Goal: Communication & Community: Share content

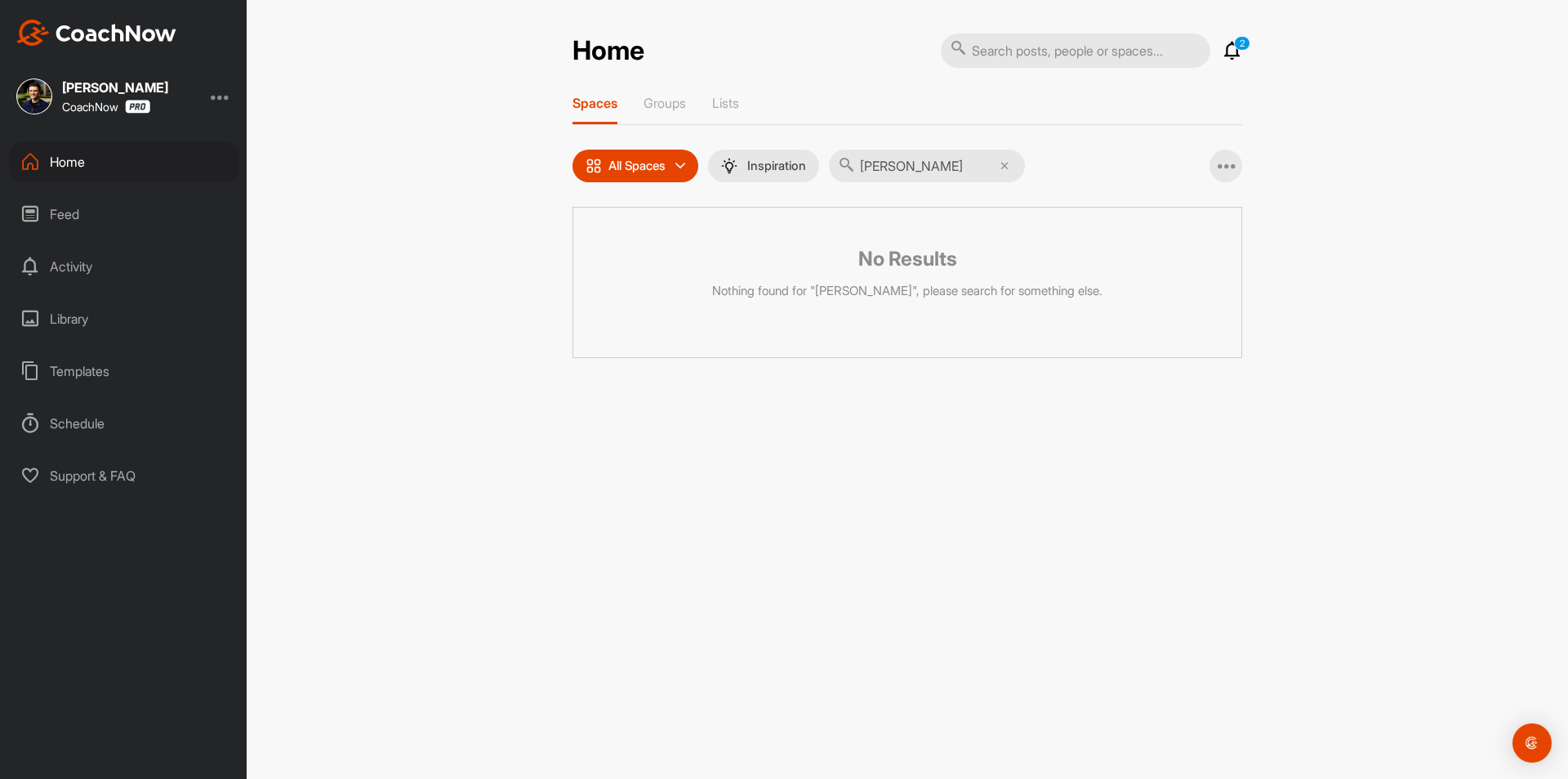
click at [84, 166] on div "Home" at bounding box center [124, 161] width 230 height 41
click at [1014, 170] on input "[PERSON_NAME]" at bounding box center [927, 166] width 196 height 32
click at [1009, 165] on icon at bounding box center [1005, 166] width 8 height 8
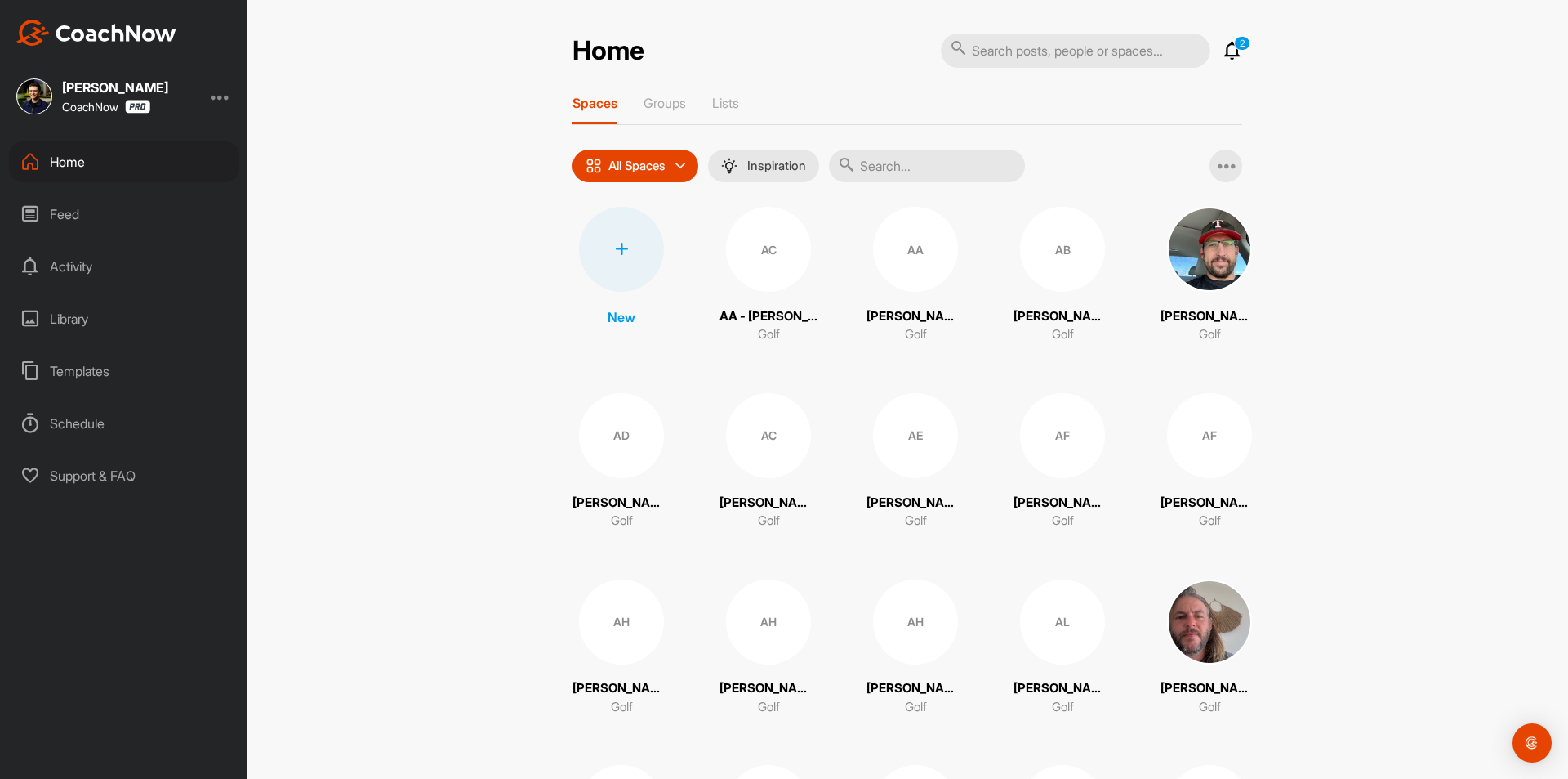
click at [626, 250] on div at bounding box center [621, 249] width 85 height 85
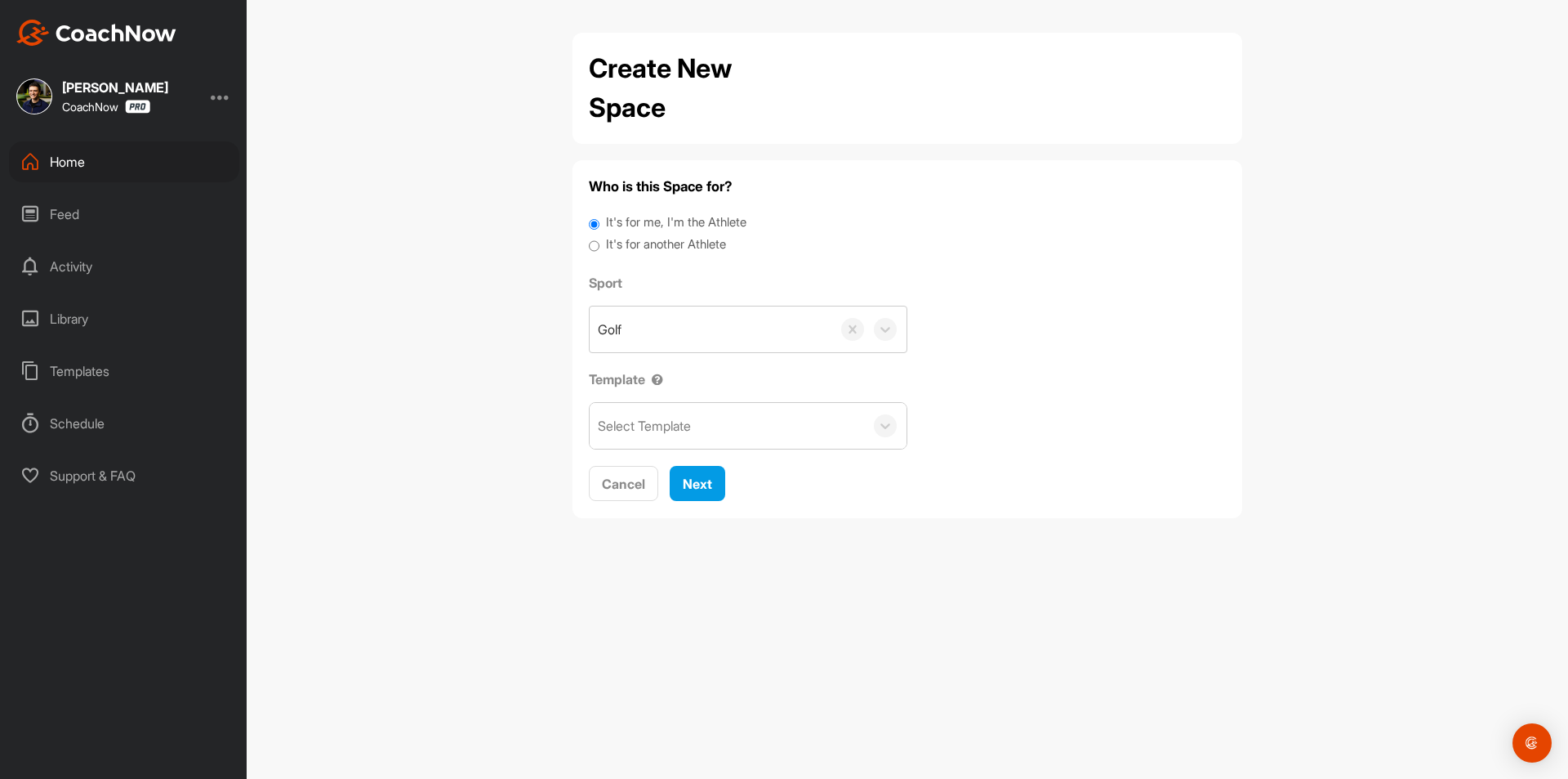
click at [645, 240] on label "It's for another Athlete" at bounding box center [666, 245] width 120 height 19
click at [600, 240] on input "It's for another Athlete" at bounding box center [594, 246] width 11 height 22
radio input "true"
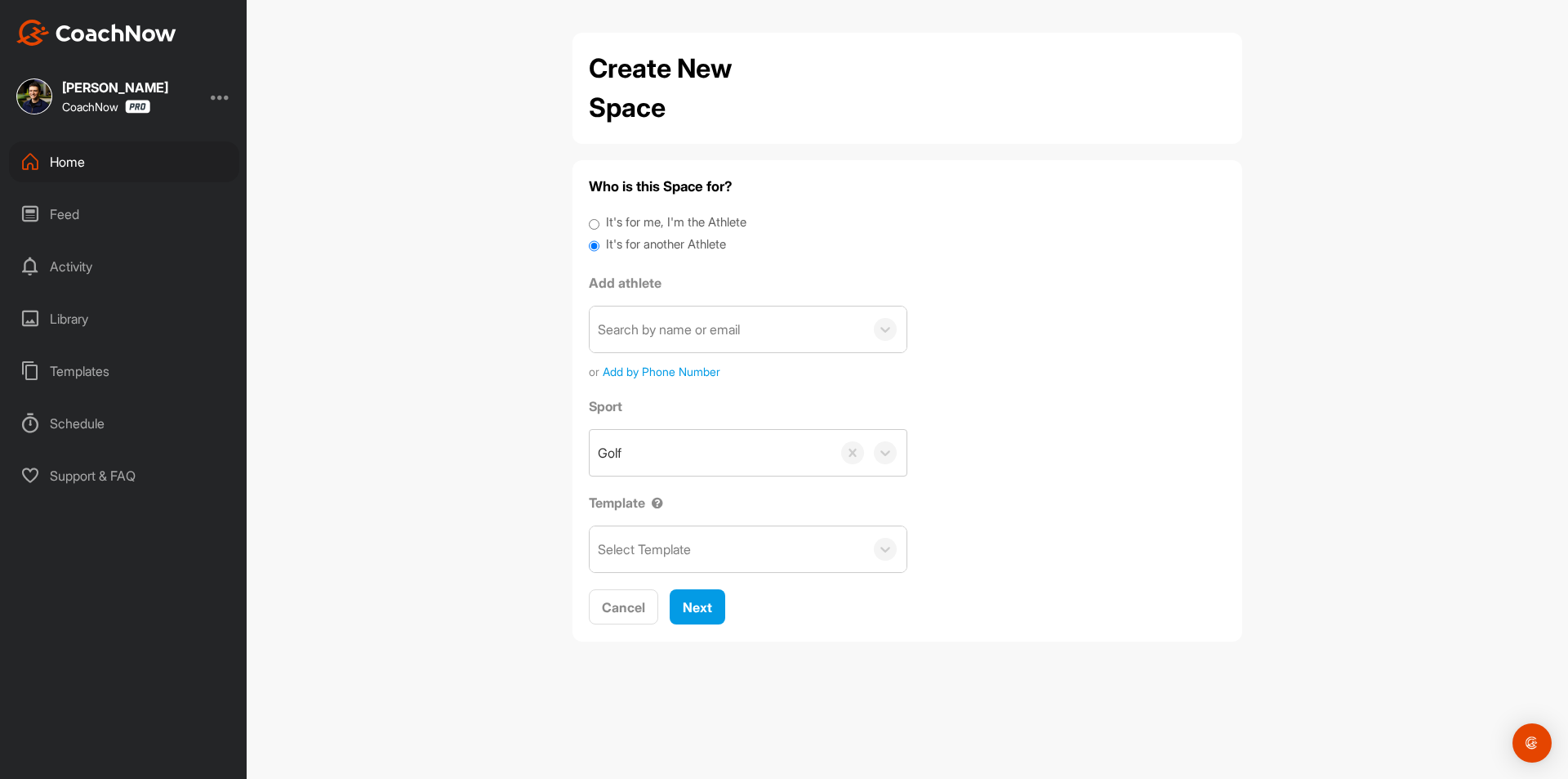
click at [660, 321] on div "Search by name or email" at bounding box center [669, 330] width 142 height 20
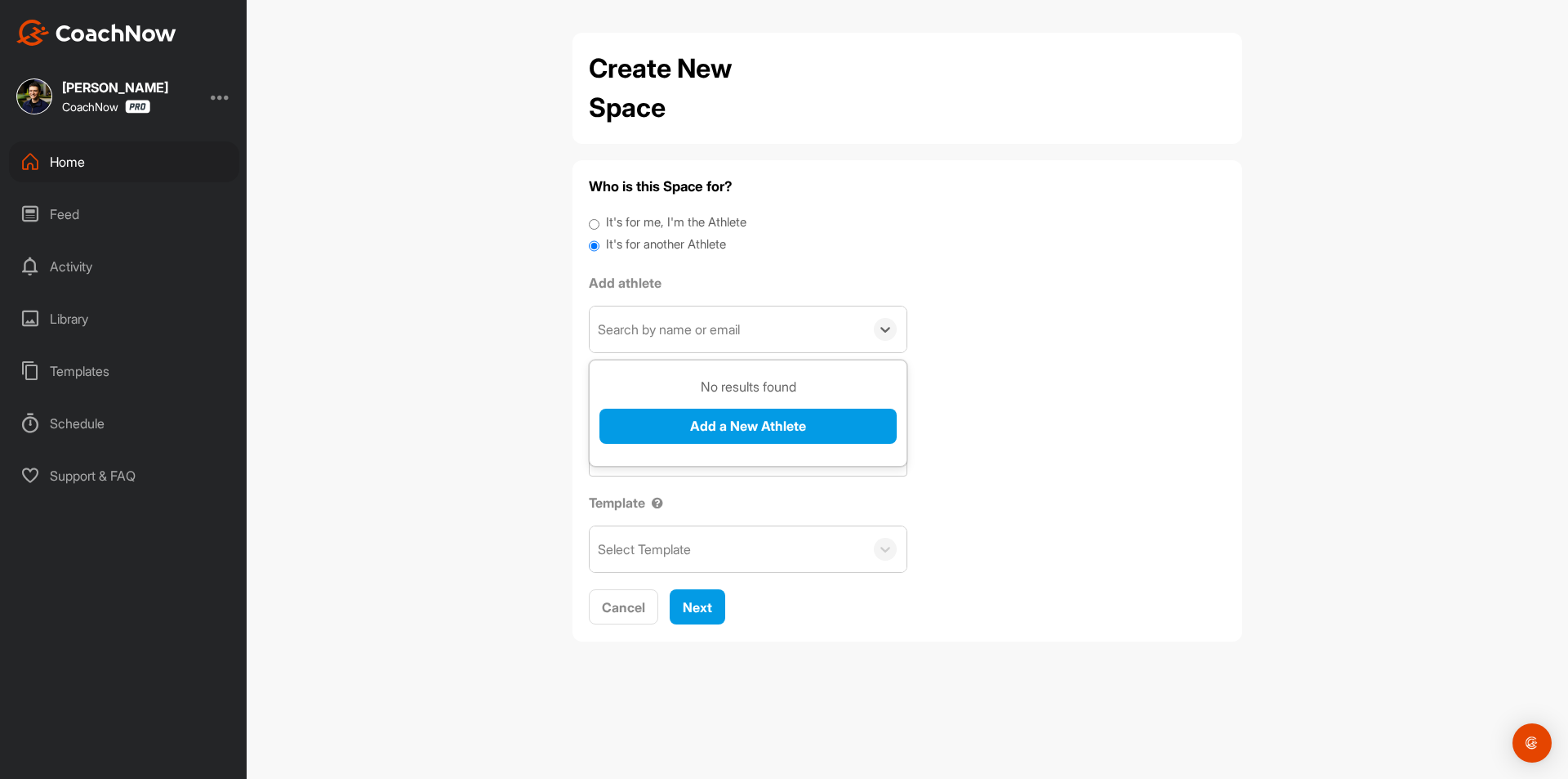
paste input "[EMAIL_ADDRESS][DOMAIN_NAME]"
type input "[EMAIL_ADDRESS][DOMAIN_NAME]"
click at [682, 428] on button "Add a New Athlete" at bounding box center [748, 426] width 297 height 35
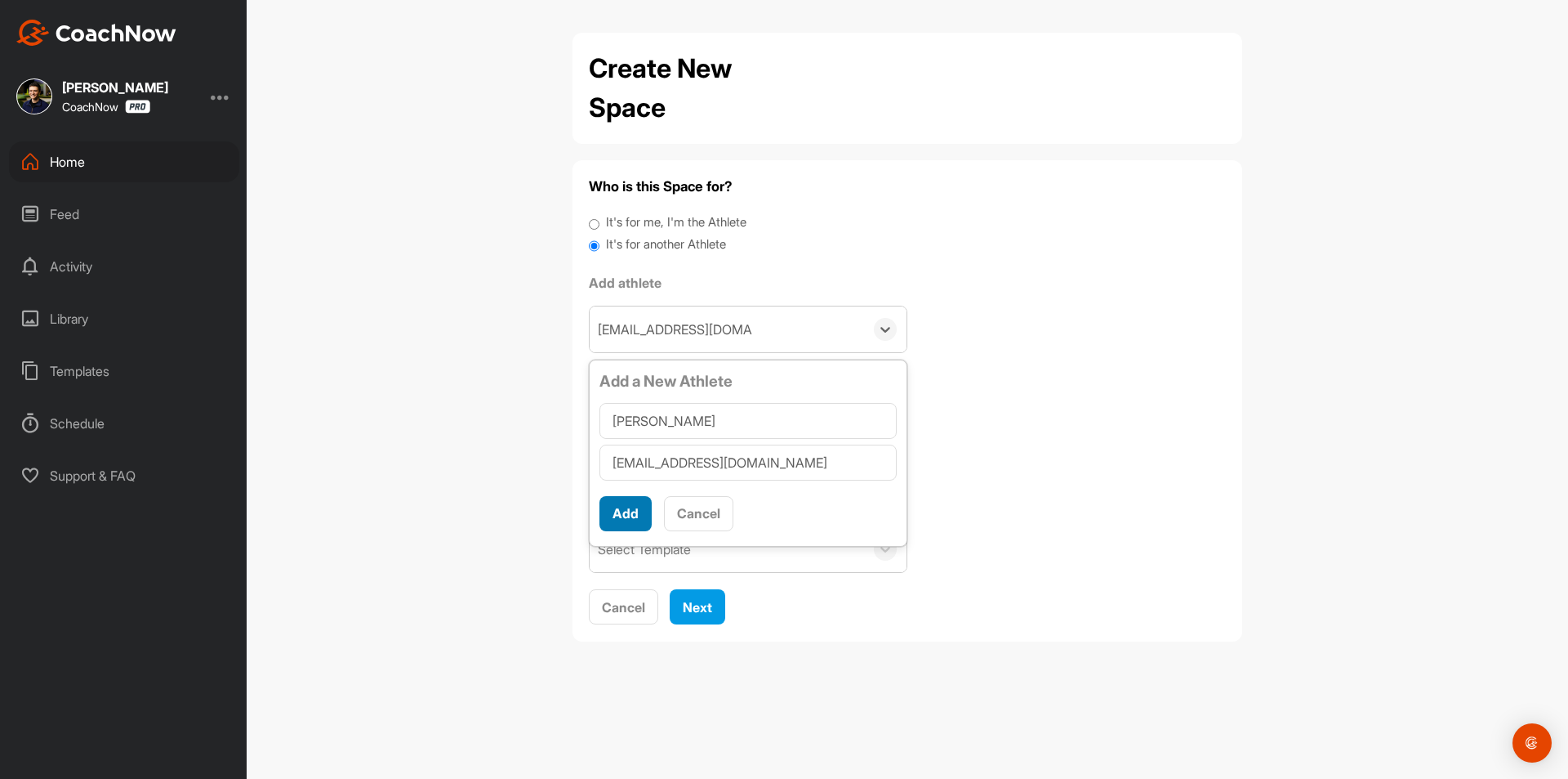
type input "[PERSON_NAME]"
click at [628, 509] on button "Add" at bounding box center [626, 514] width 52 height 35
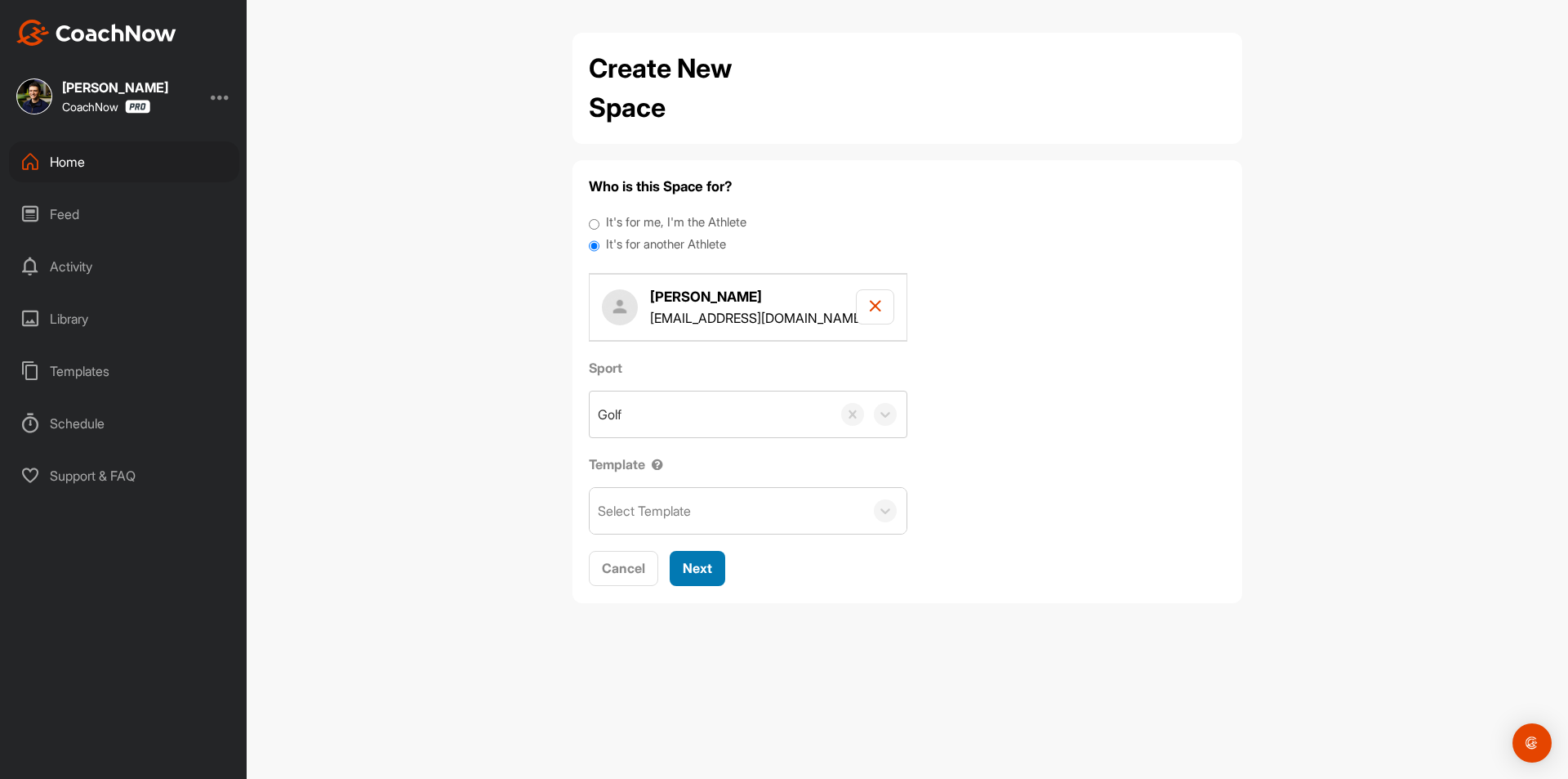
drag, startPoint x: 721, startPoint y: 565, endPoint x: 727, endPoint y: 478, distance: 87.2
click at [720, 565] on button "Next" at bounding box center [697, 568] width 56 height 35
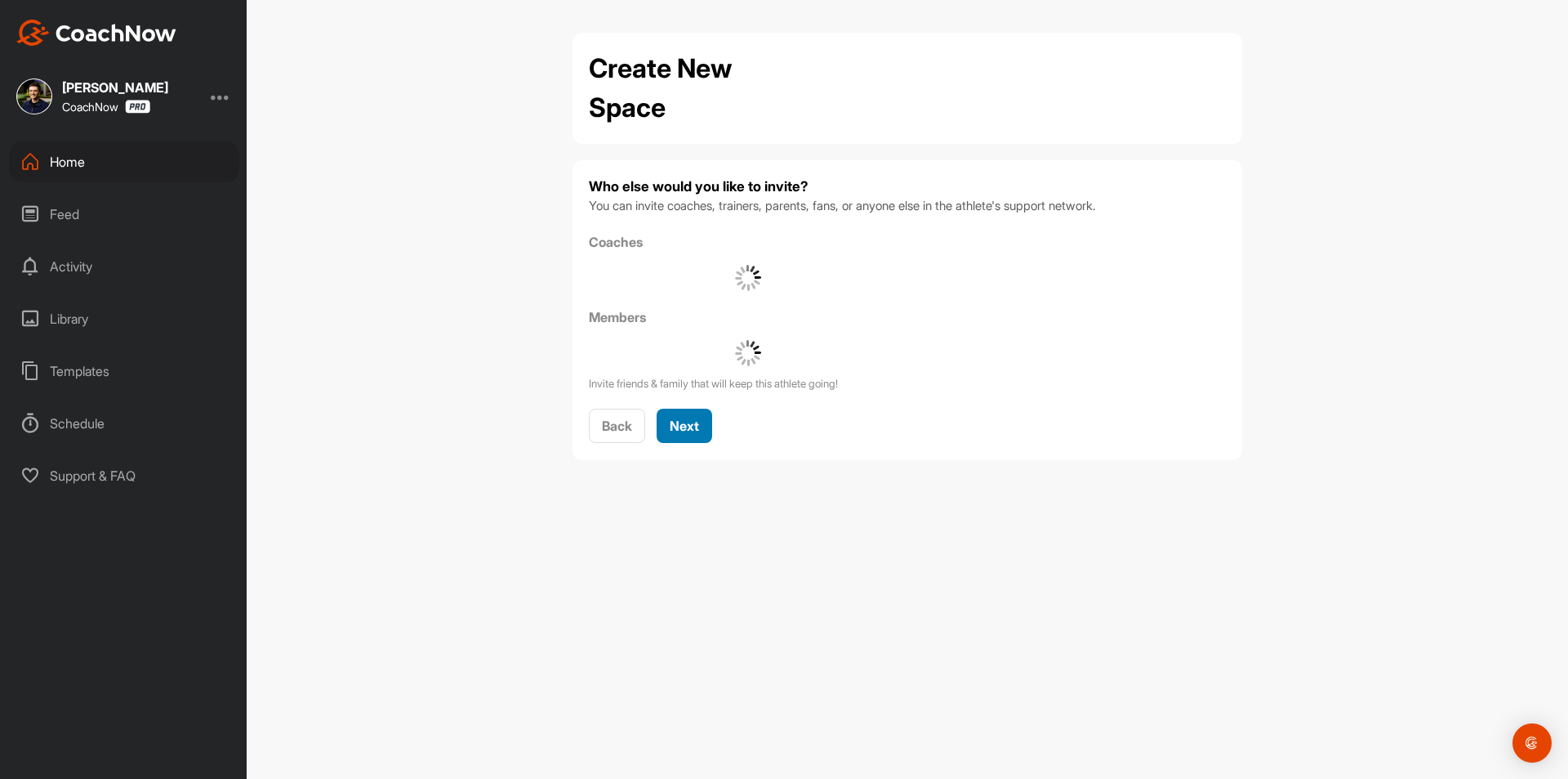
click at [704, 434] on button "Next" at bounding box center [685, 426] width 56 height 35
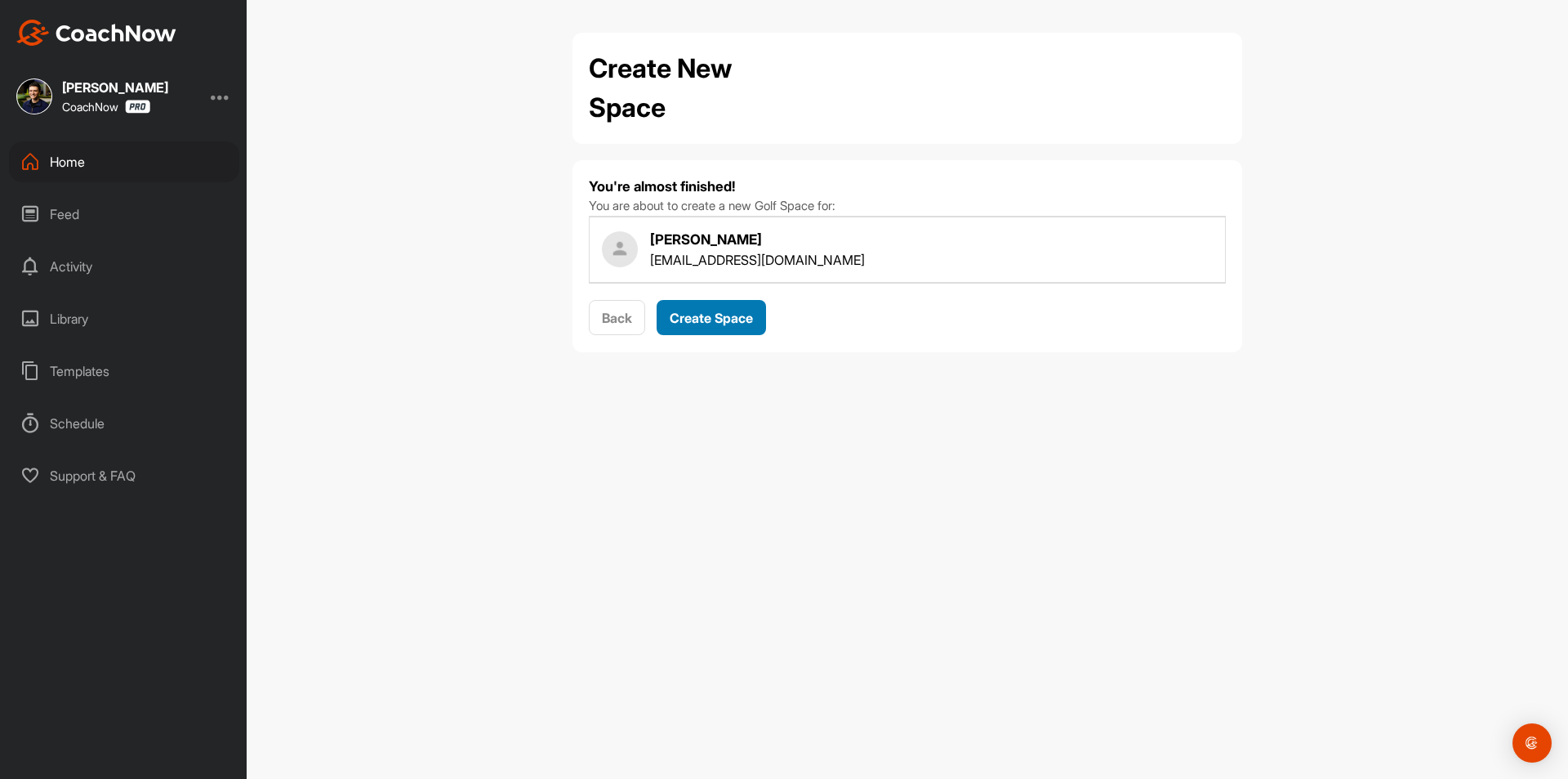
click at [704, 308] on div "Create Space" at bounding box center [711, 318] width 83 height 20
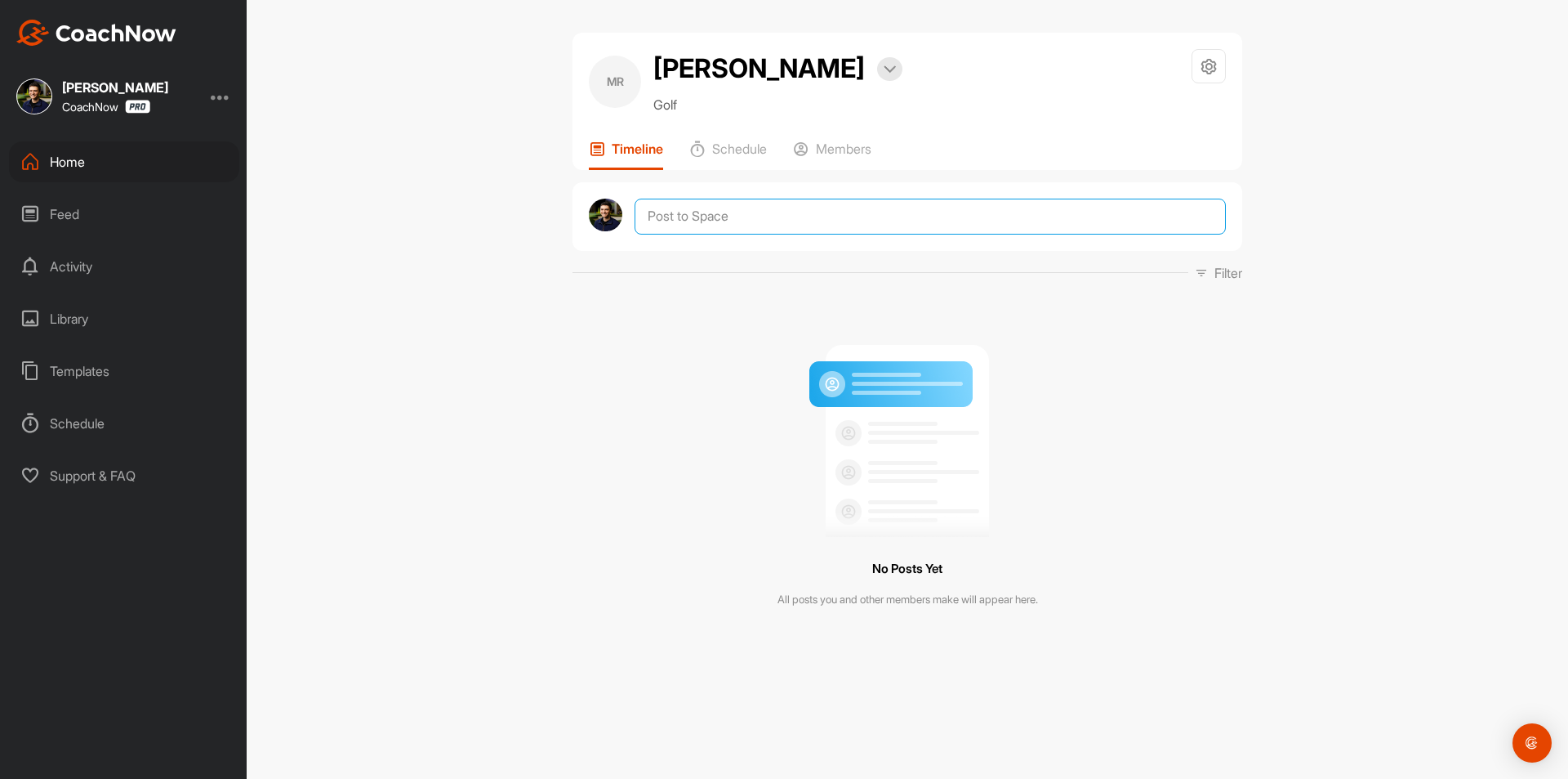
click at [729, 221] on textarea at bounding box center [930, 216] width 591 height 36
click at [780, 215] on textarea at bounding box center [930, 216] width 591 height 36
click at [839, 217] on textarea at bounding box center [930, 216] width 591 height 36
click at [902, 218] on textarea at bounding box center [930, 216] width 591 height 36
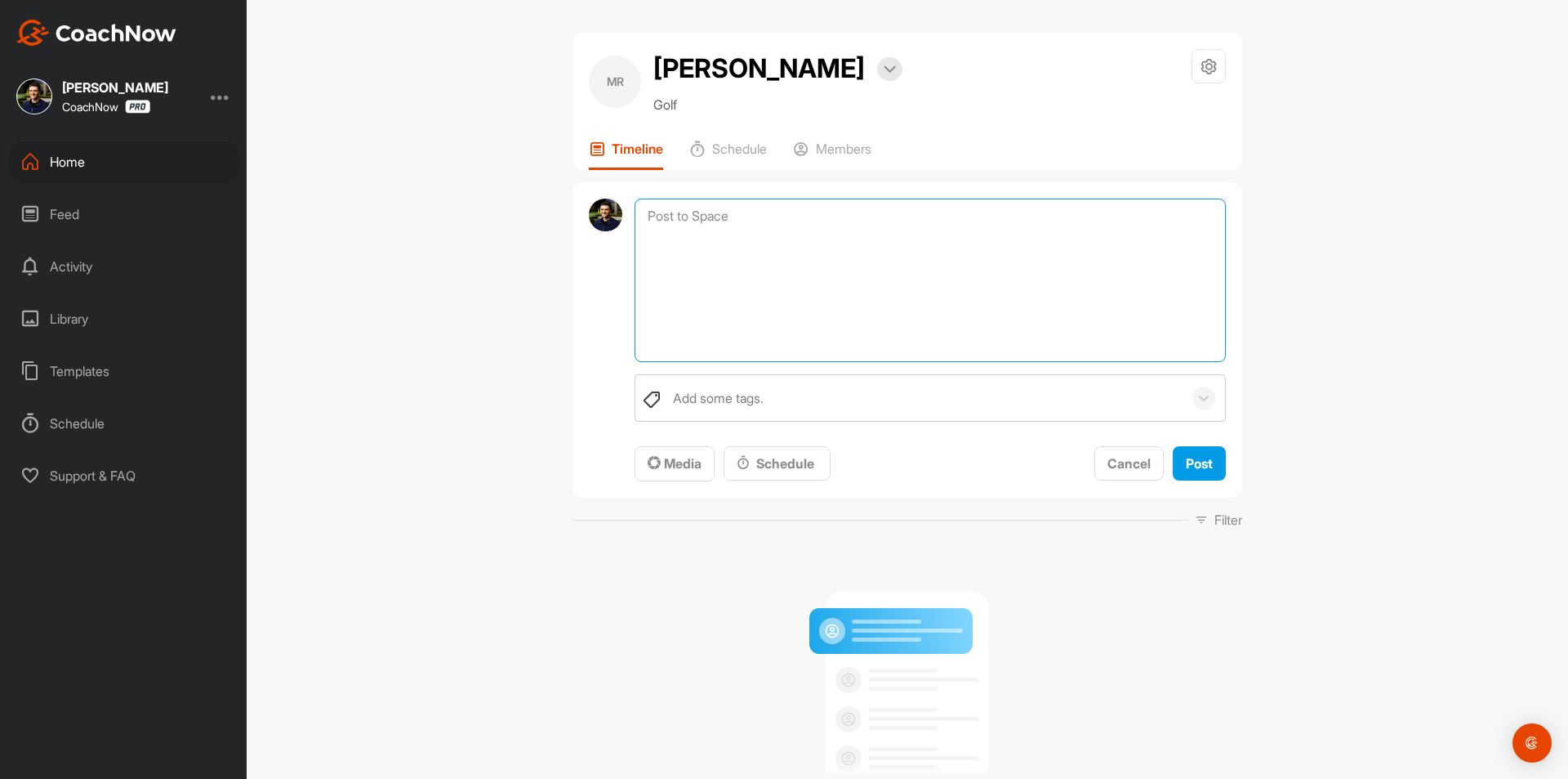
click at [833, 213] on textarea at bounding box center [930, 280] width 591 height 163
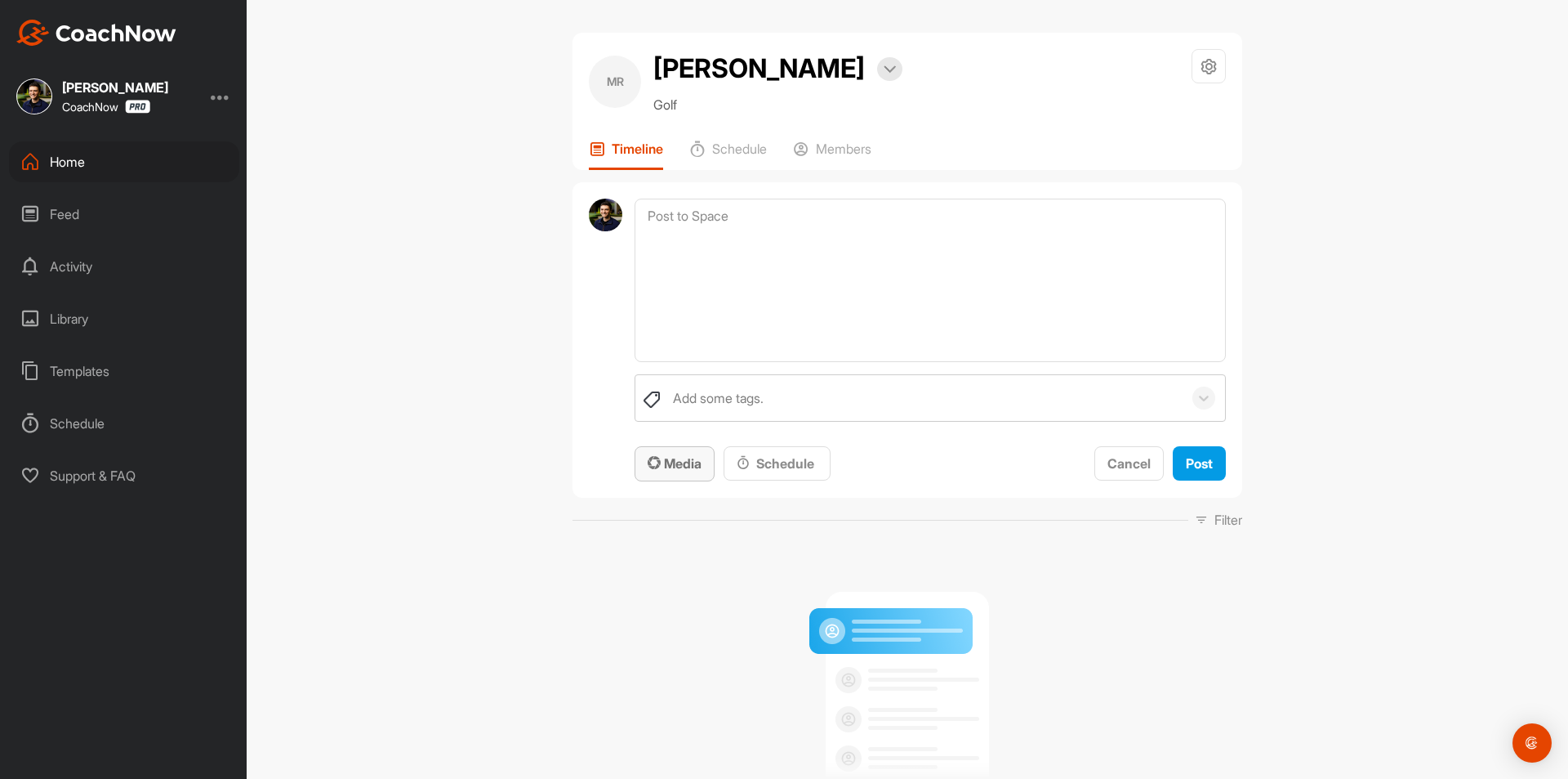
click at [673, 463] on span "Media" at bounding box center [675, 464] width 54 height 17
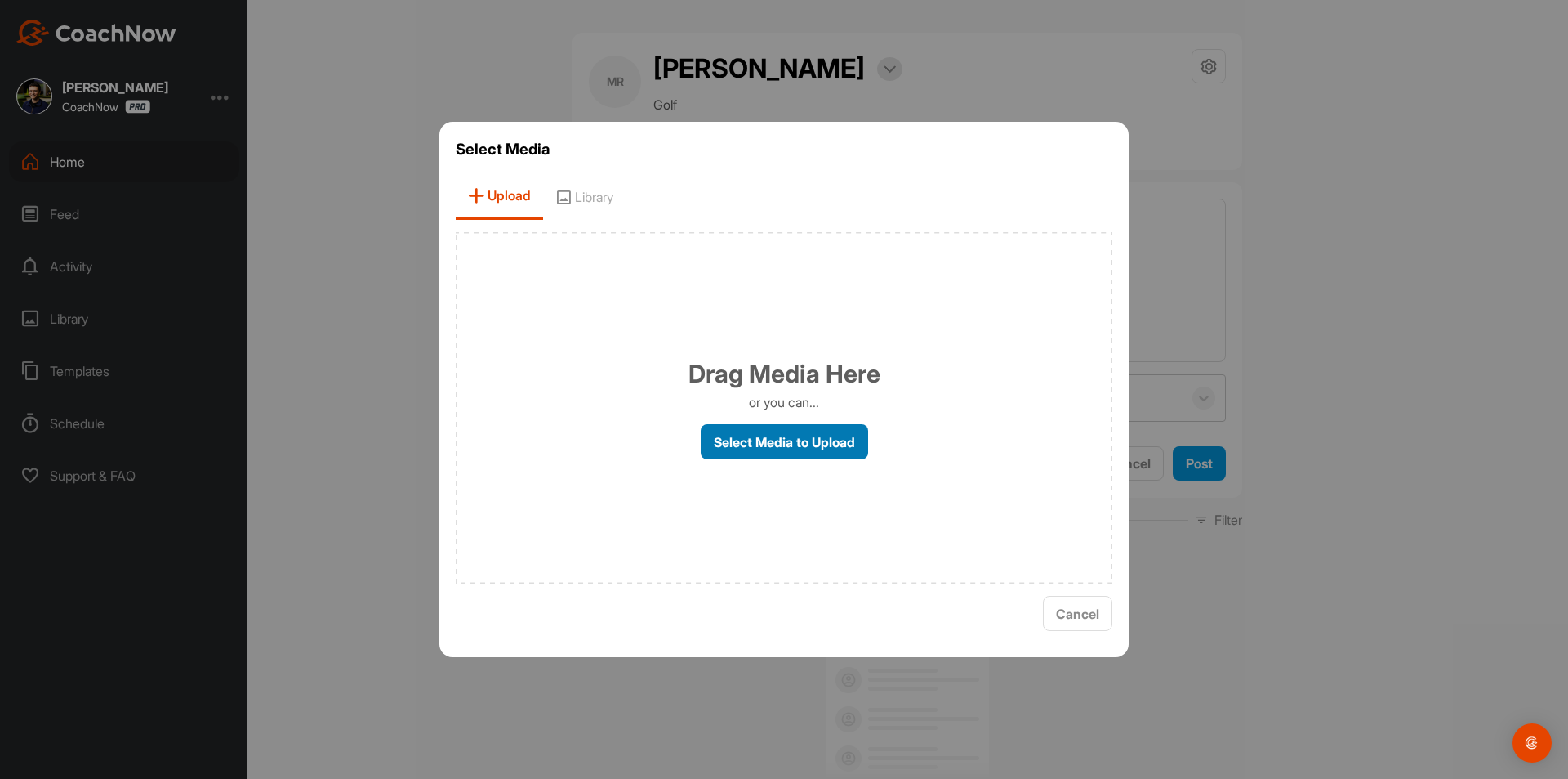
click at [748, 438] on label "Select Media to Upload" at bounding box center [784, 442] width 167 height 35
click at [0, 0] on input "Select Media to Upload" at bounding box center [0, 0] width 0 height 0
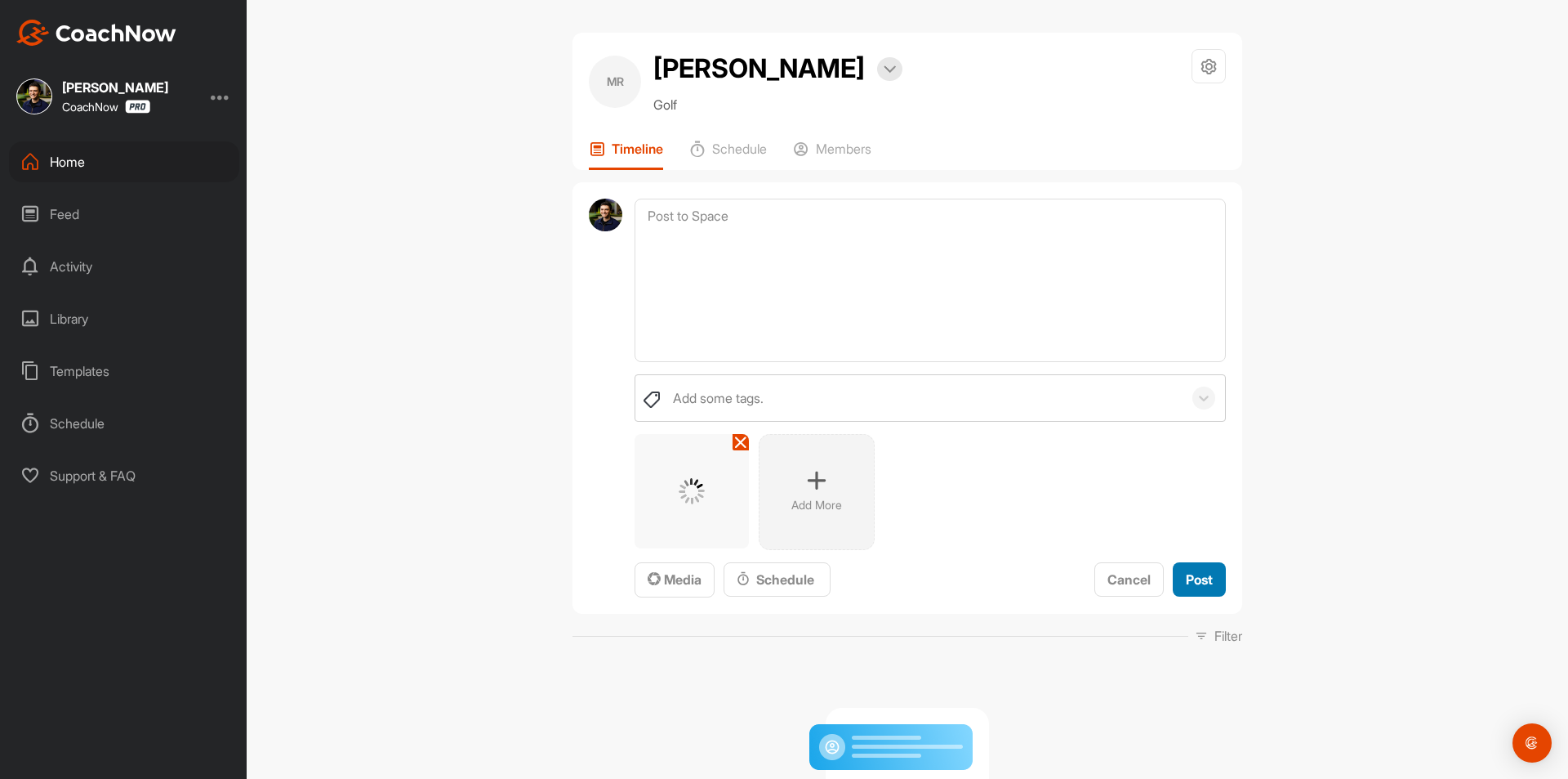
click at [1186, 581] on span "Post" at bounding box center [1199, 579] width 27 height 17
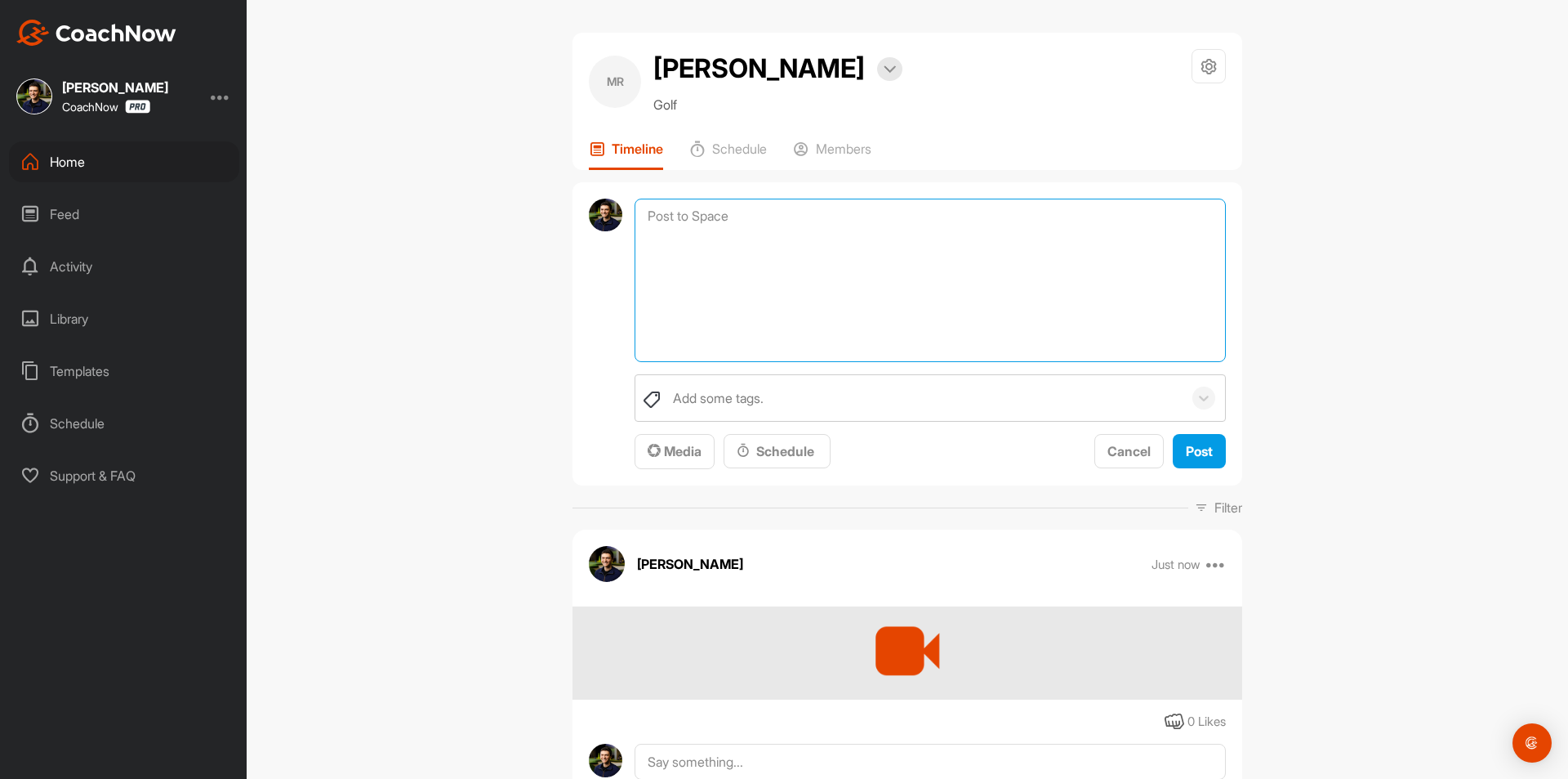
click at [761, 219] on textarea at bounding box center [930, 280] width 591 height 163
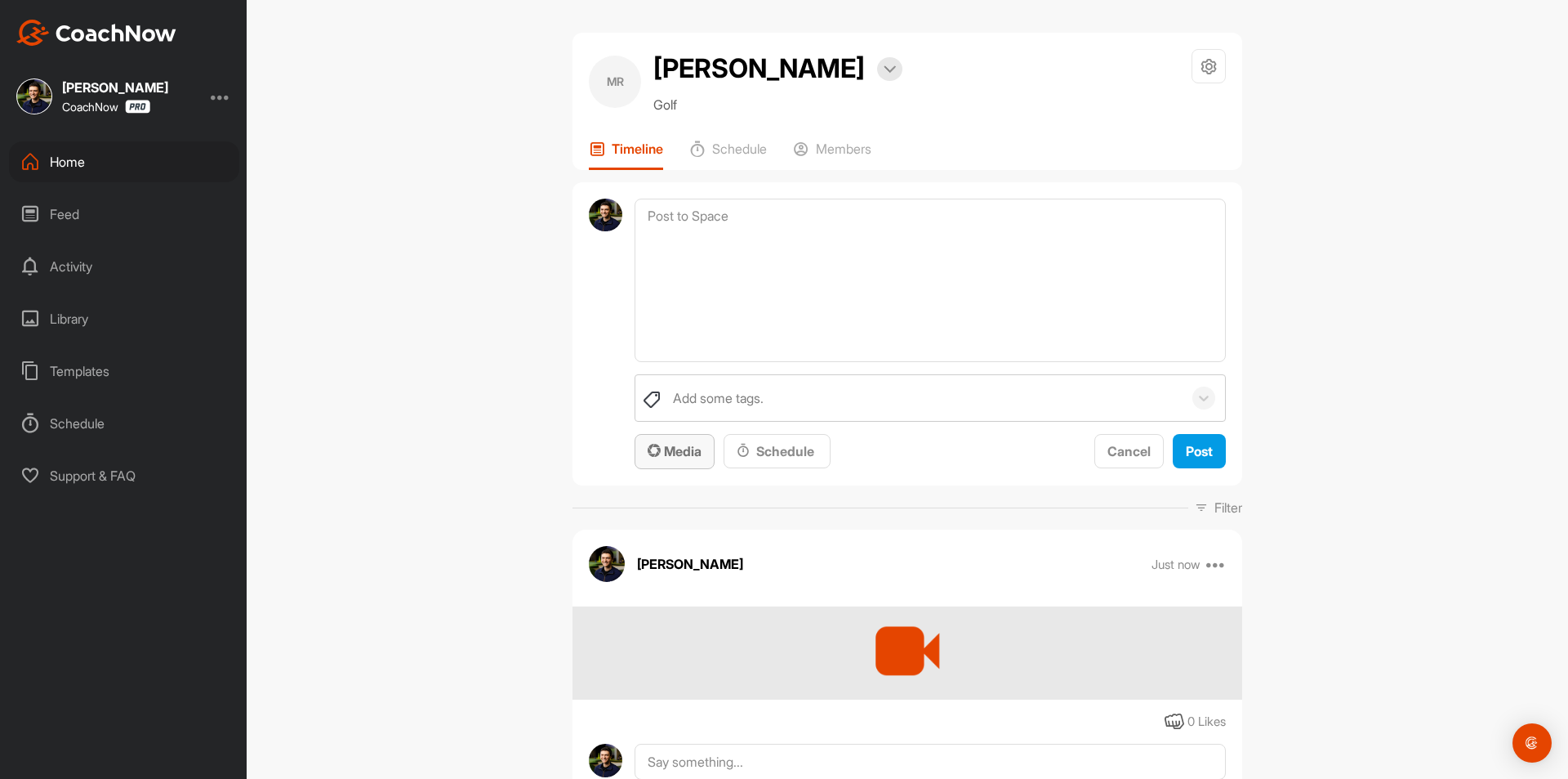
click at [677, 449] on span "Media" at bounding box center [675, 451] width 54 height 17
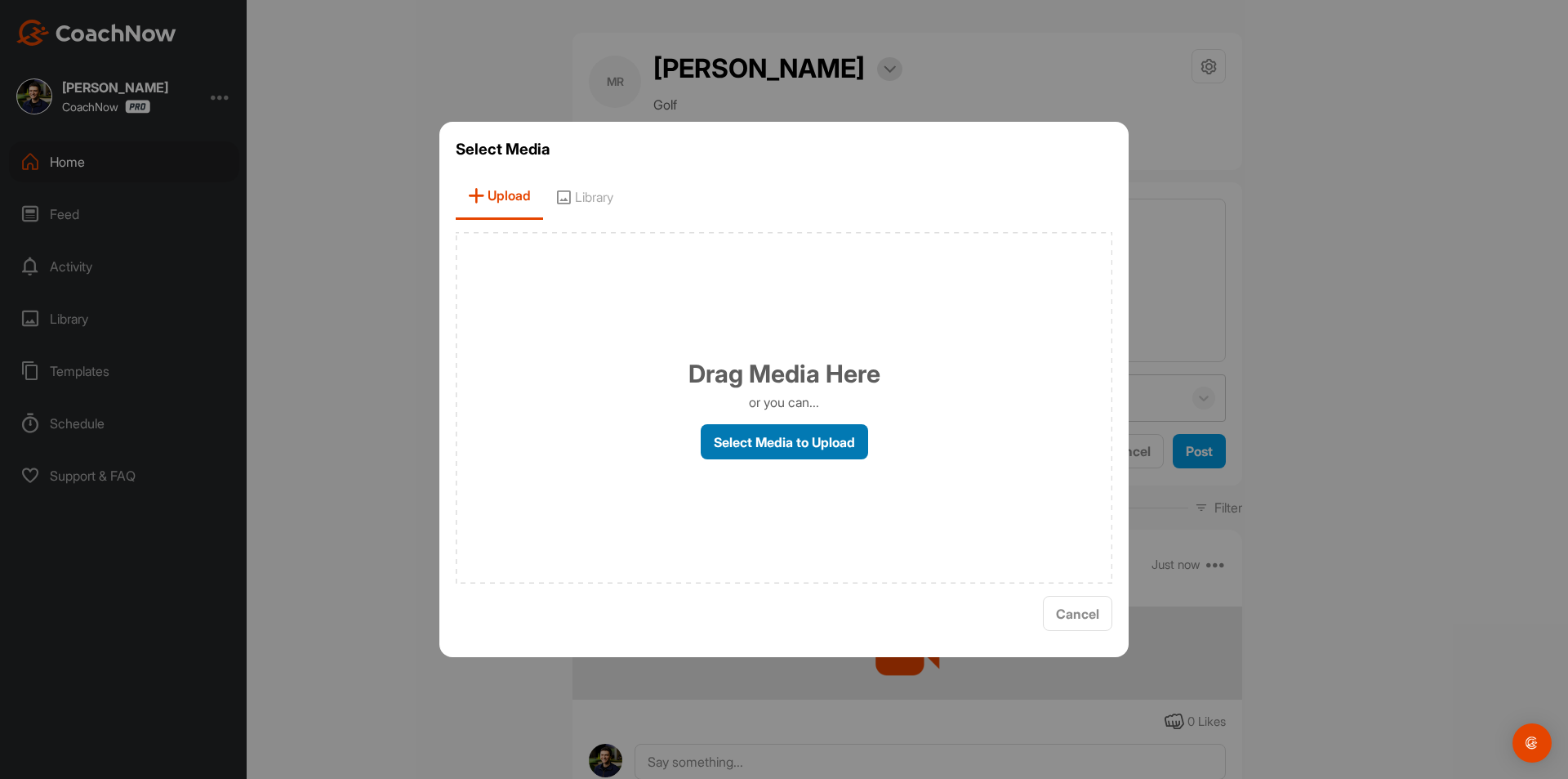
click at [794, 434] on label "Select Media to Upload" at bounding box center [784, 442] width 167 height 35
click at [0, 0] on input "Select Media to Upload" at bounding box center [0, 0] width 0 height 0
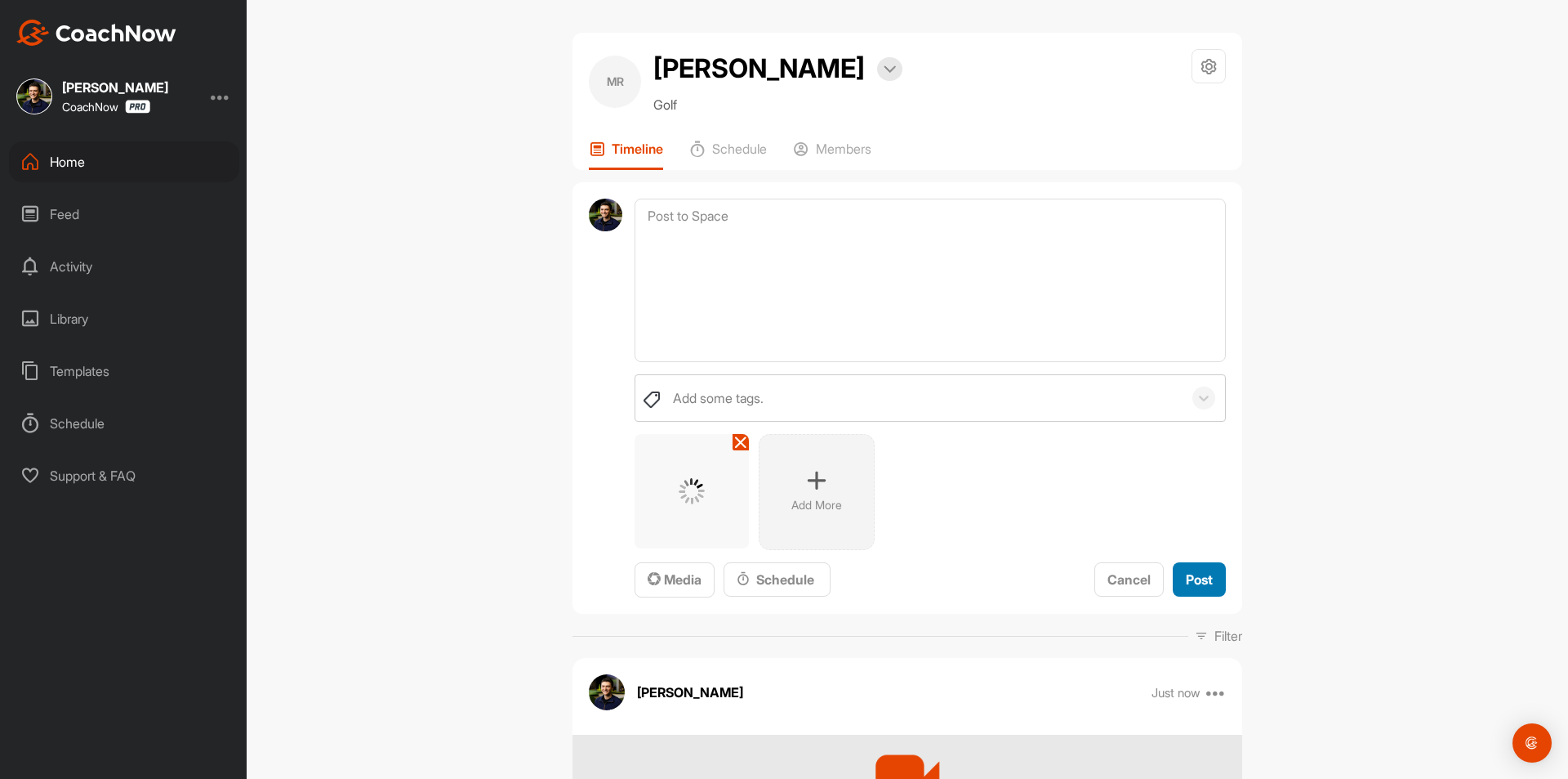
click at [1186, 581] on span "Post" at bounding box center [1199, 579] width 27 height 17
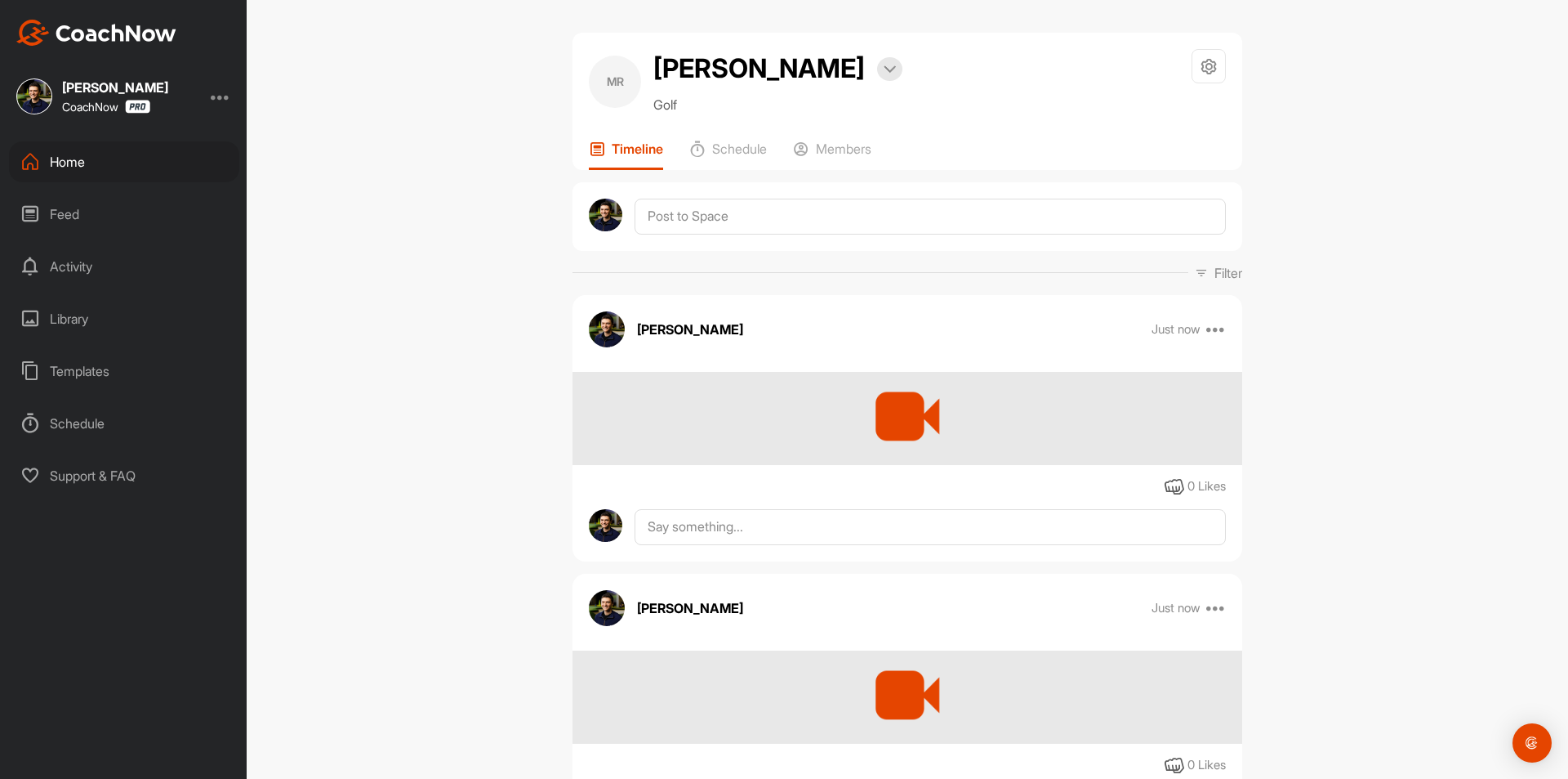
click at [808, 194] on div at bounding box center [907, 216] width 670 height 68
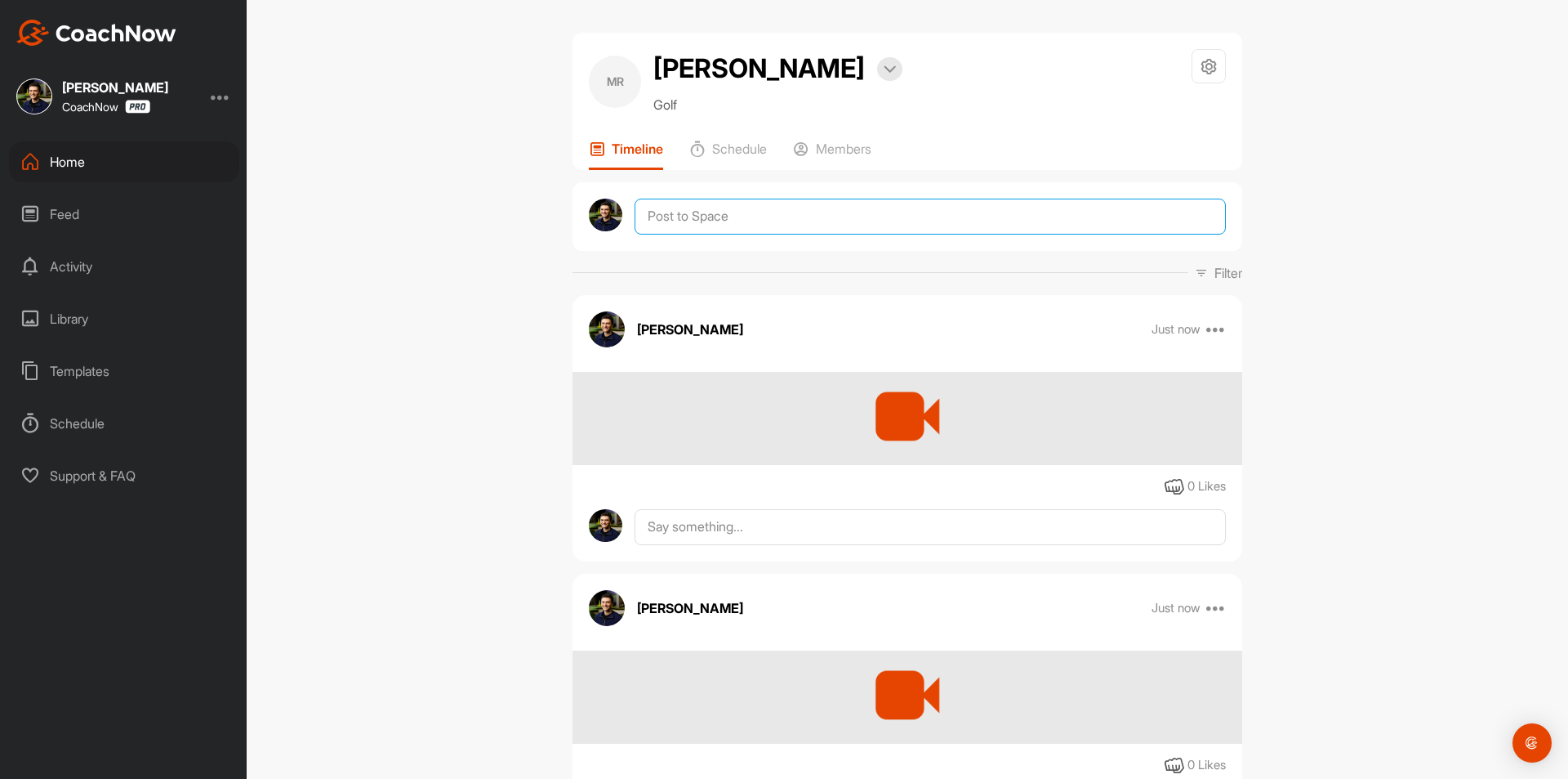
click at [806, 206] on textarea at bounding box center [930, 216] width 591 height 36
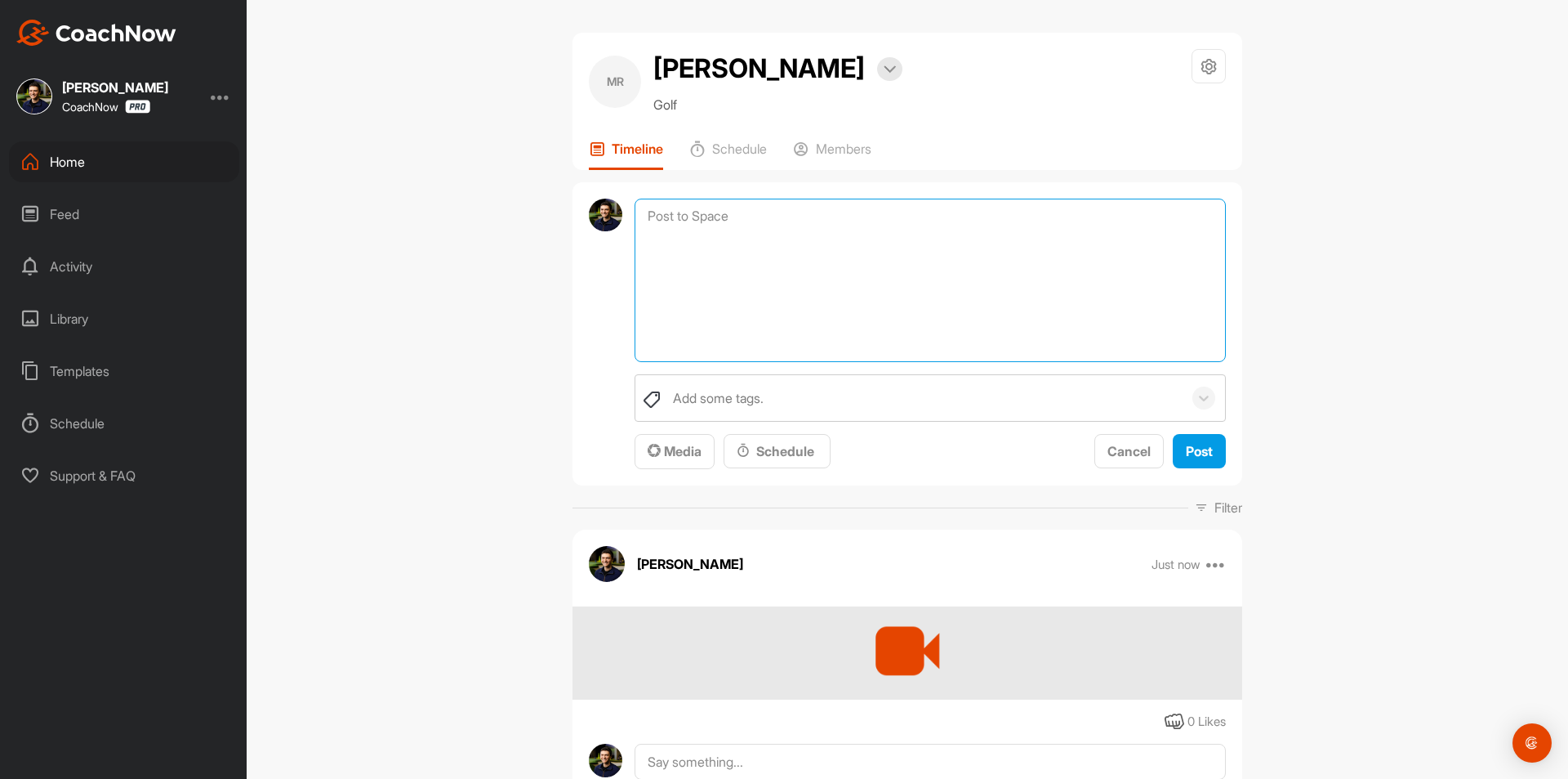
paste textarea "Thanks for sending in your video and signing up for a Swing Assessment! Your Sw…"
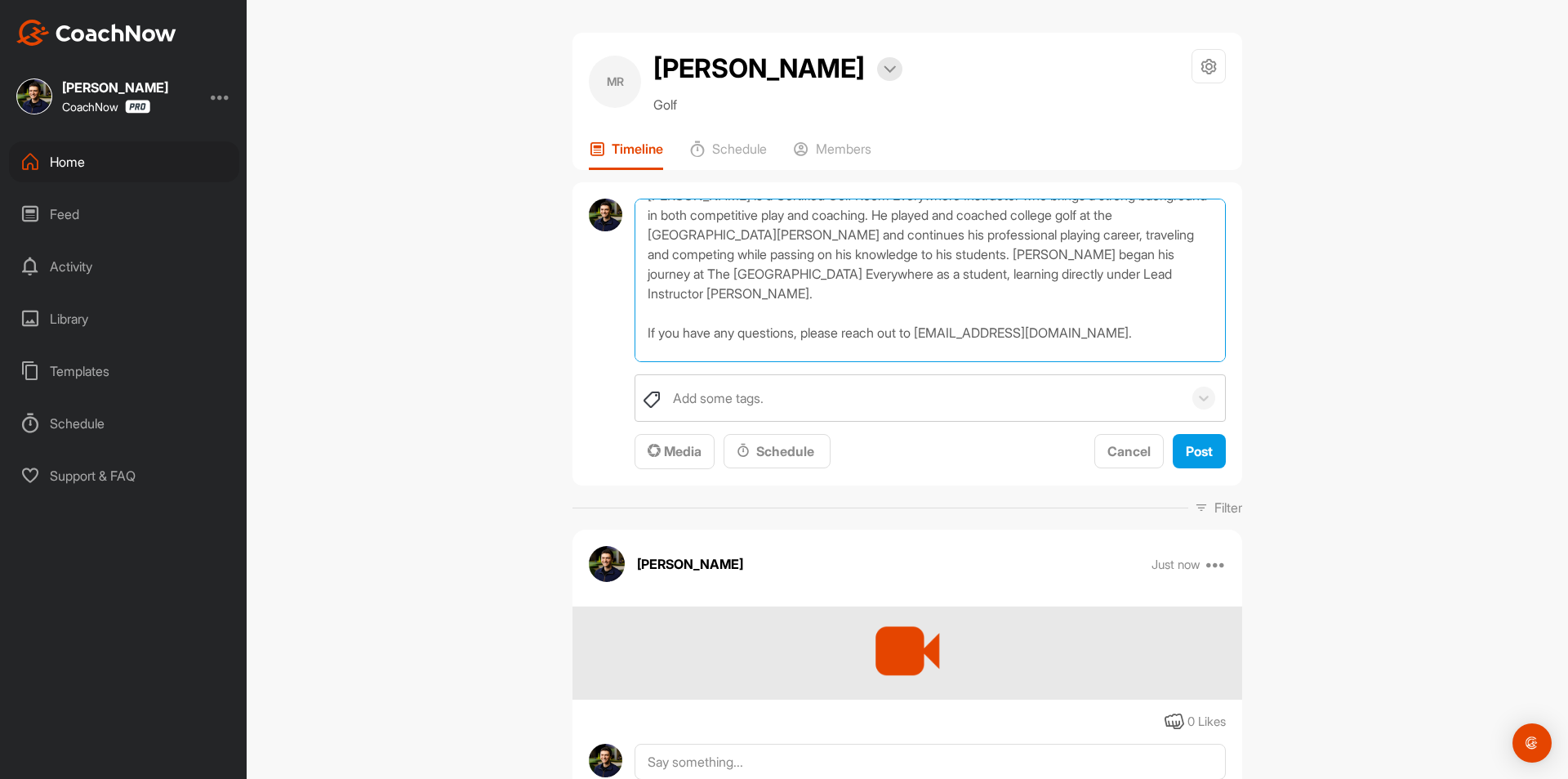
scroll to position [87, 0]
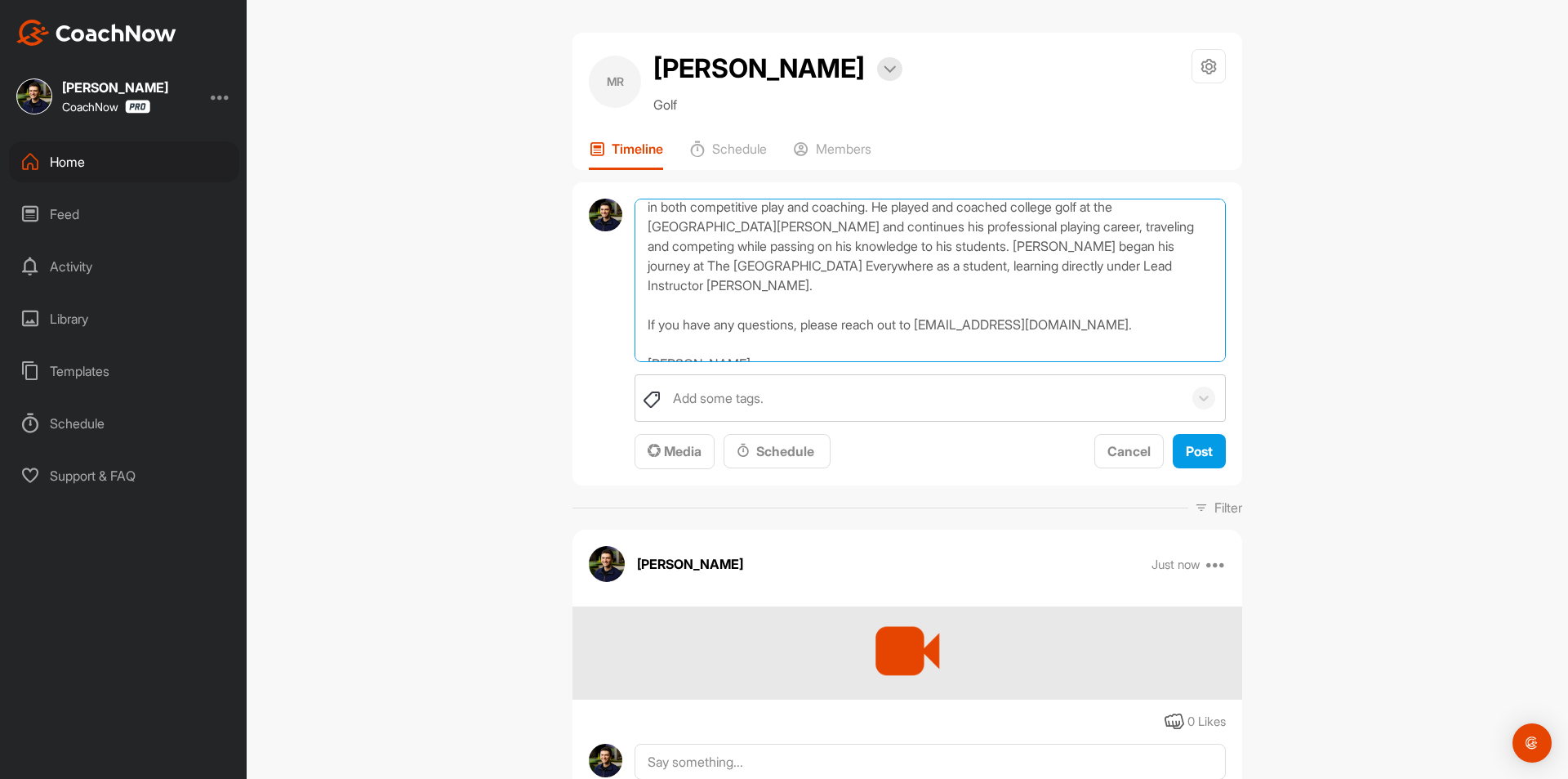
drag, startPoint x: 735, startPoint y: 351, endPoint x: 637, endPoint y: 354, distance: 98.0
click at [637, 354] on textarea "Thanks for sending in your video and signing up for a Swing Assessment! Your Sw…" at bounding box center [930, 280] width 591 height 163
type textarea "Thanks for sending in your video and signing up for a Swing Assessment! Your Sw…"
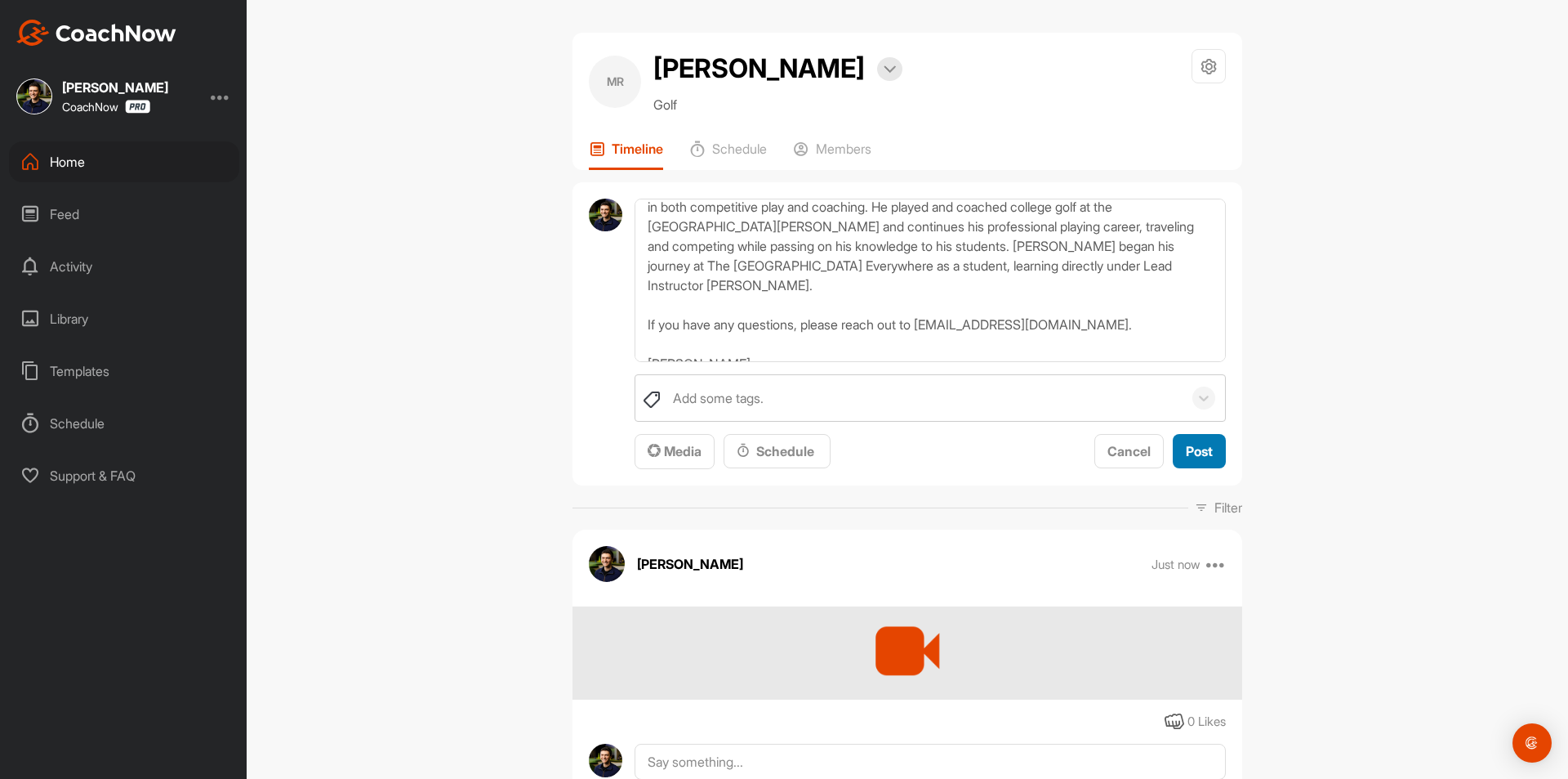
click at [1195, 450] on span "Post" at bounding box center [1199, 451] width 27 height 17
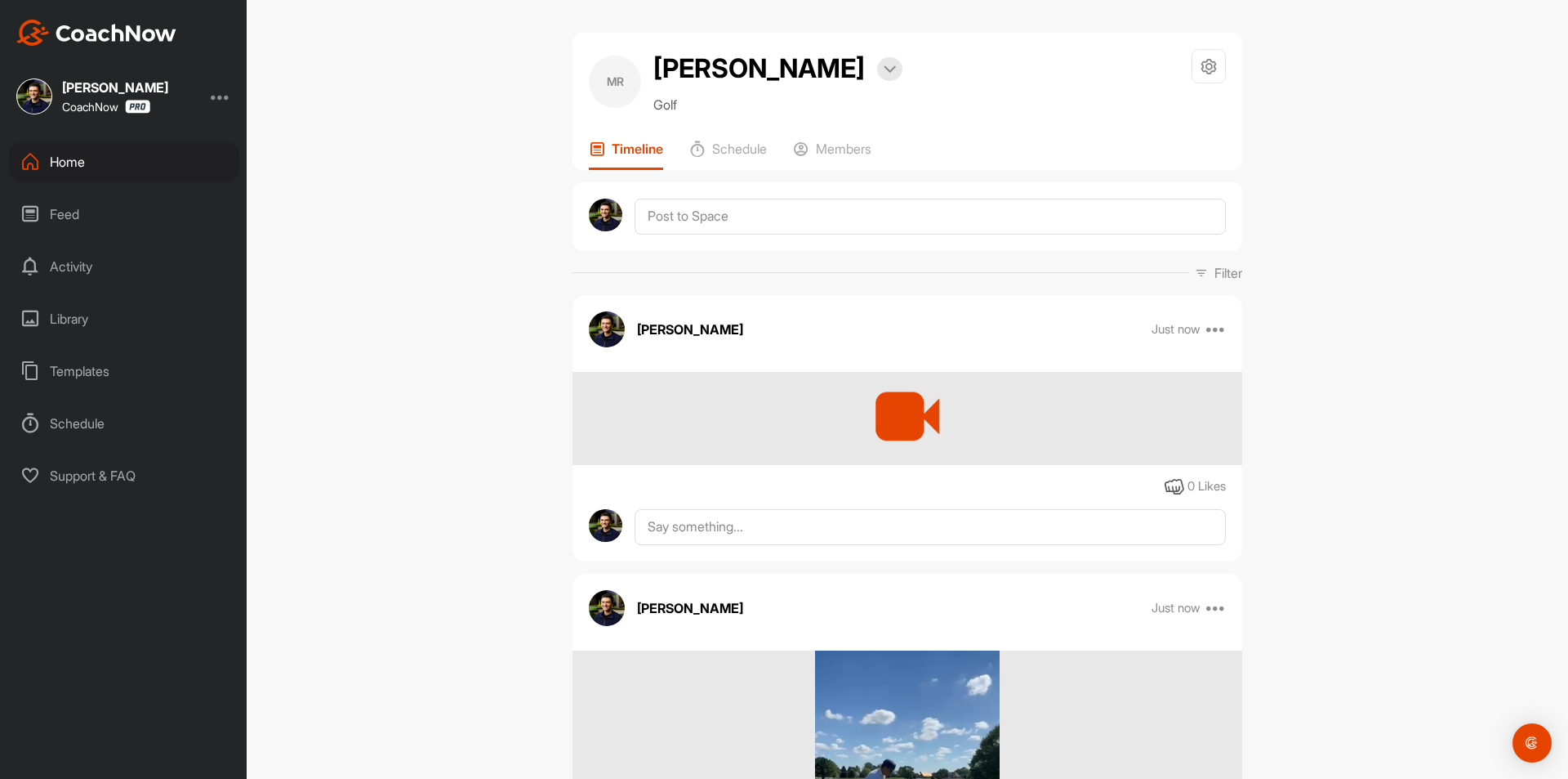
scroll to position [0, 0]
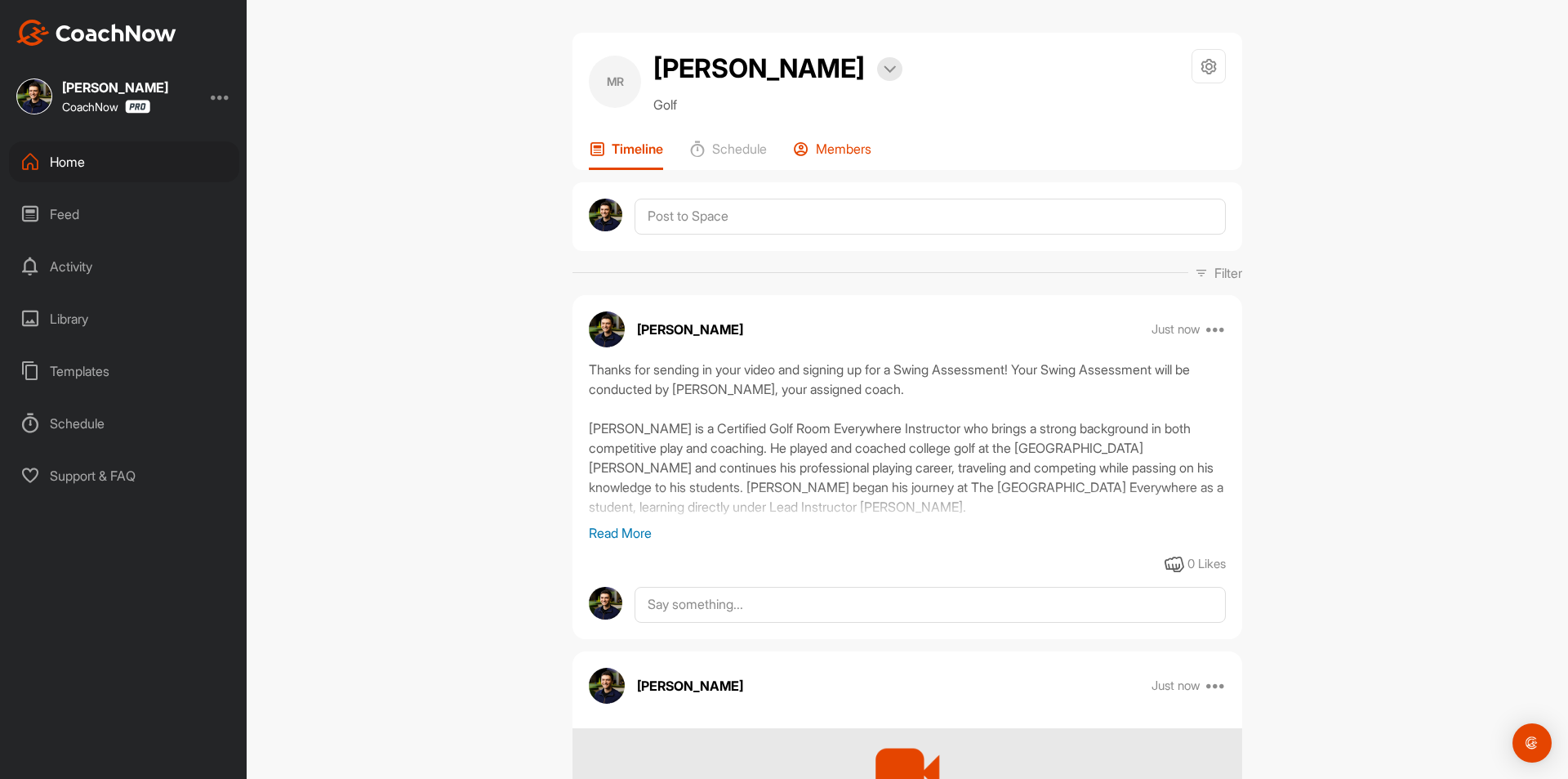
click at [841, 160] on div "Members" at bounding box center [833, 155] width 78 height 29
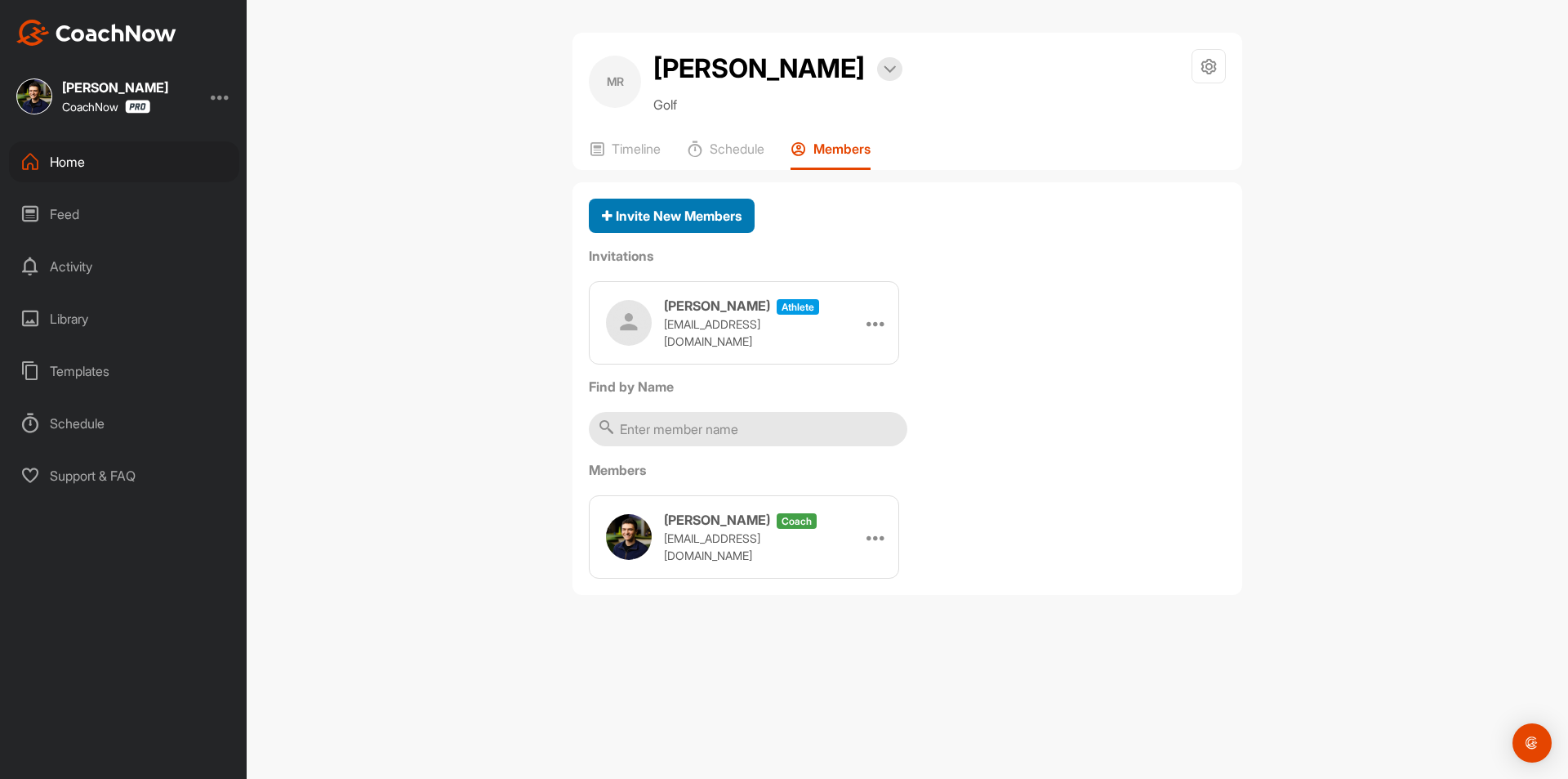
click at [712, 221] on span "Invite New Members" at bounding box center [672, 216] width 140 height 17
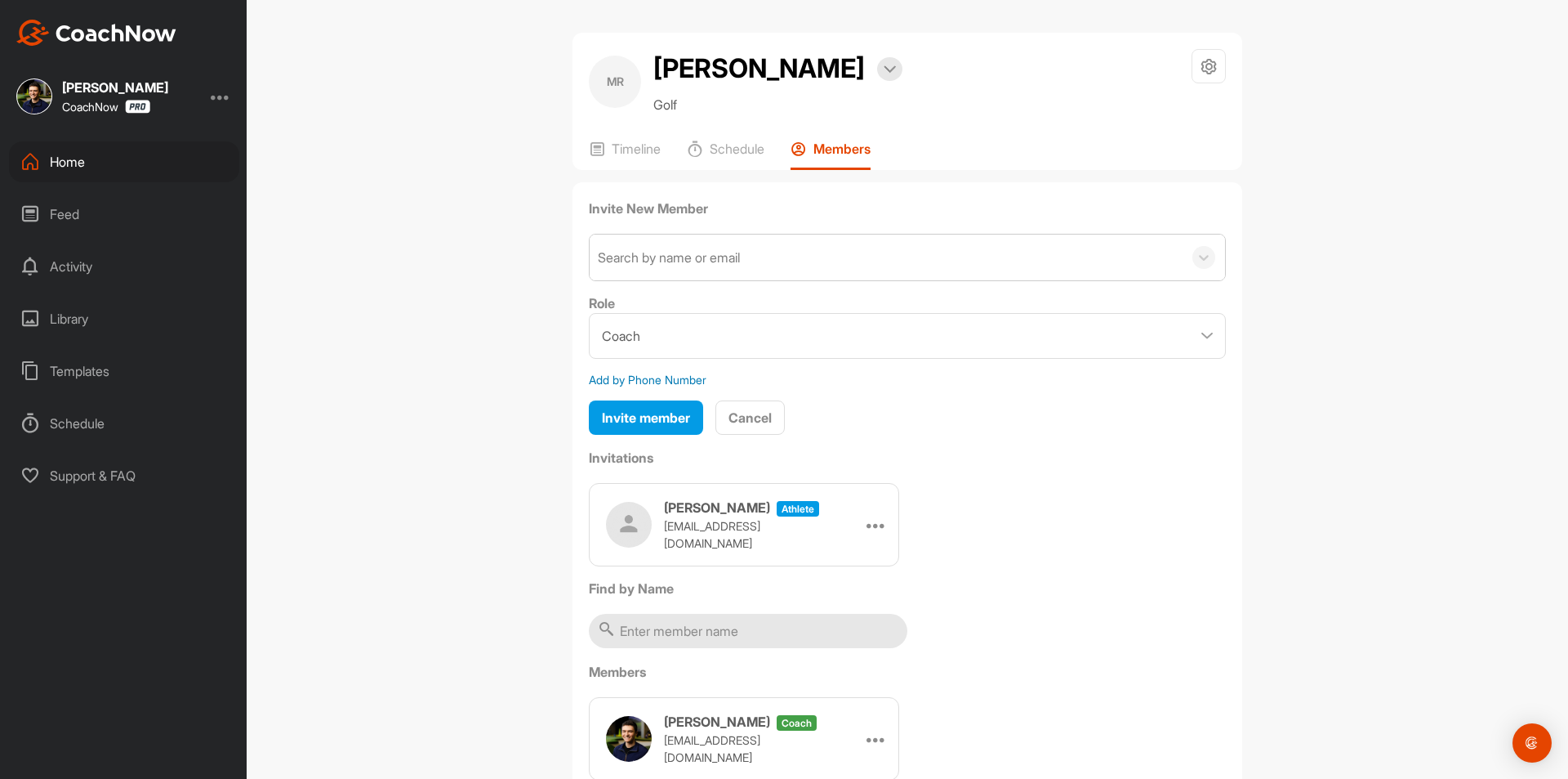
click at [687, 267] on div "Search by name or email" at bounding box center [886, 257] width 593 height 46
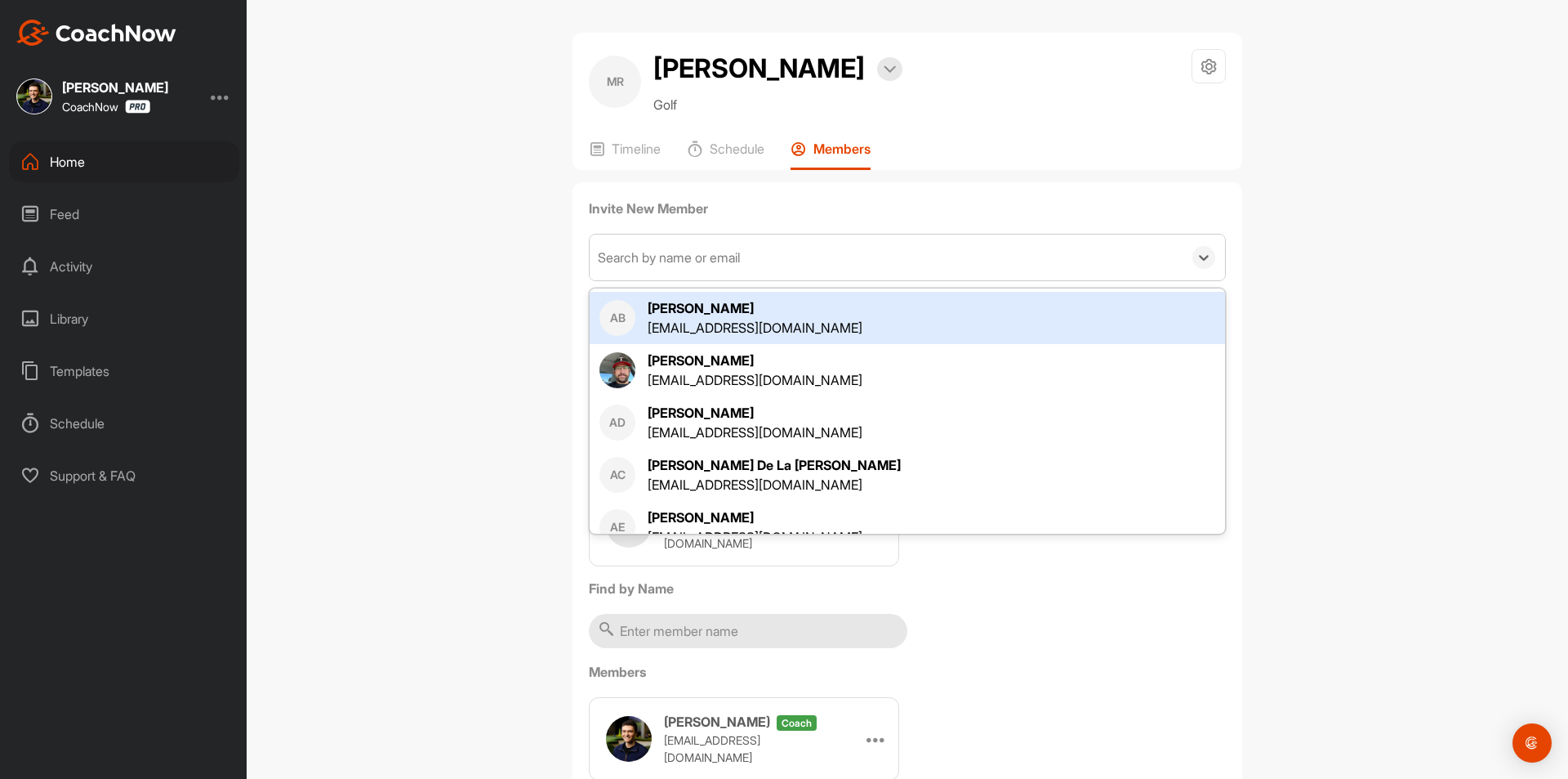
click at [754, 251] on div "Search by name or email" at bounding box center [886, 257] width 593 height 46
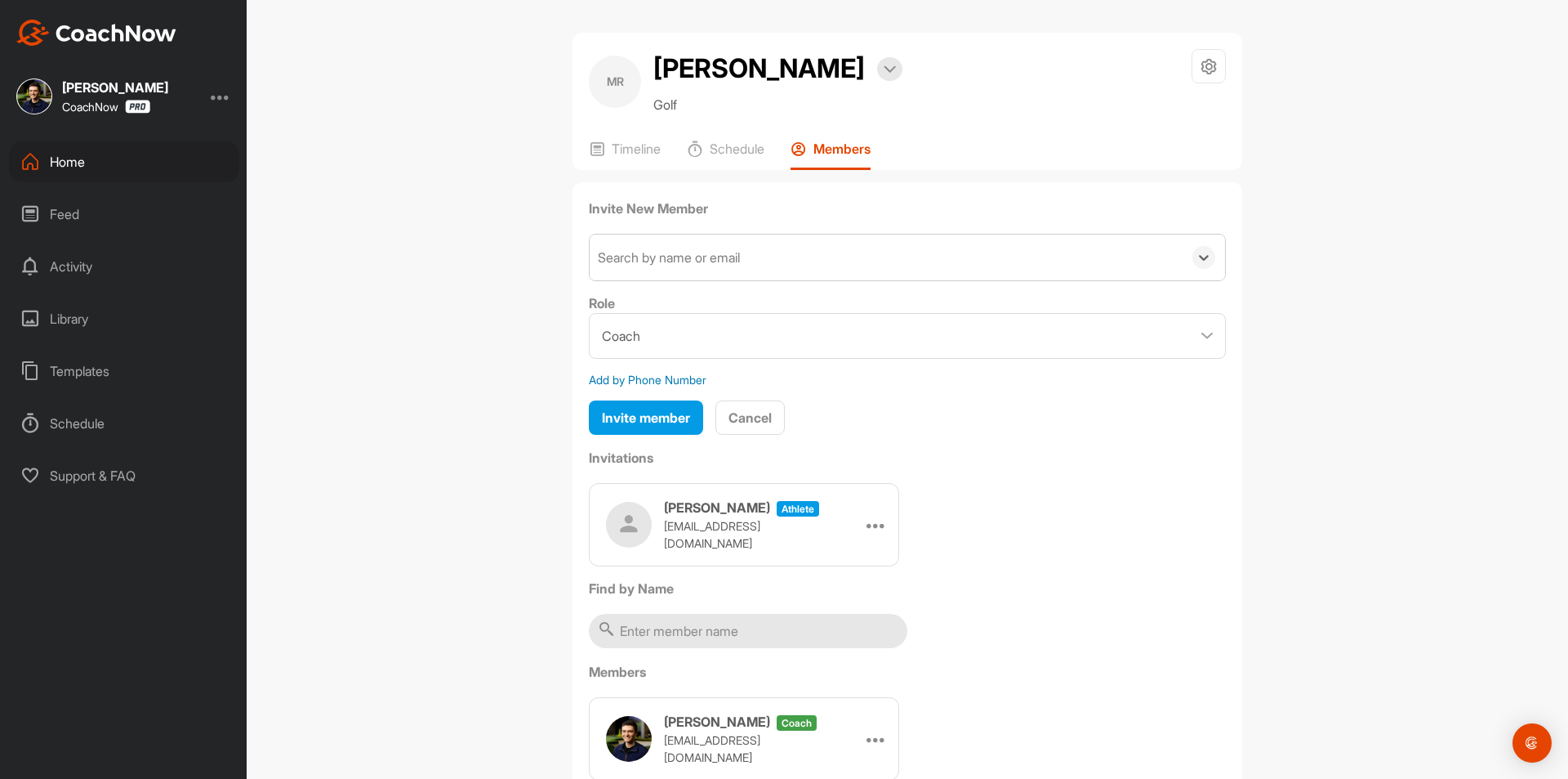
click at [754, 251] on div "Search by name or email" at bounding box center [886, 257] width 593 height 46
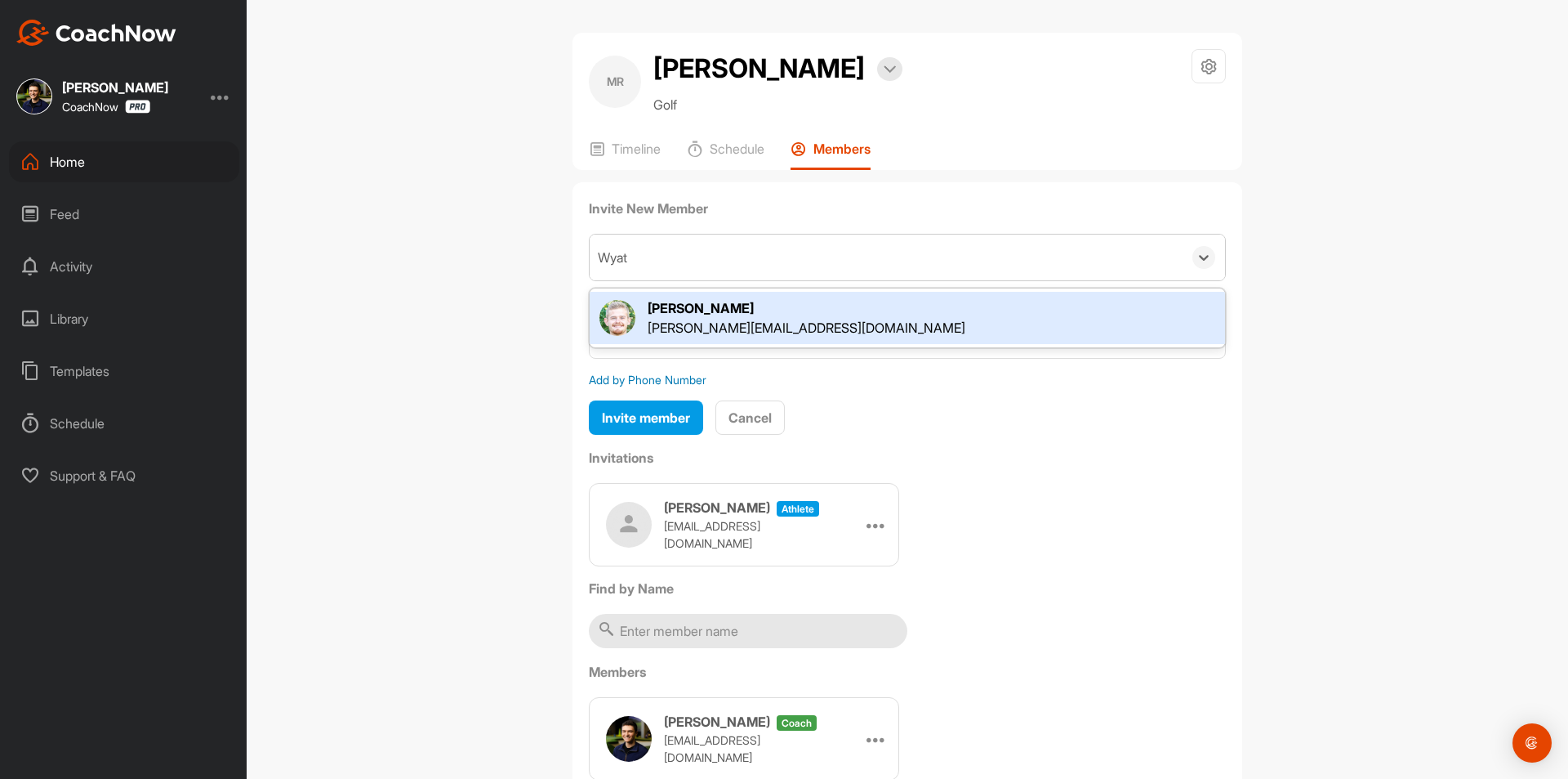
type input "[PERSON_NAME]"
click at [829, 327] on div "[PERSON_NAME][EMAIL_ADDRESS][DOMAIN_NAME]" at bounding box center [807, 328] width 318 height 20
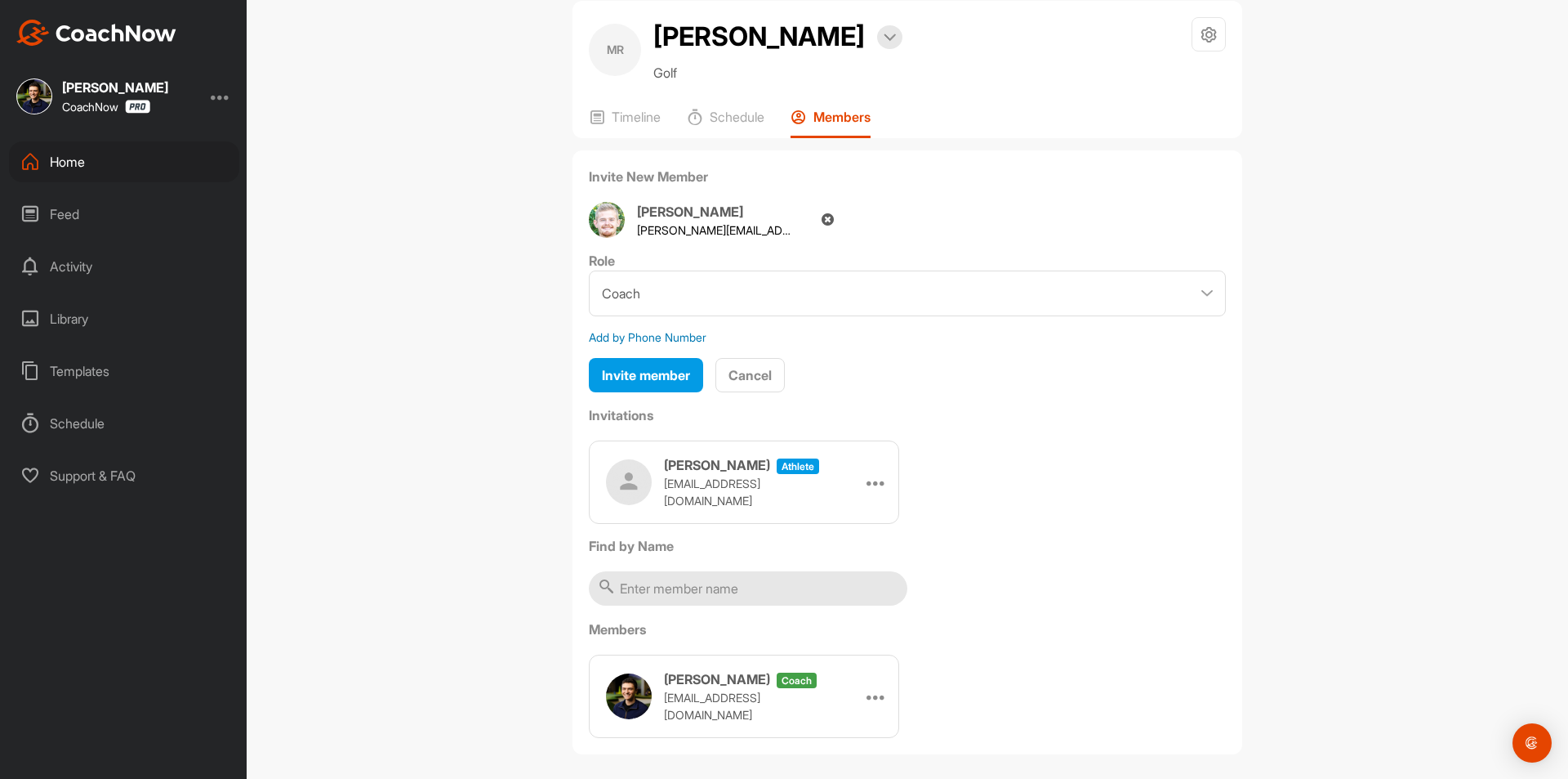
scroll to position [45, 0]
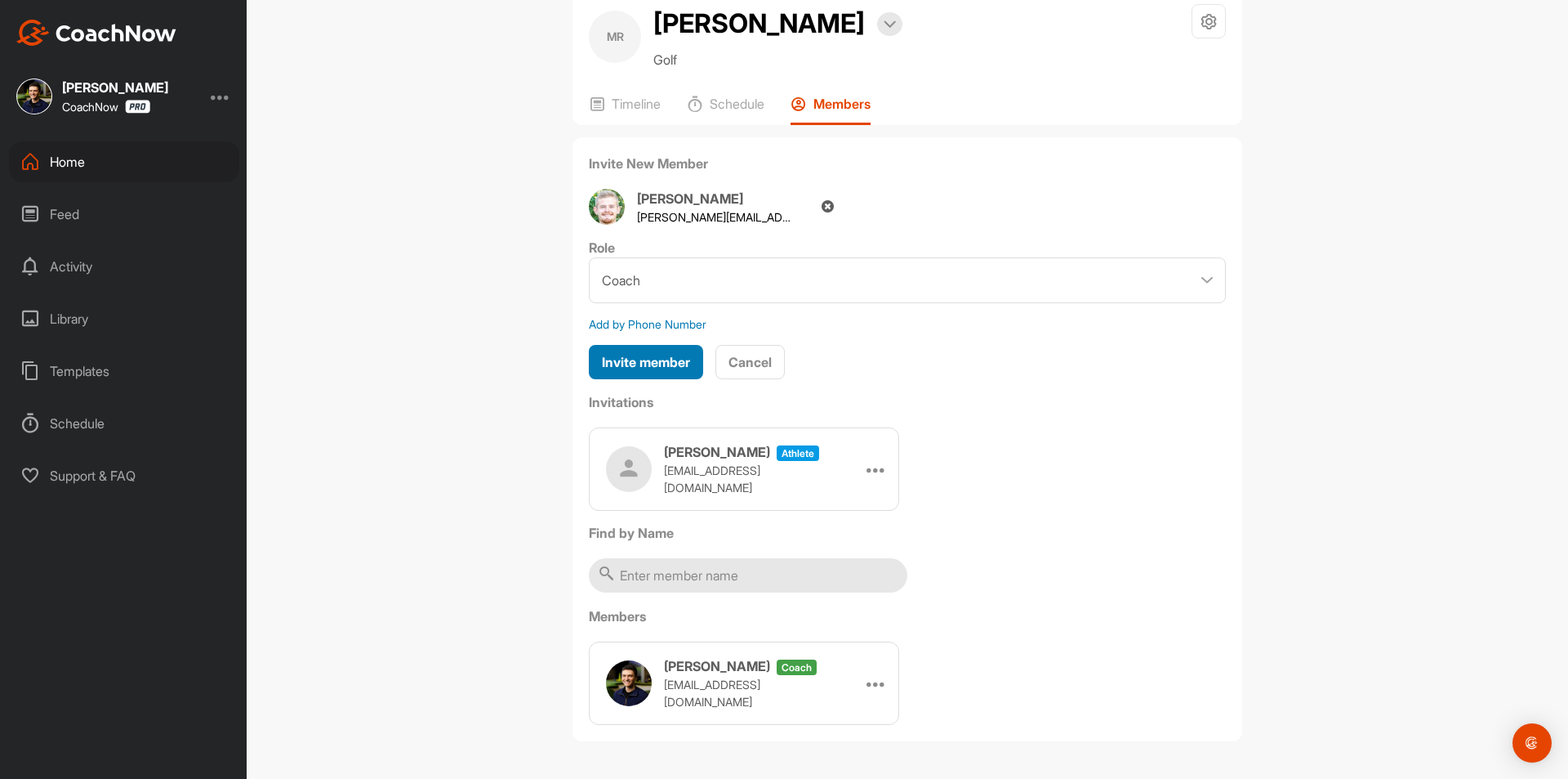
click at [653, 367] on span "Invite member" at bounding box center [646, 362] width 88 height 17
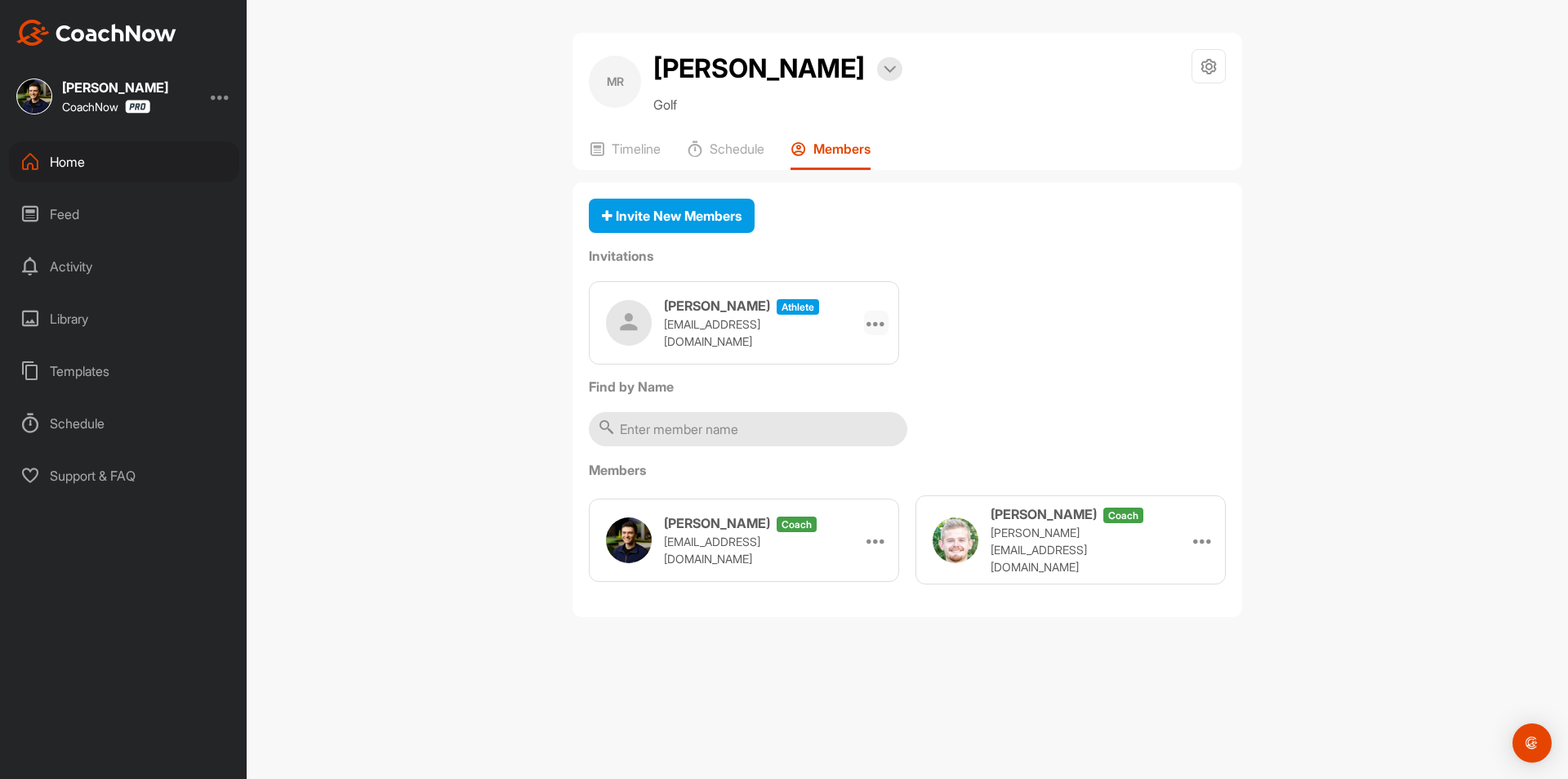
click at [873, 327] on icon at bounding box center [877, 323] width 20 height 20
click at [850, 462] on li "Copy Link" at bounding box center [844, 471] width 87 height 52
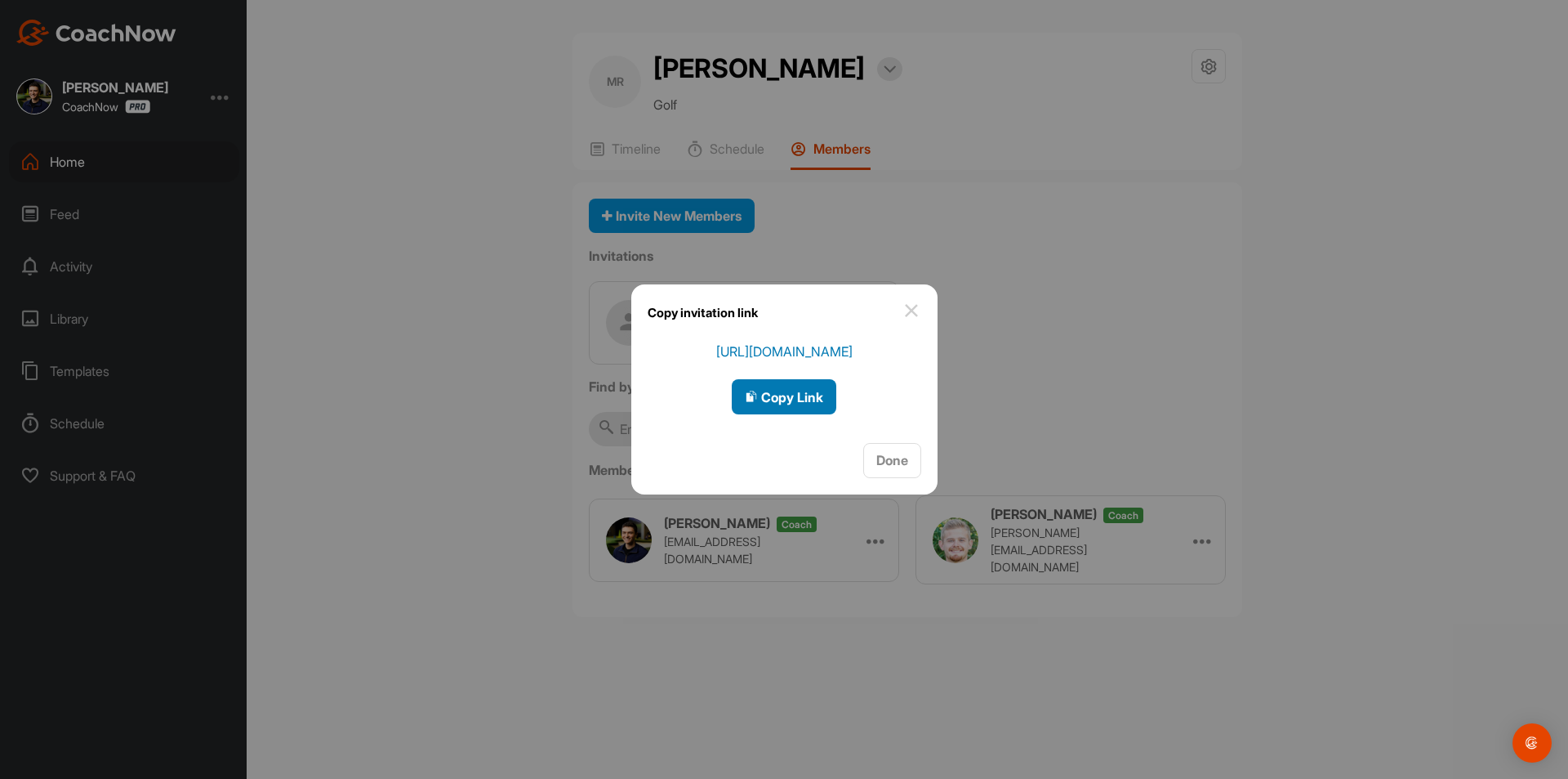
click at [768, 395] on span "Copy Link" at bounding box center [784, 397] width 78 height 17
click at [791, 402] on span "Copy Link" at bounding box center [784, 397] width 78 height 17
drag, startPoint x: 918, startPoint y: 315, endPoint x: 916, endPoint y: 306, distance: 9.2
click at [918, 313] on img at bounding box center [912, 310] width 20 height 20
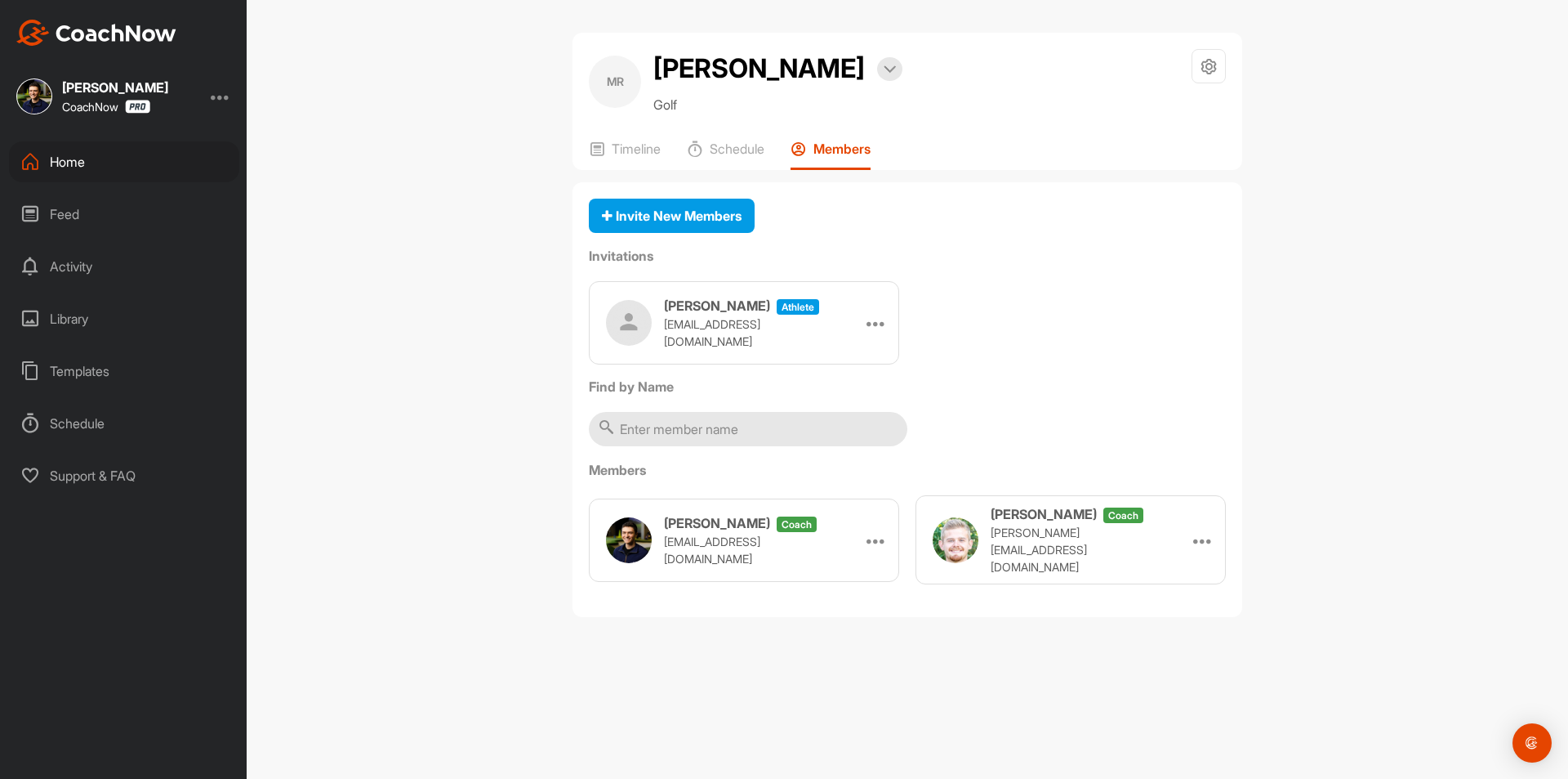
click at [180, 156] on div "Home" at bounding box center [124, 161] width 230 height 41
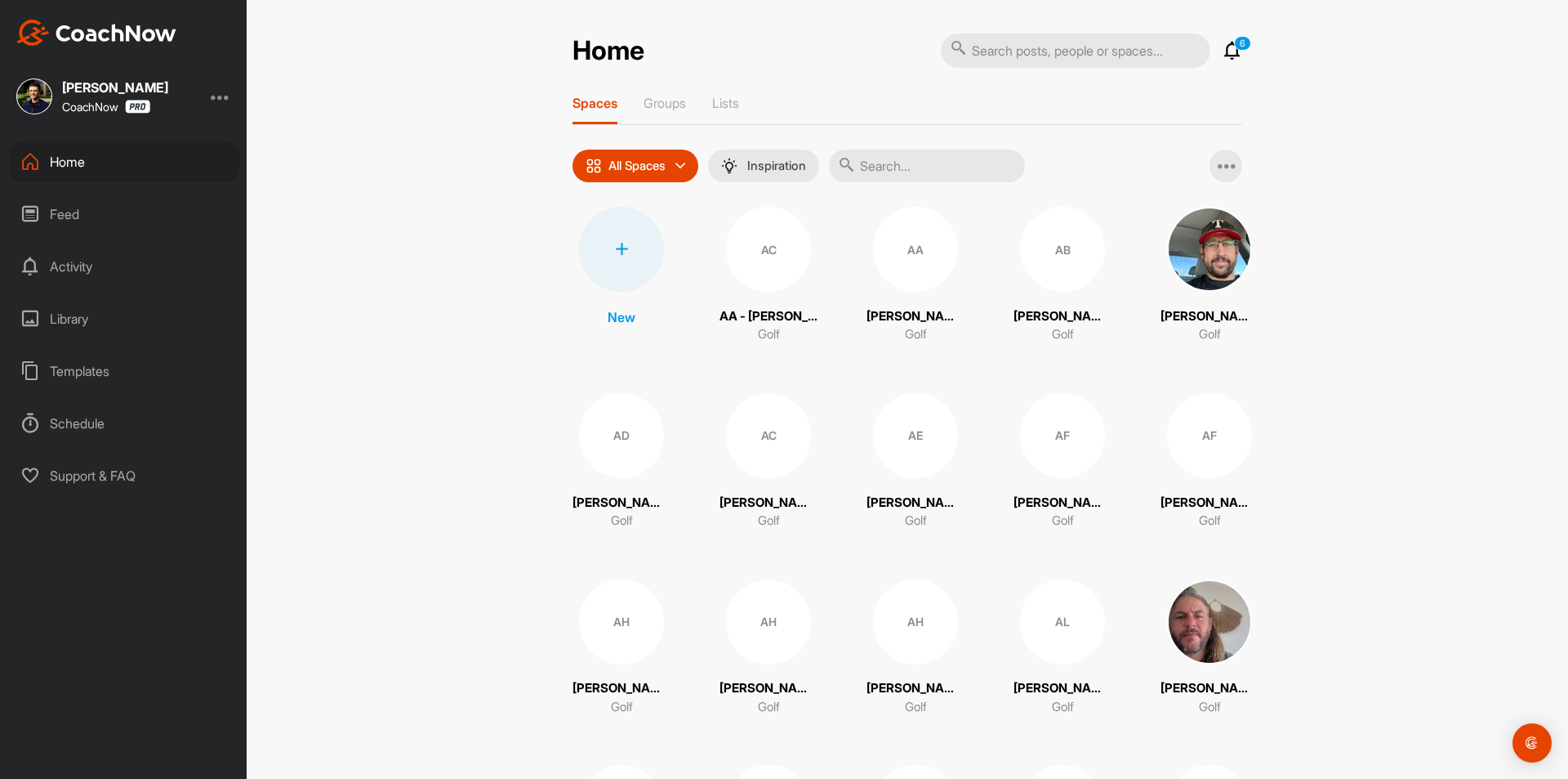
click at [904, 170] on input "text" at bounding box center [927, 166] width 196 height 32
paste input "[PERSON_NAME]"
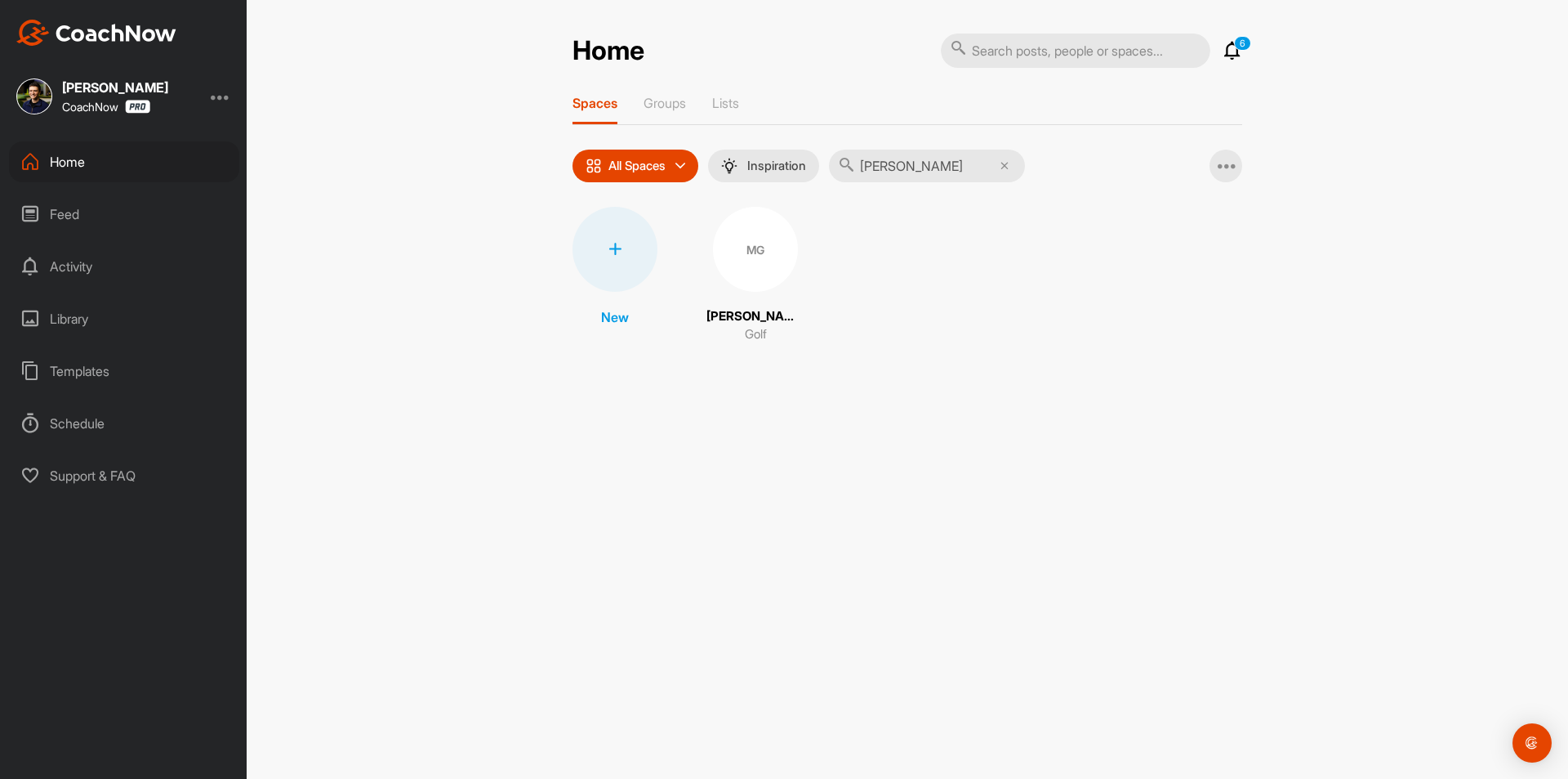
type input "[PERSON_NAME]"
click at [774, 269] on div "MG" at bounding box center [755, 249] width 85 height 85
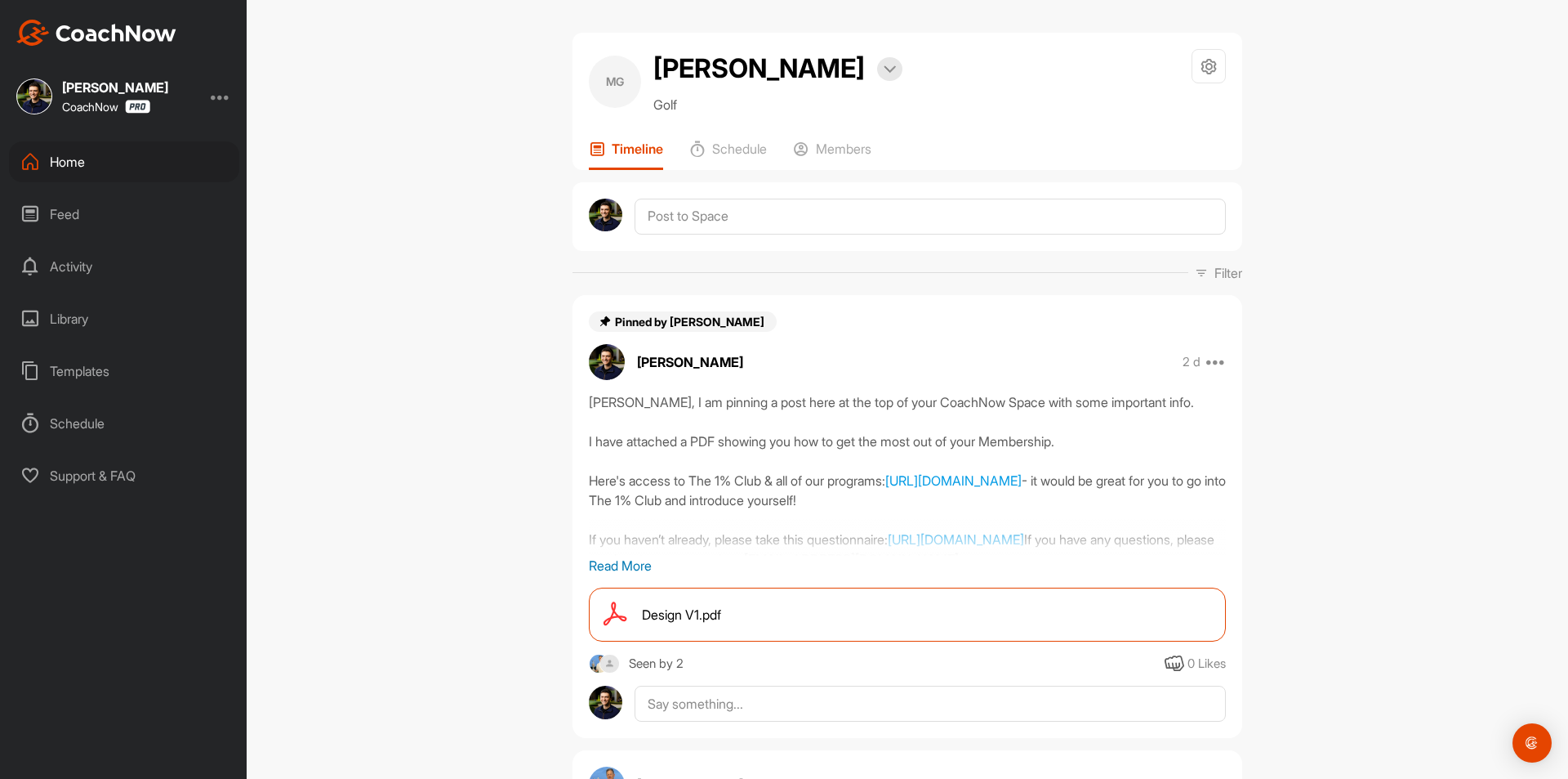
click at [114, 159] on div "Home" at bounding box center [124, 161] width 230 height 41
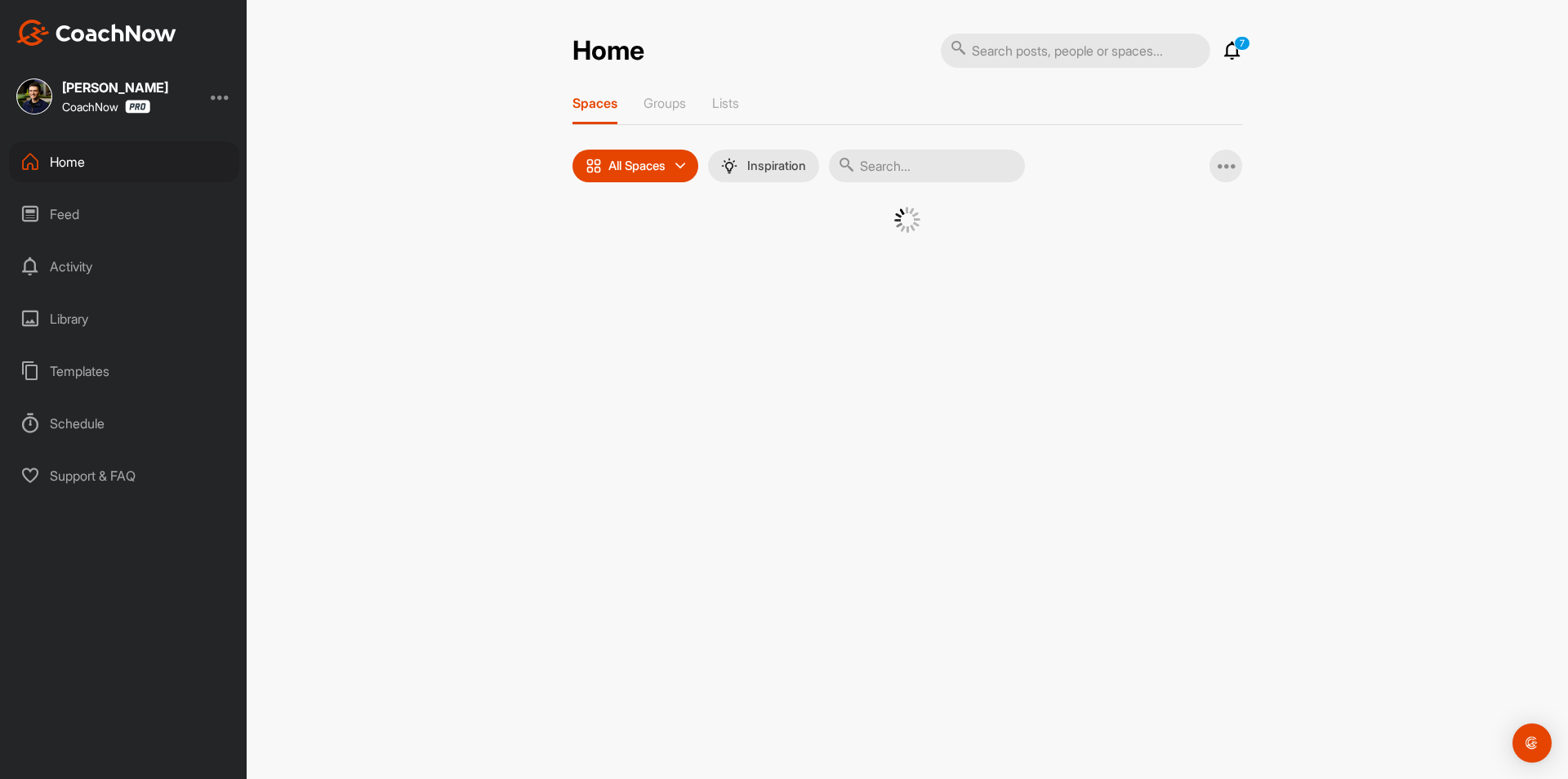
click at [886, 166] on input "text" at bounding box center [927, 166] width 196 height 32
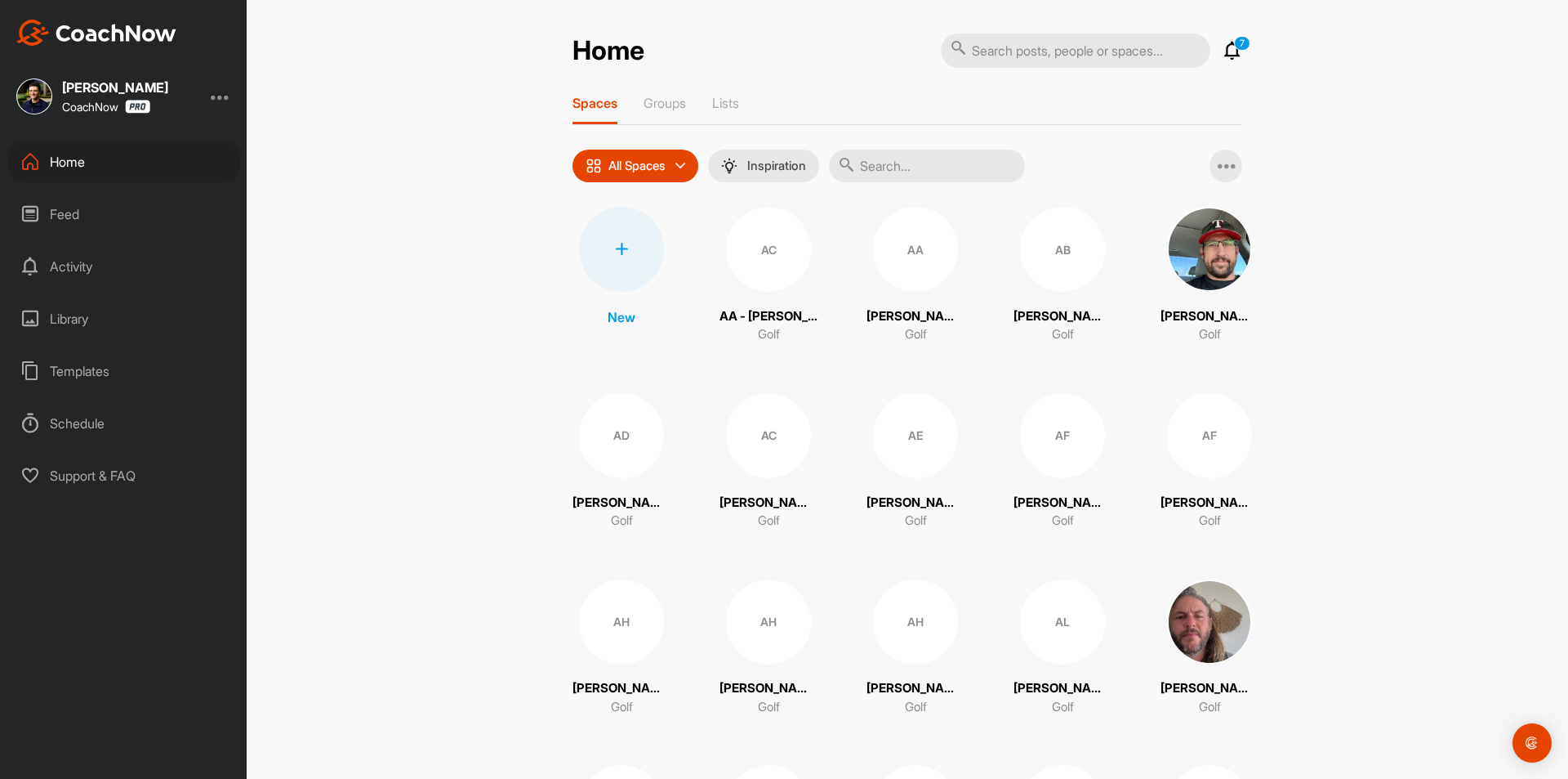
paste input "[PERSON_NAME]"
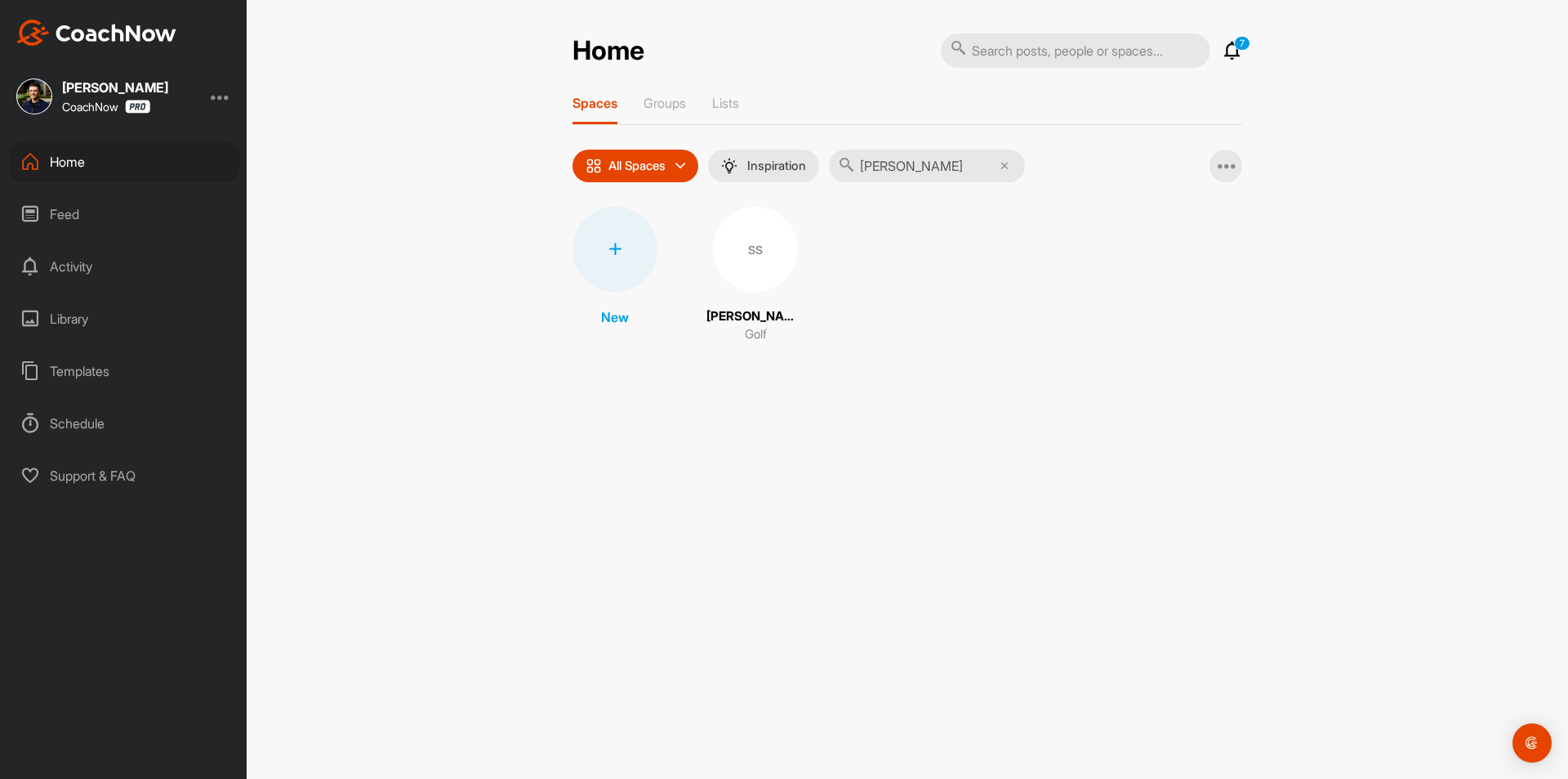
type input "[PERSON_NAME]"
click at [759, 256] on div "SS" at bounding box center [755, 249] width 85 height 85
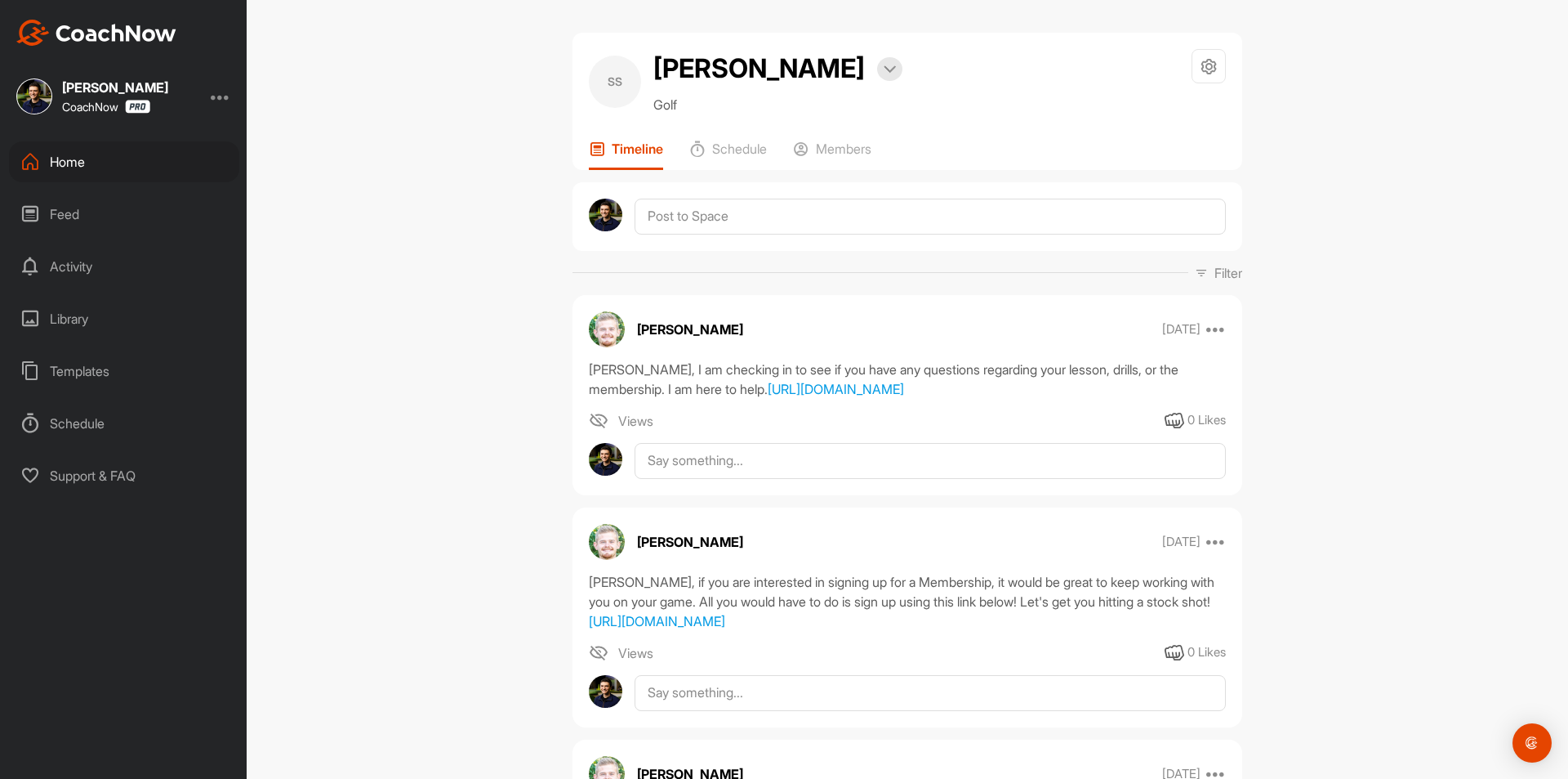
click at [107, 166] on div "Home" at bounding box center [124, 161] width 230 height 41
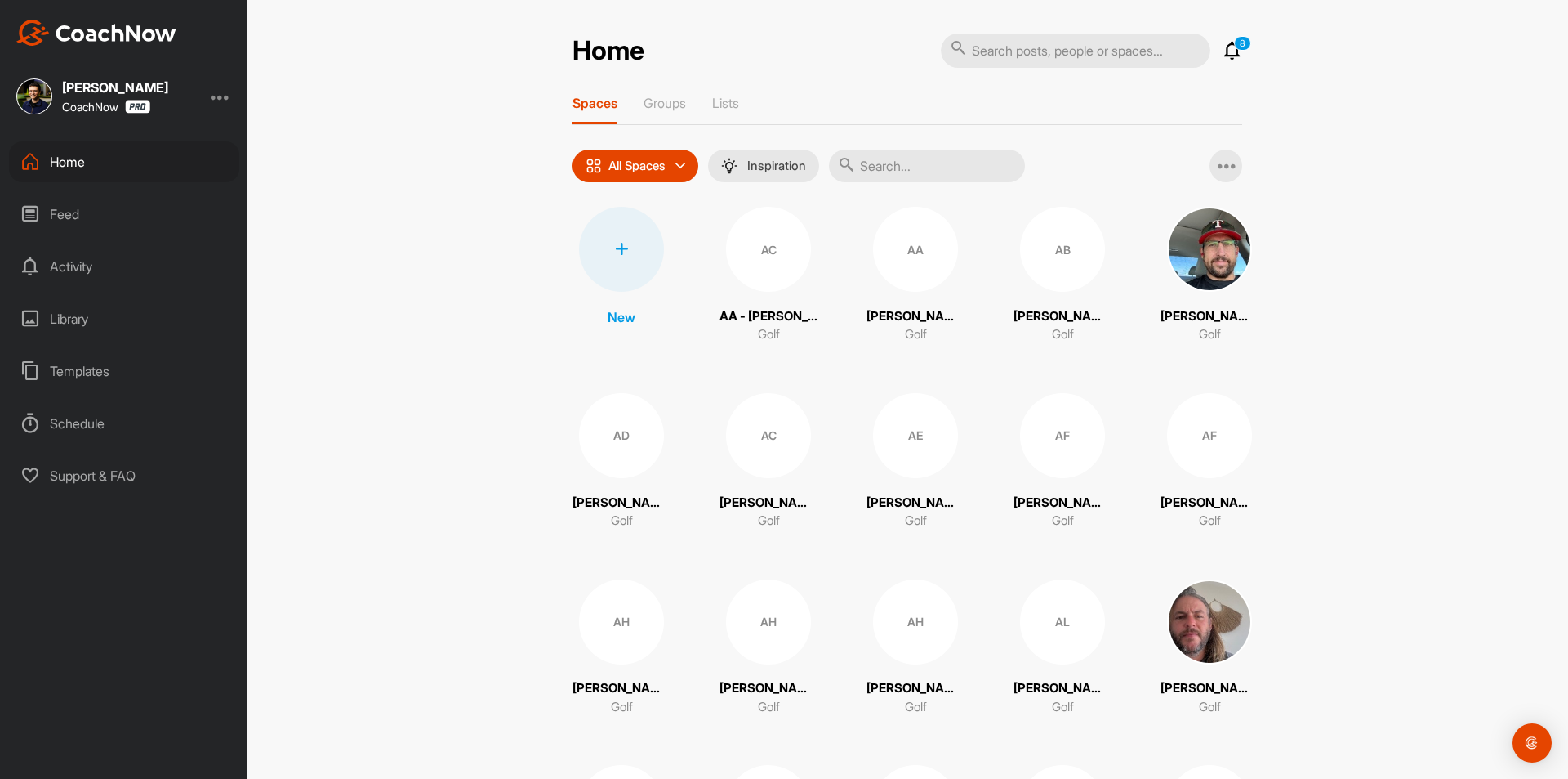
click at [897, 168] on input "text" at bounding box center [927, 166] width 196 height 32
paste input "[PERSON_NAME]"
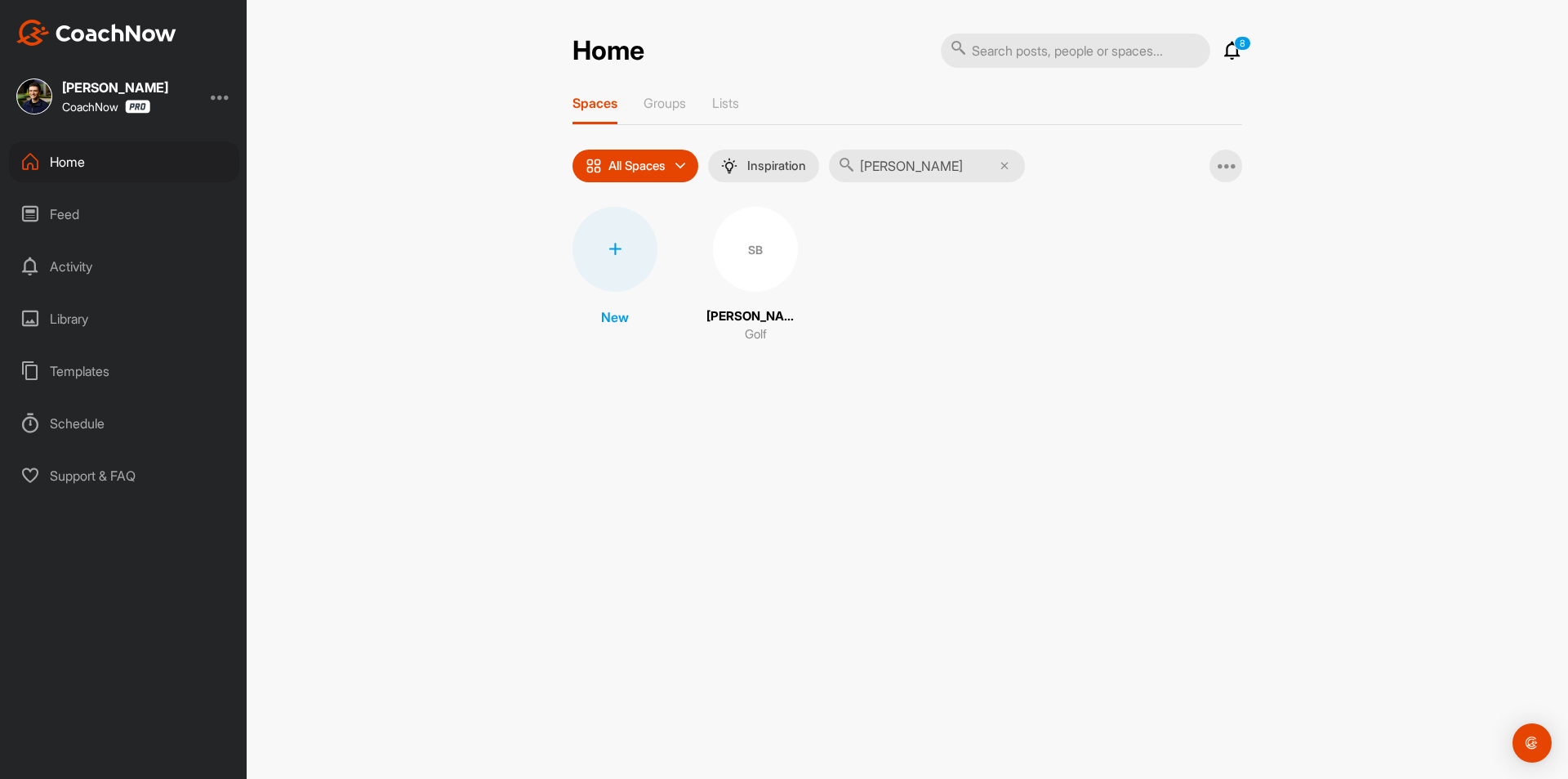
type input "[PERSON_NAME]"
click at [739, 253] on div "SB" at bounding box center [755, 249] width 85 height 85
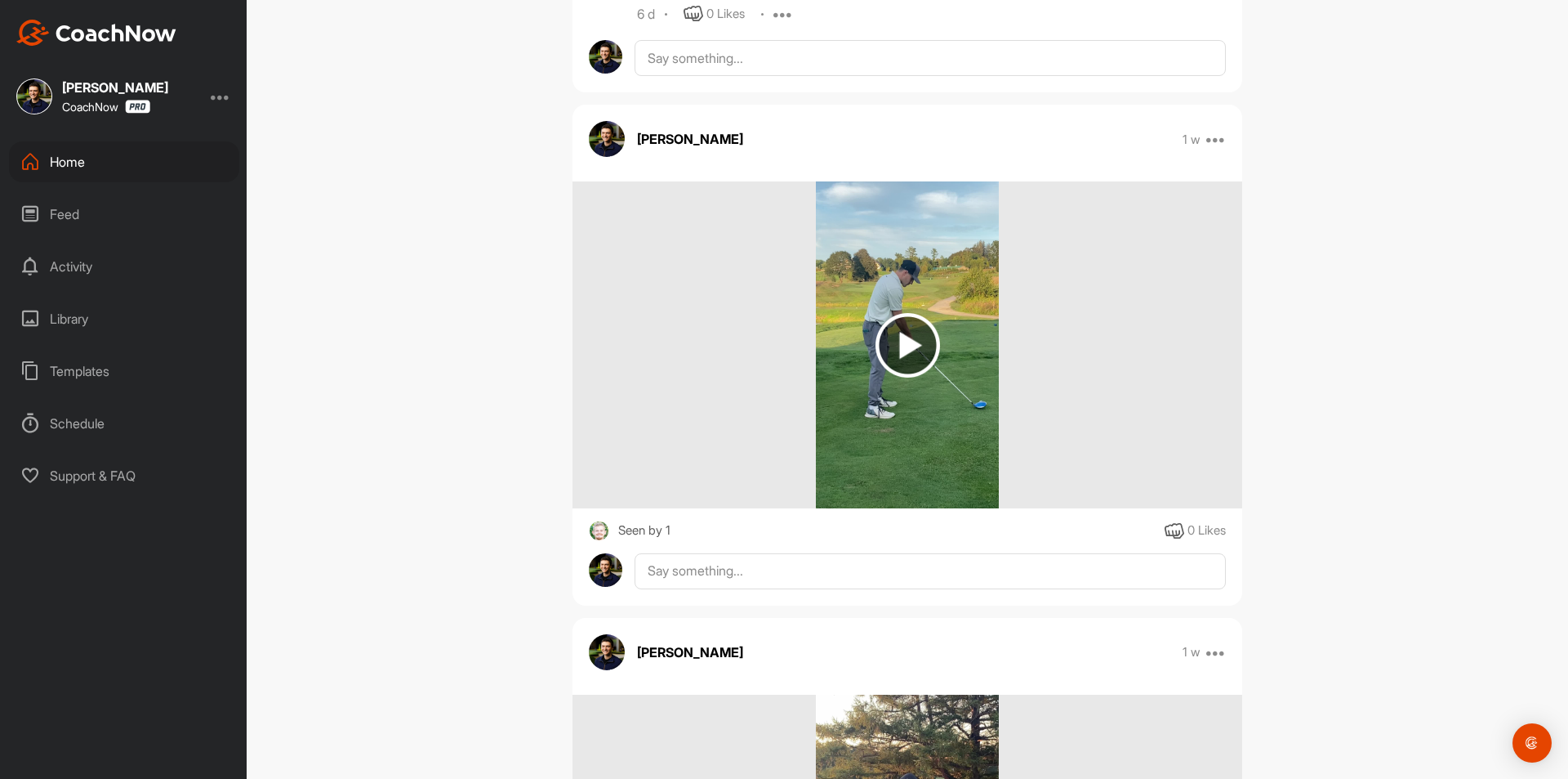
scroll to position [2125, 0]
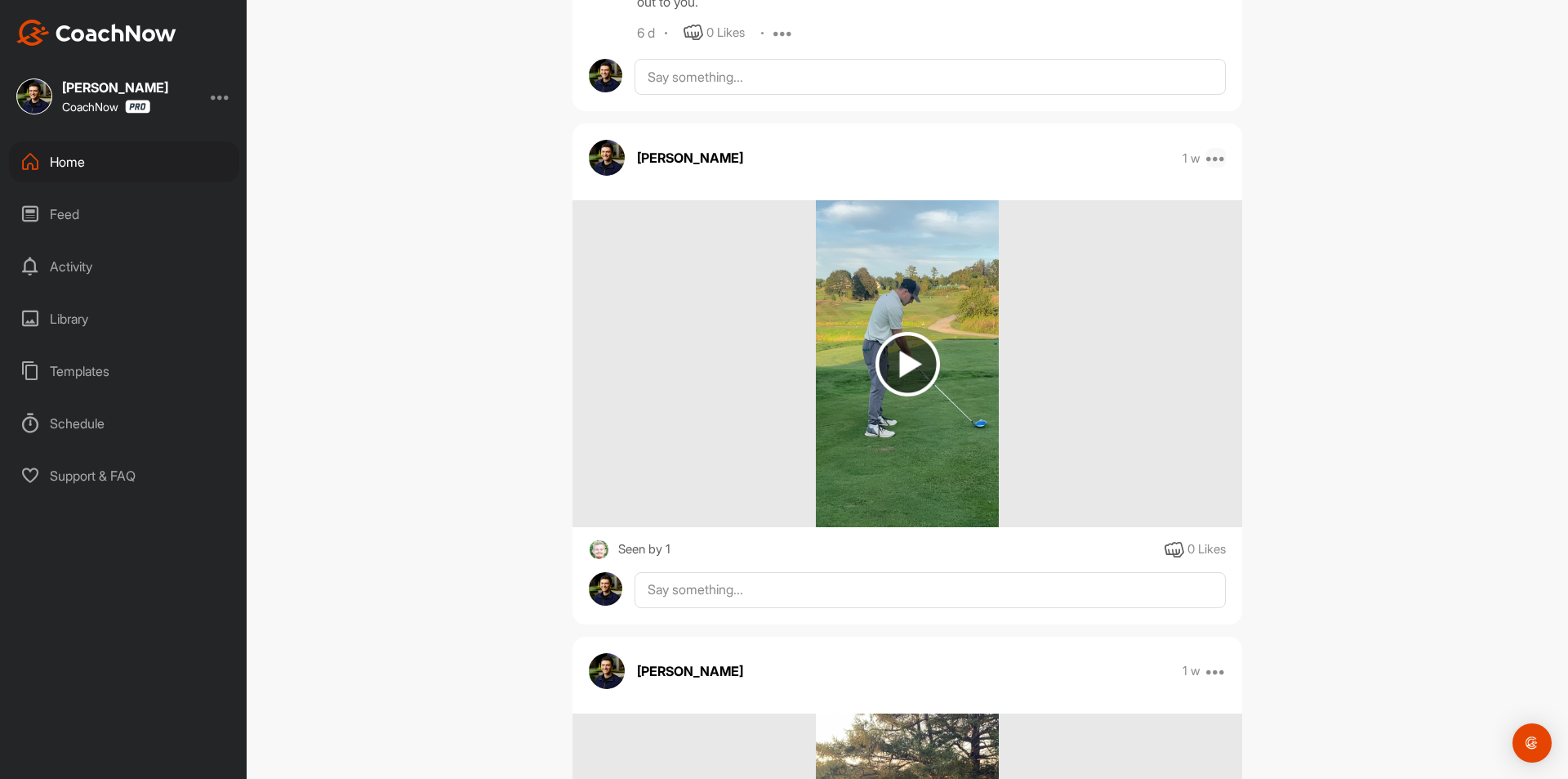
click at [1216, 167] on icon at bounding box center [1216, 158] width 20 height 20
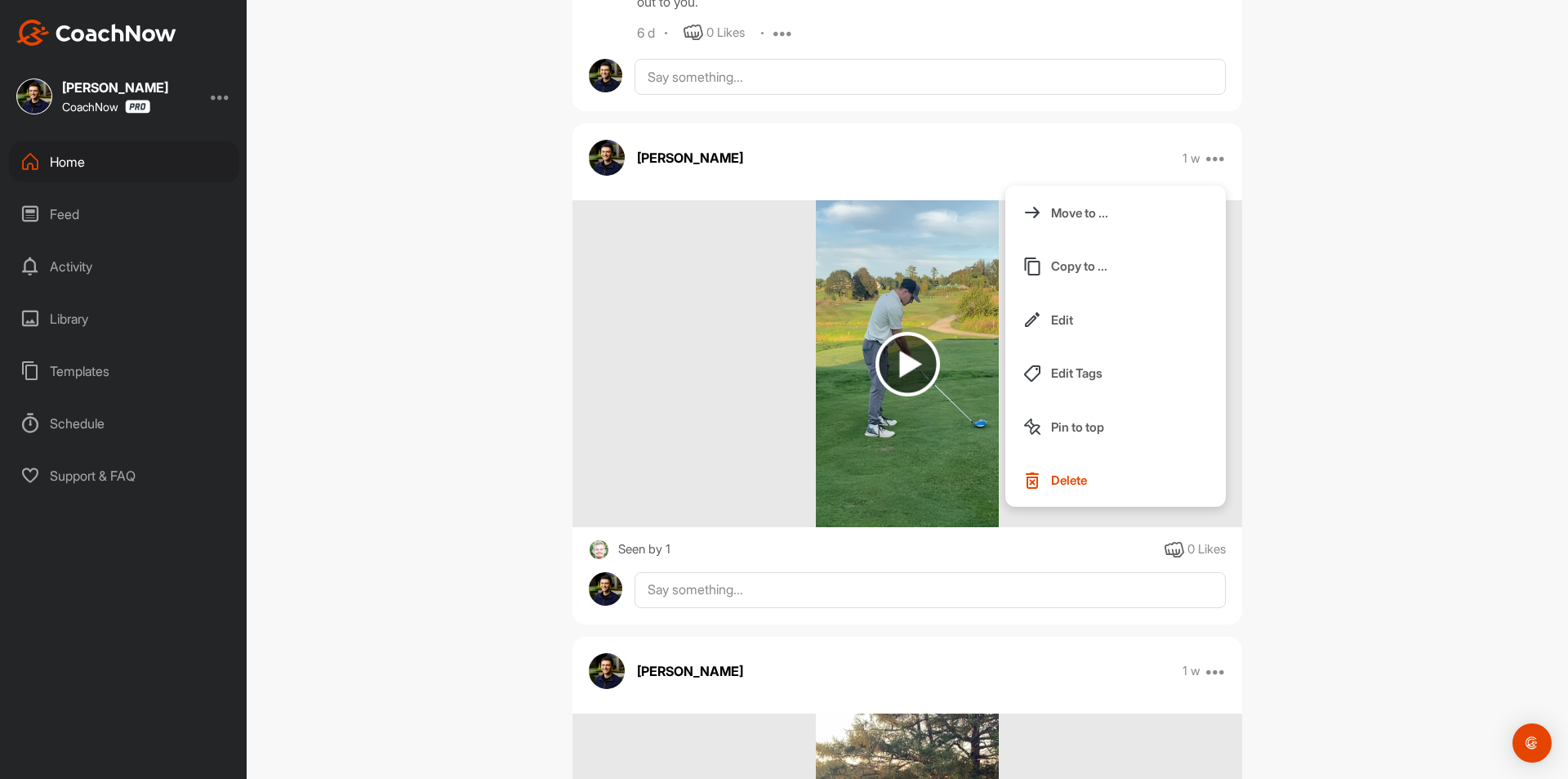
click at [1132, 176] on div "[PERSON_NAME] 1 w Move to ... Copy to ... Edit Edit Tags Pin to top Delete" at bounding box center [907, 157] width 670 height 36
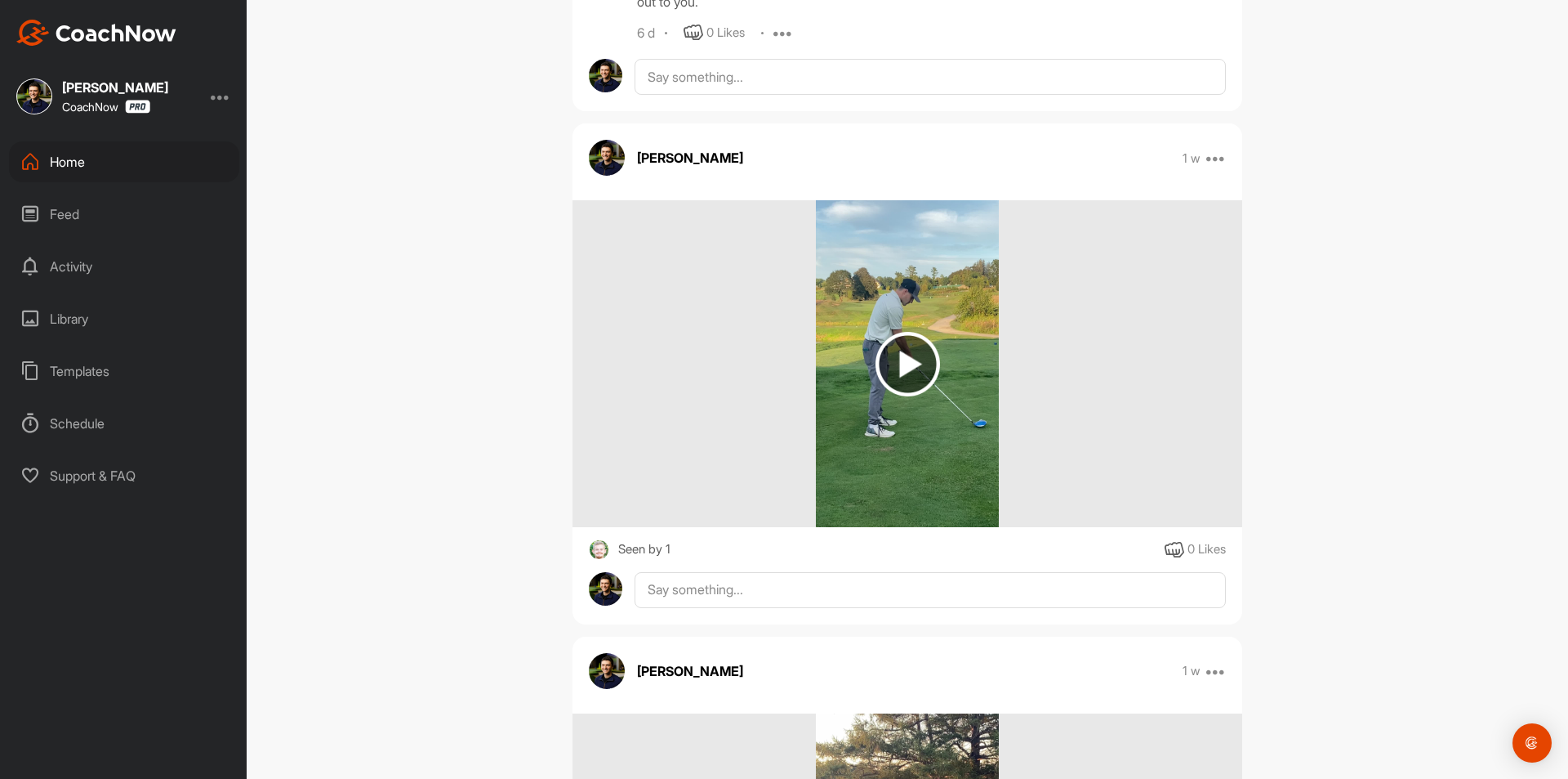
click at [131, 162] on div "Home" at bounding box center [124, 161] width 230 height 41
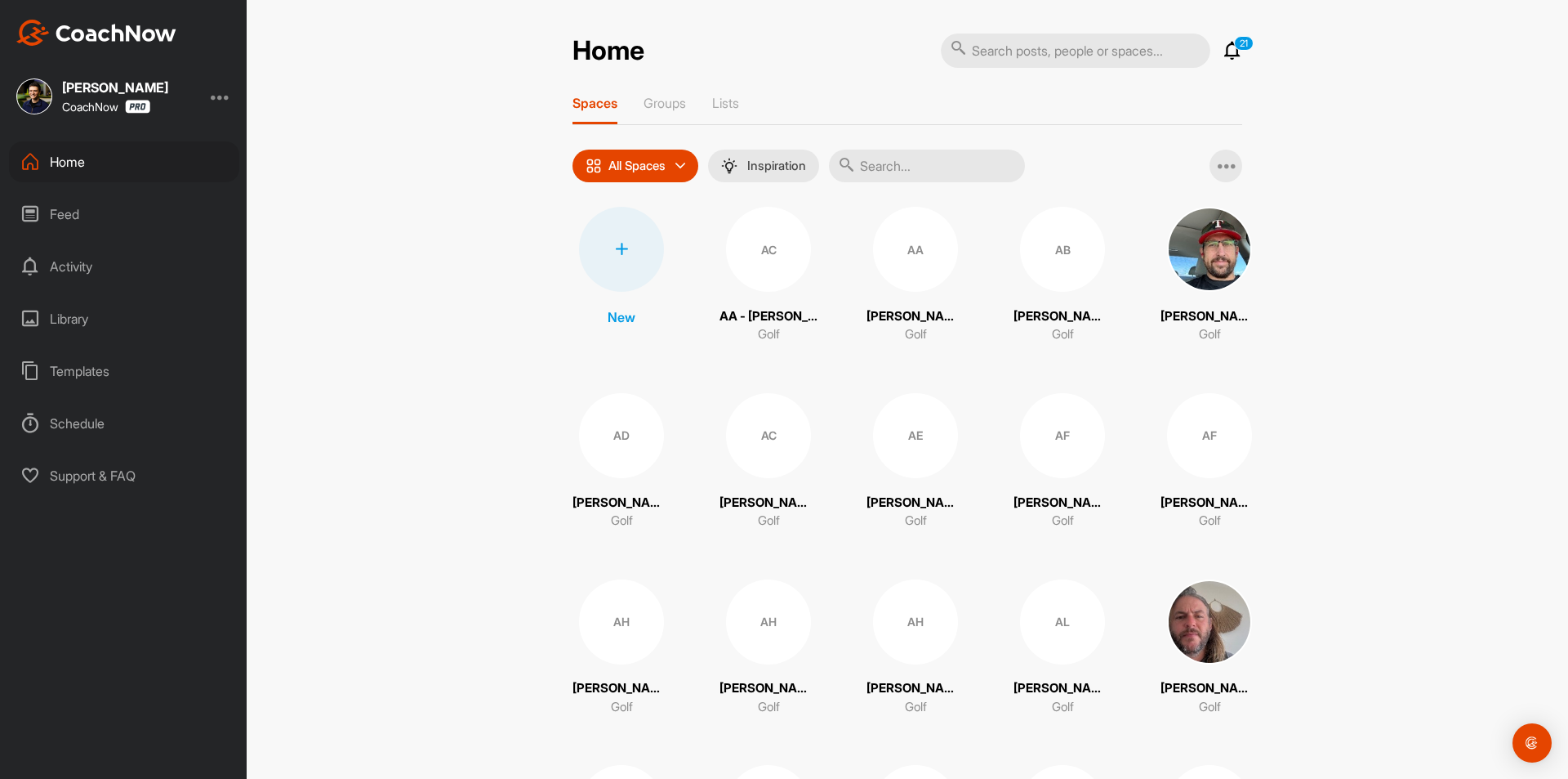
click at [909, 163] on input "text" at bounding box center [927, 166] width 196 height 32
click at [606, 267] on div at bounding box center [621, 249] width 85 height 85
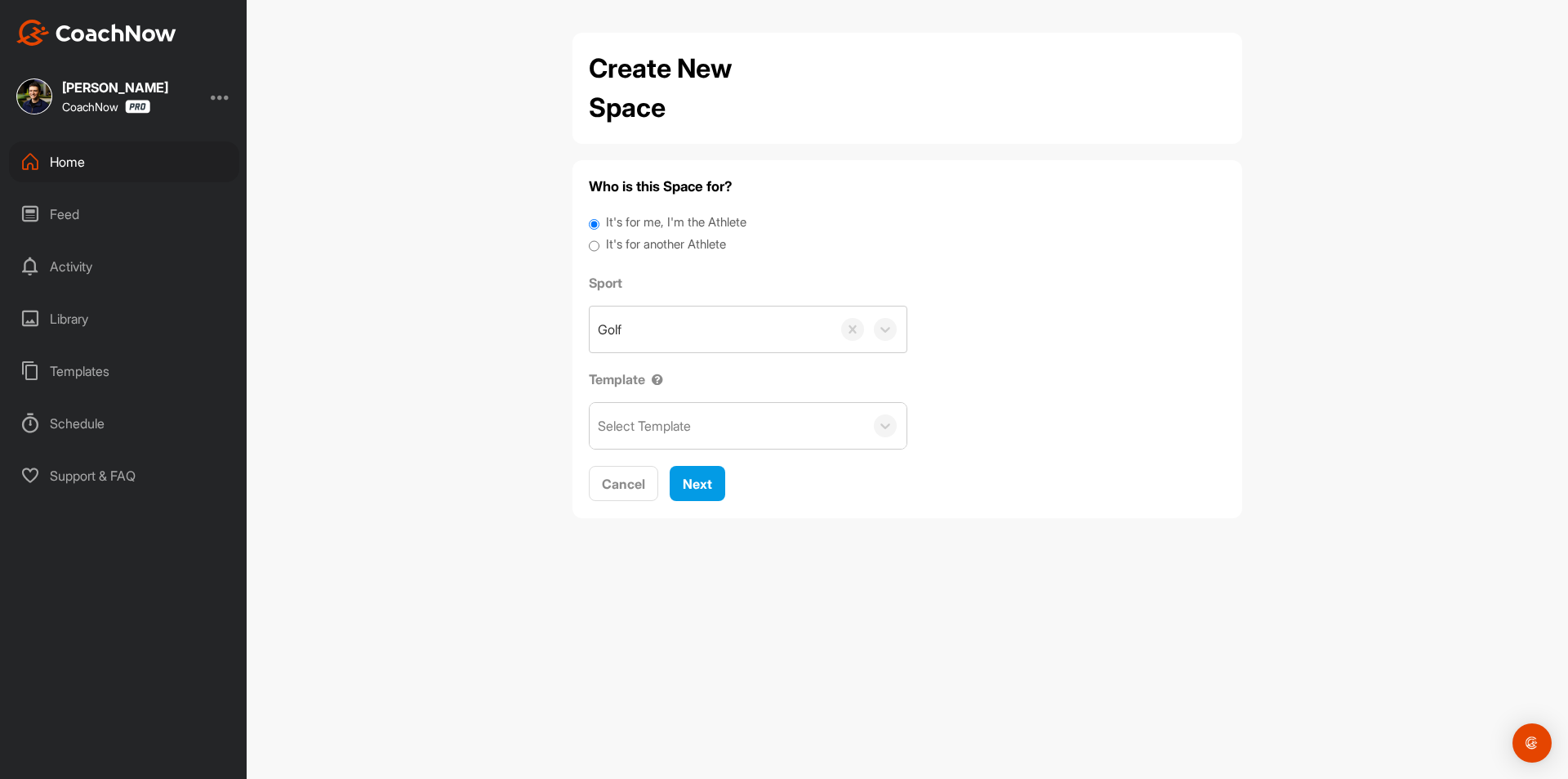
click at [623, 247] on label "It's for another Athlete" at bounding box center [666, 245] width 120 height 19
click at [600, 247] on input "It's for another Athlete" at bounding box center [594, 246] width 11 height 22
radio input "true"
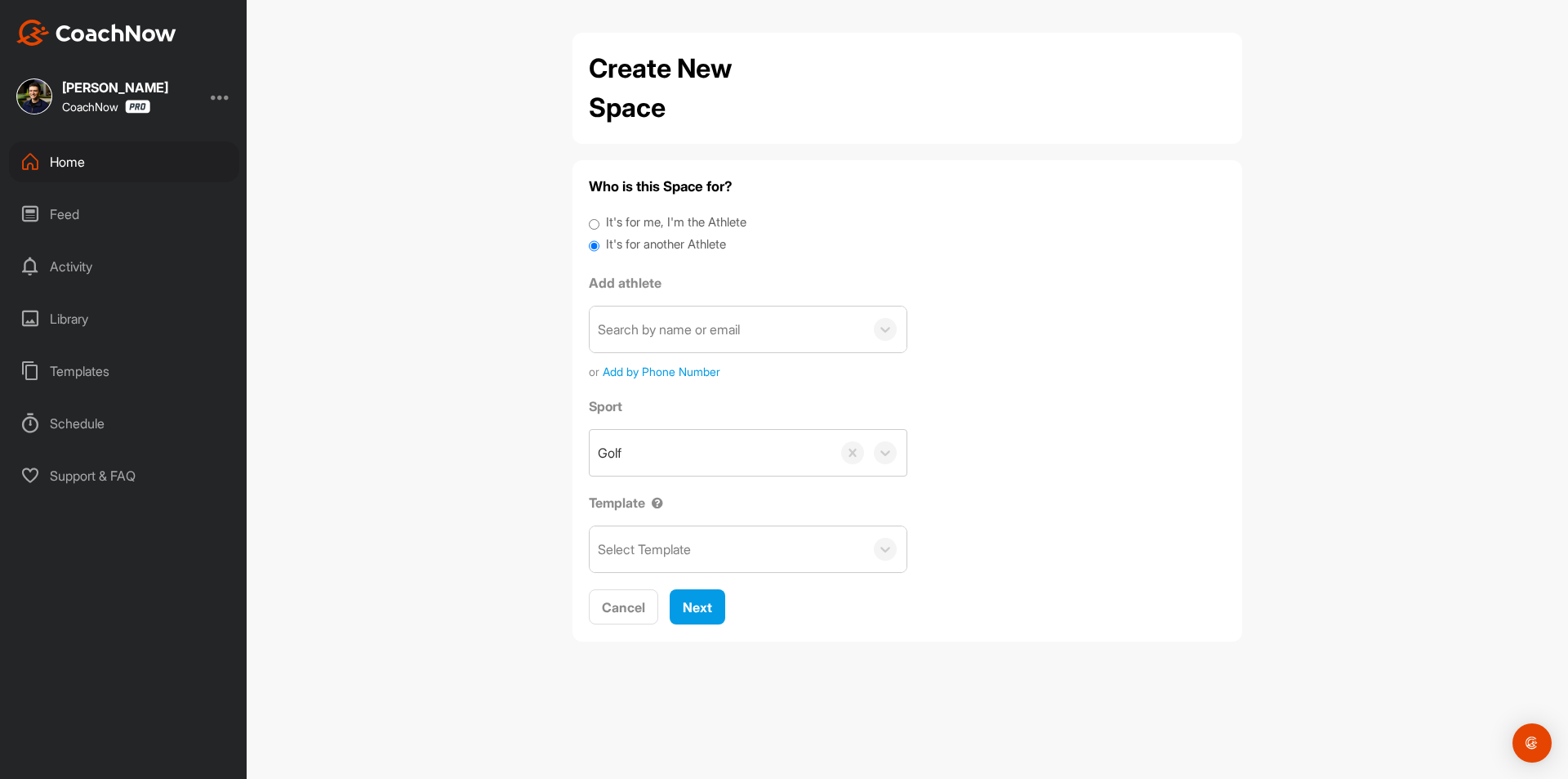
click at [657, 340] on div "Search by name or email" at bounding box center [727, 329] width 275 height 46
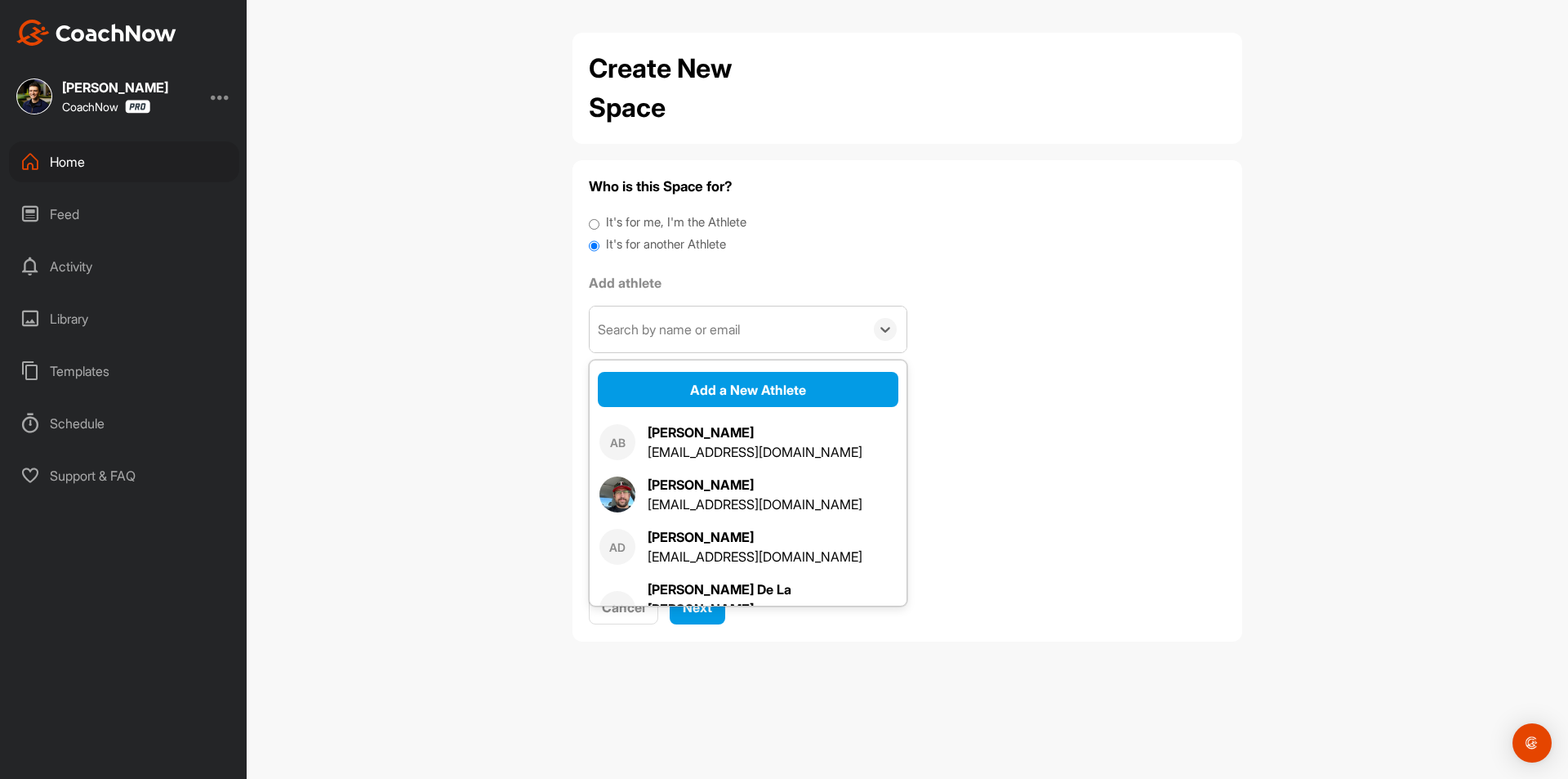
click at [658, 328] on div "Search by name or email" at bounding box center [669, 330] width 142 height 20
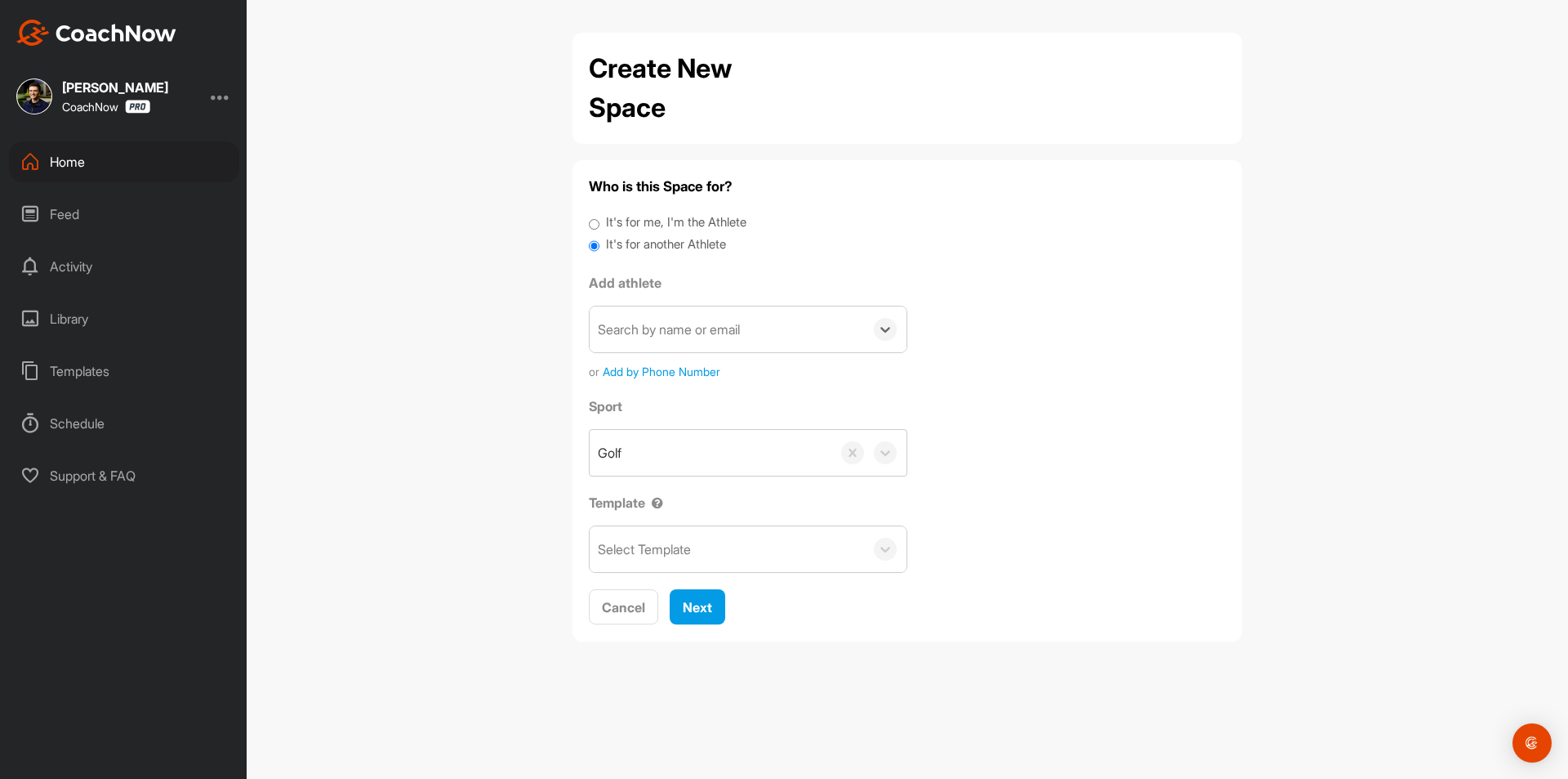
click at [658, 328] on div "Search by name or email" at bounding box center [669, 330] width 142 height 20
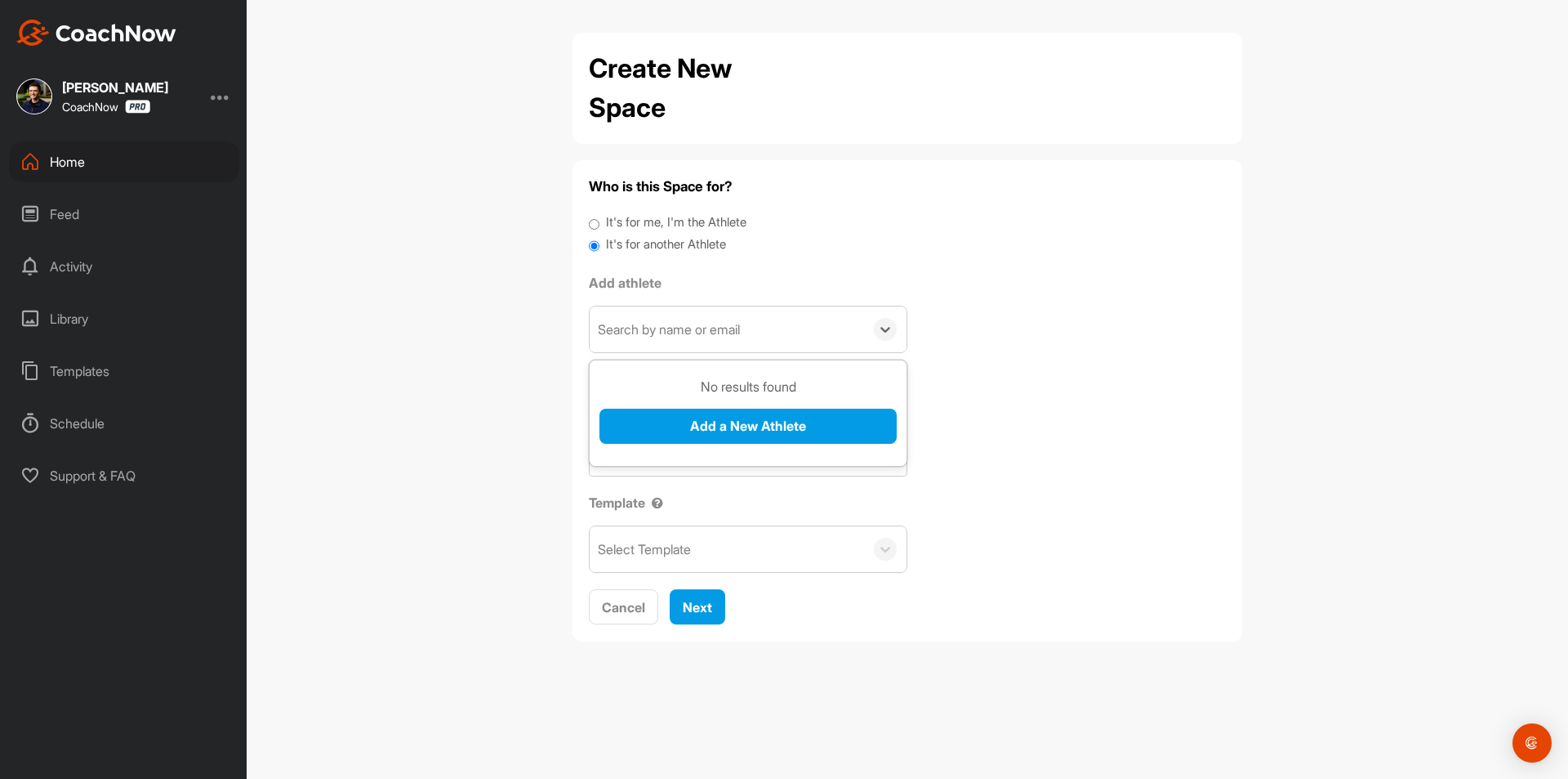
paste input "[EMAIL_ADDRESS][DOMAIN_NAME]"
type input "[EMAIL_ADDRESS][DOMAIN_NAME]"
click at [665, 431] on button "Add a New Athlete" at bounding box center [748, 426] width 297 height 35
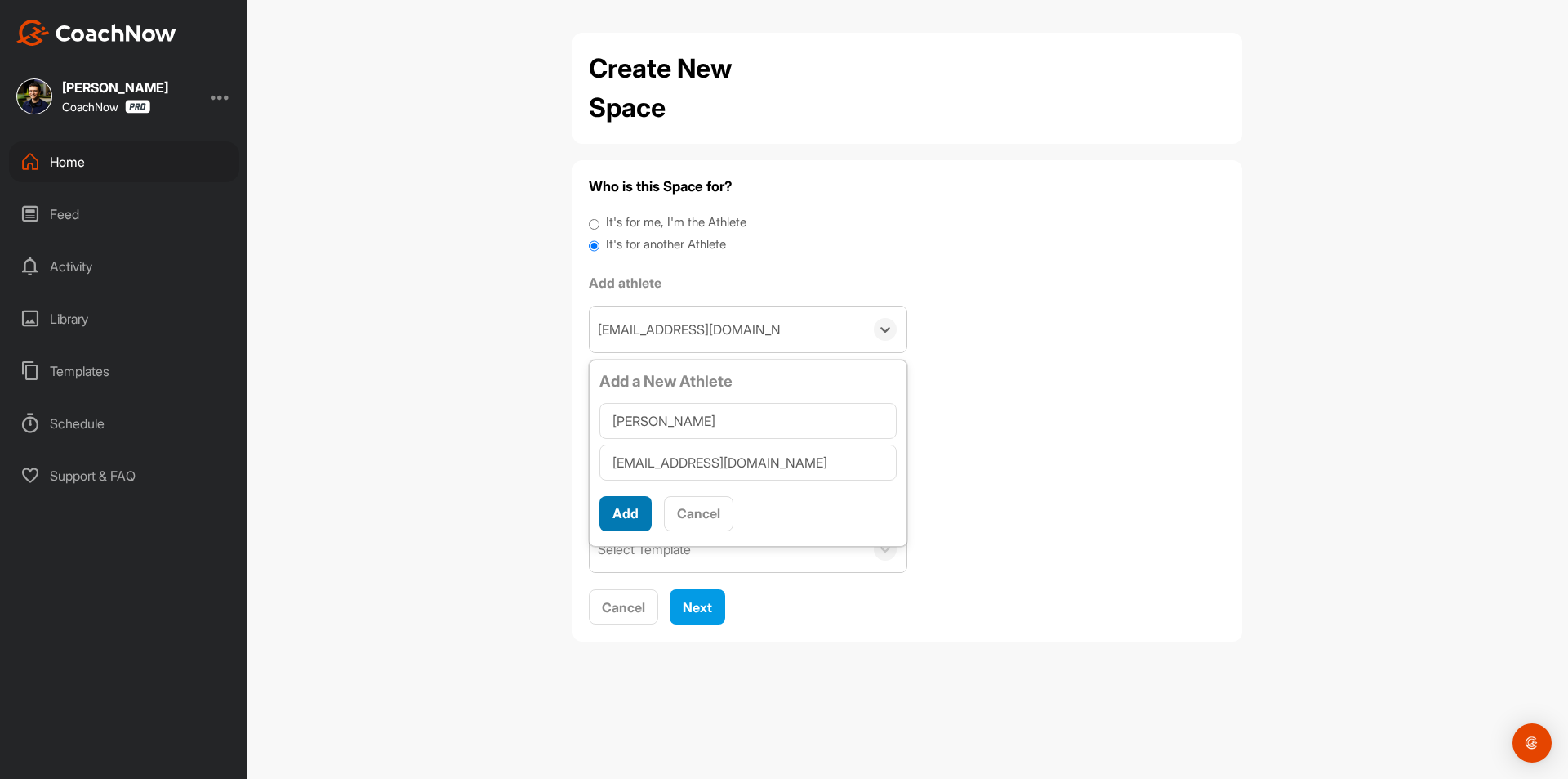
type input "[PERSON_NAME]"
click at [636, 519] on button "Add" at bounding box center [626, 514] width 52 height 35
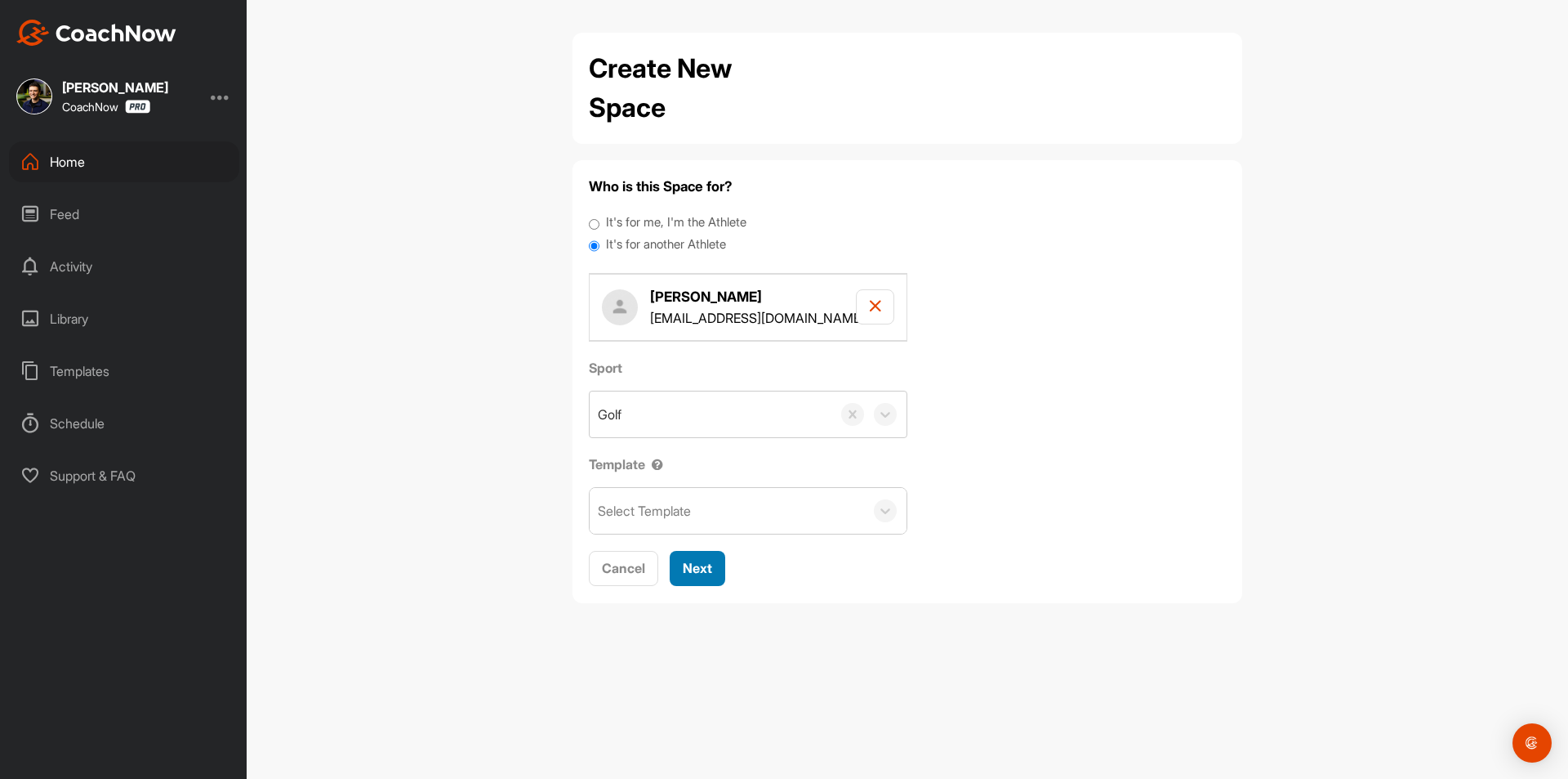
click at [702, 568] on span "Next" at bounding box center [697, 568] width 29 height 17
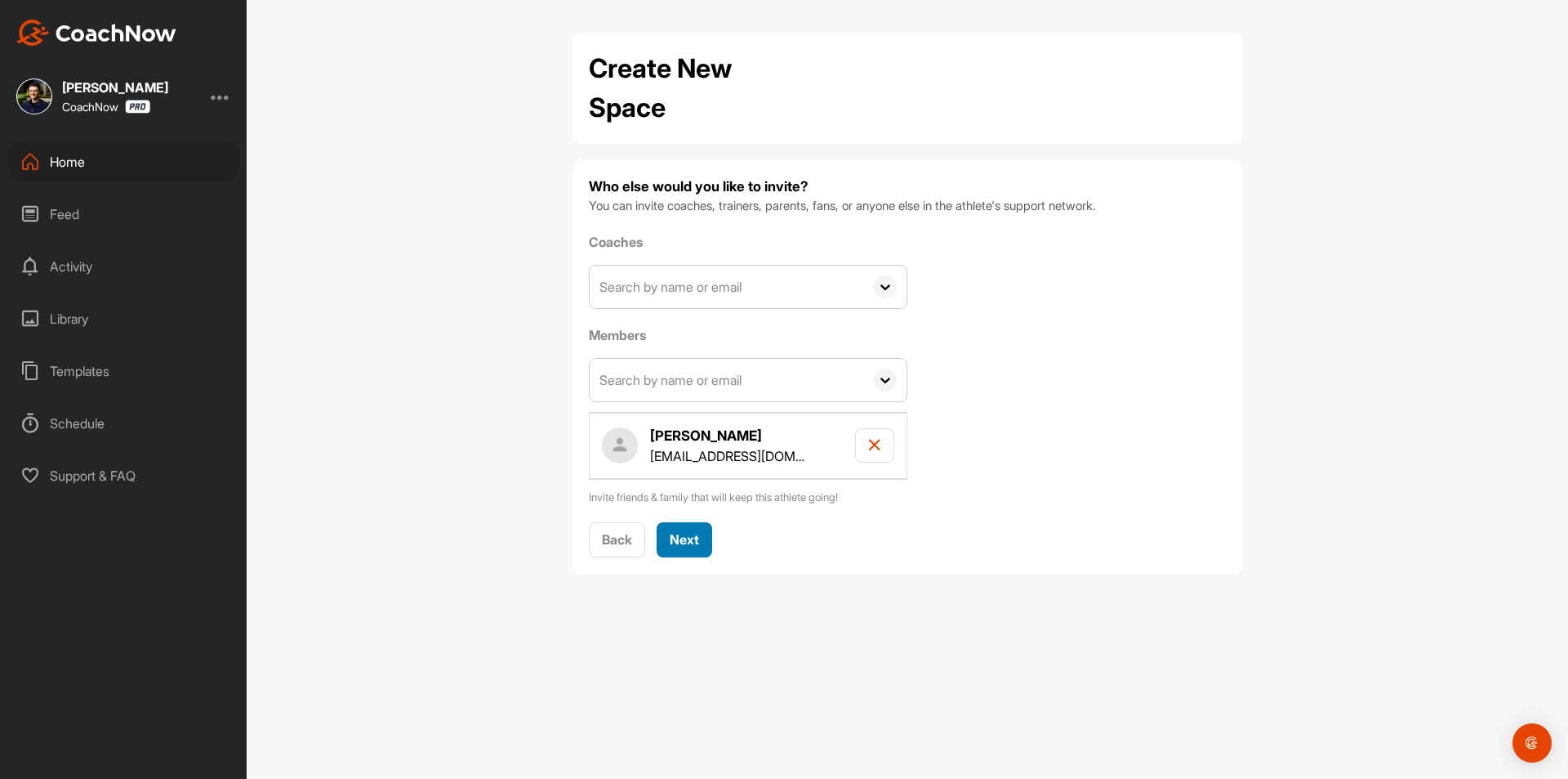
click at [697, 543] on span "Next" at bounding box center [684, 539] width 29 height 17
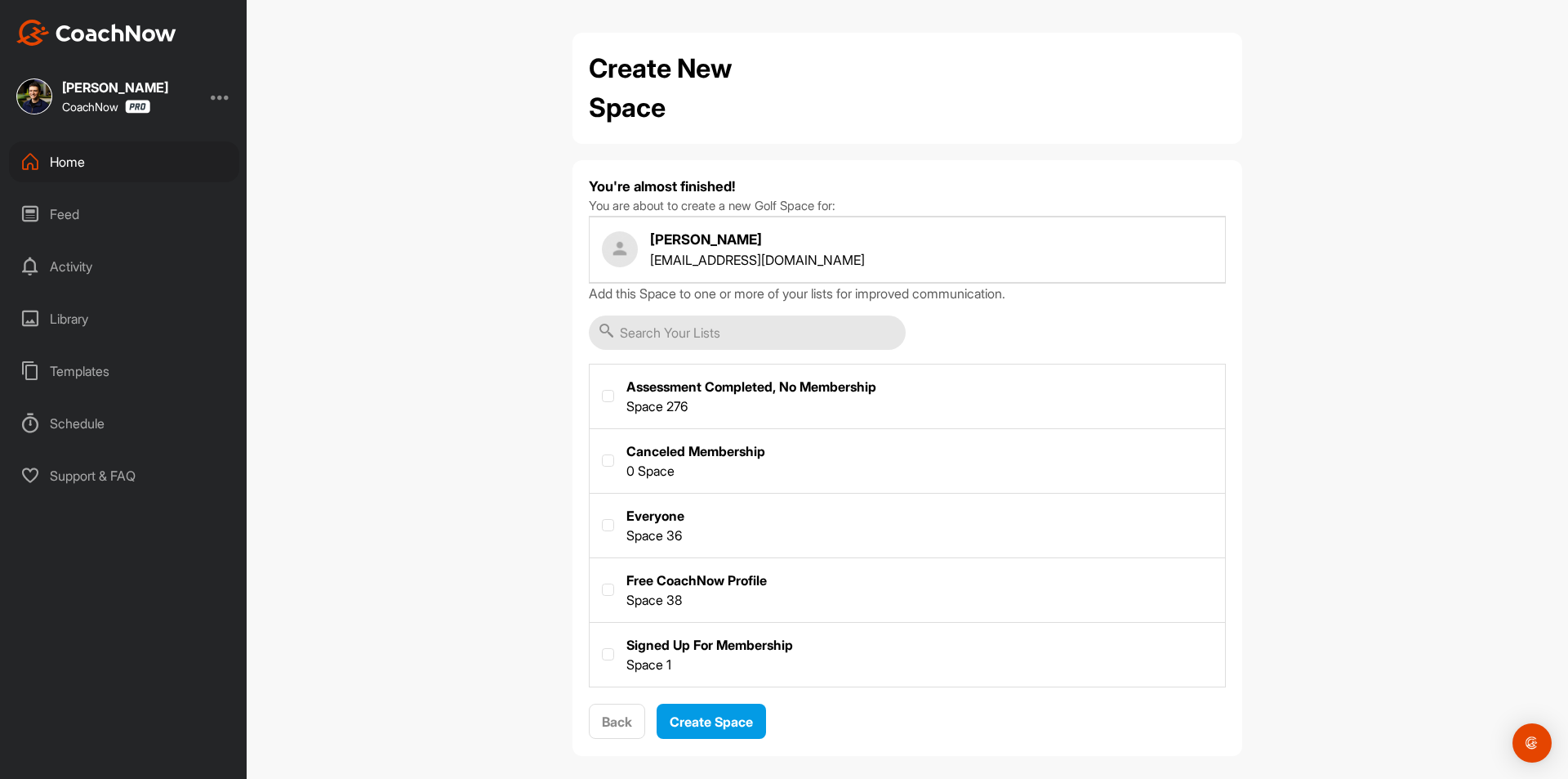
scroll to position [15, 0]
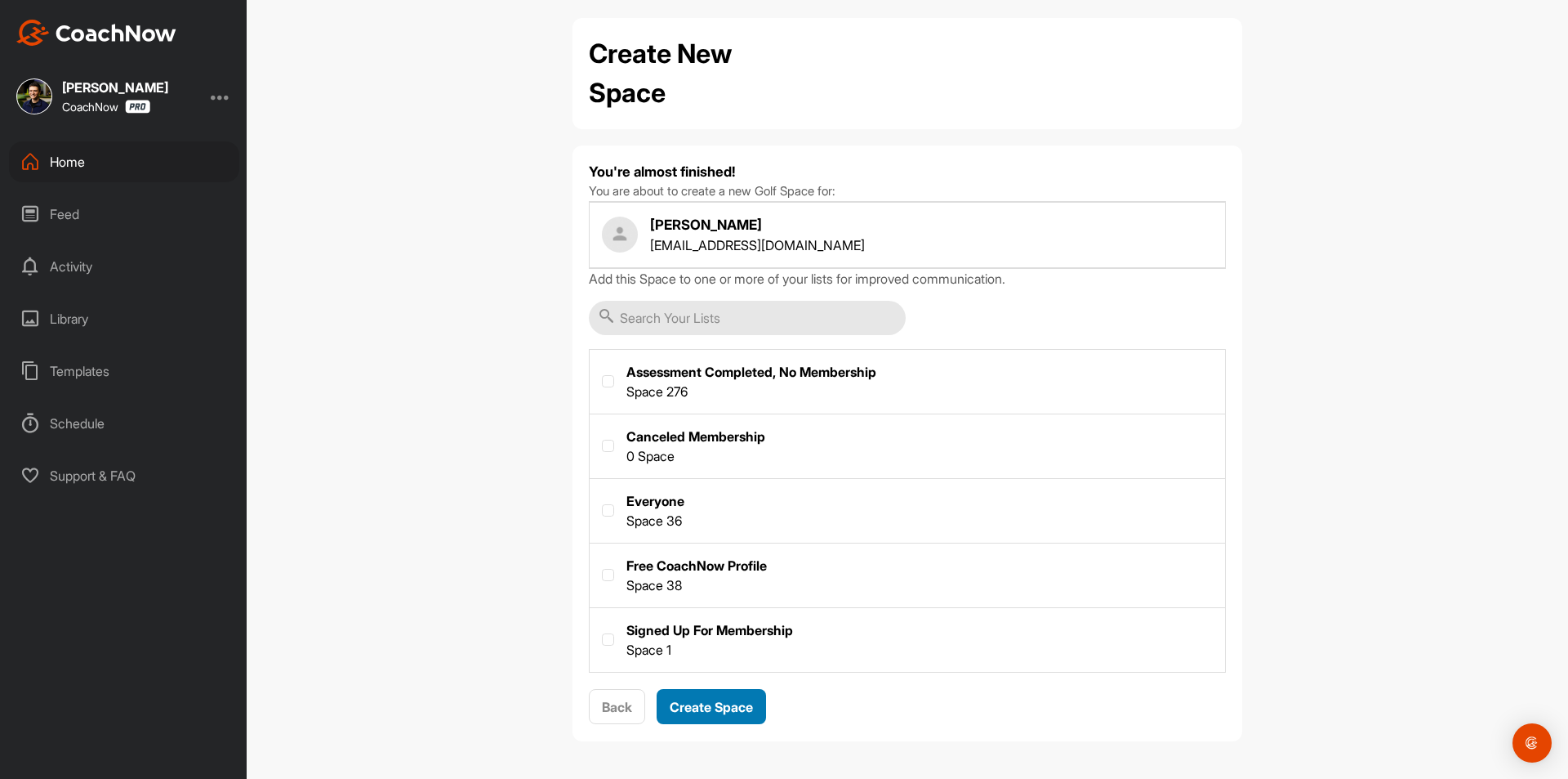
click at [699, 697] on div "Create Space" at bounding box center [711, 707] width 83 height 20
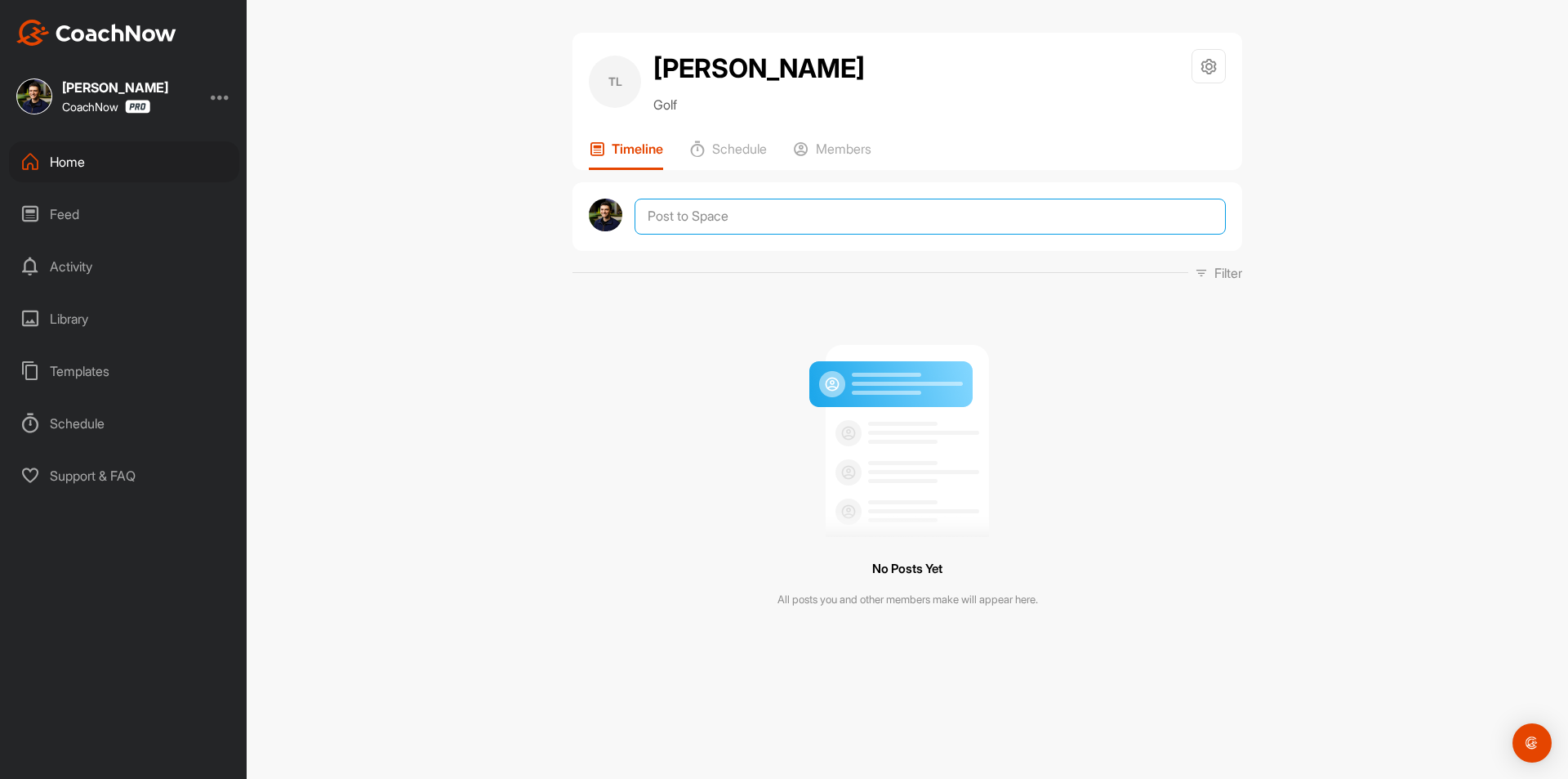
click at [853, 231] on textarea at bounding box center [930, 216] width 591 height 36
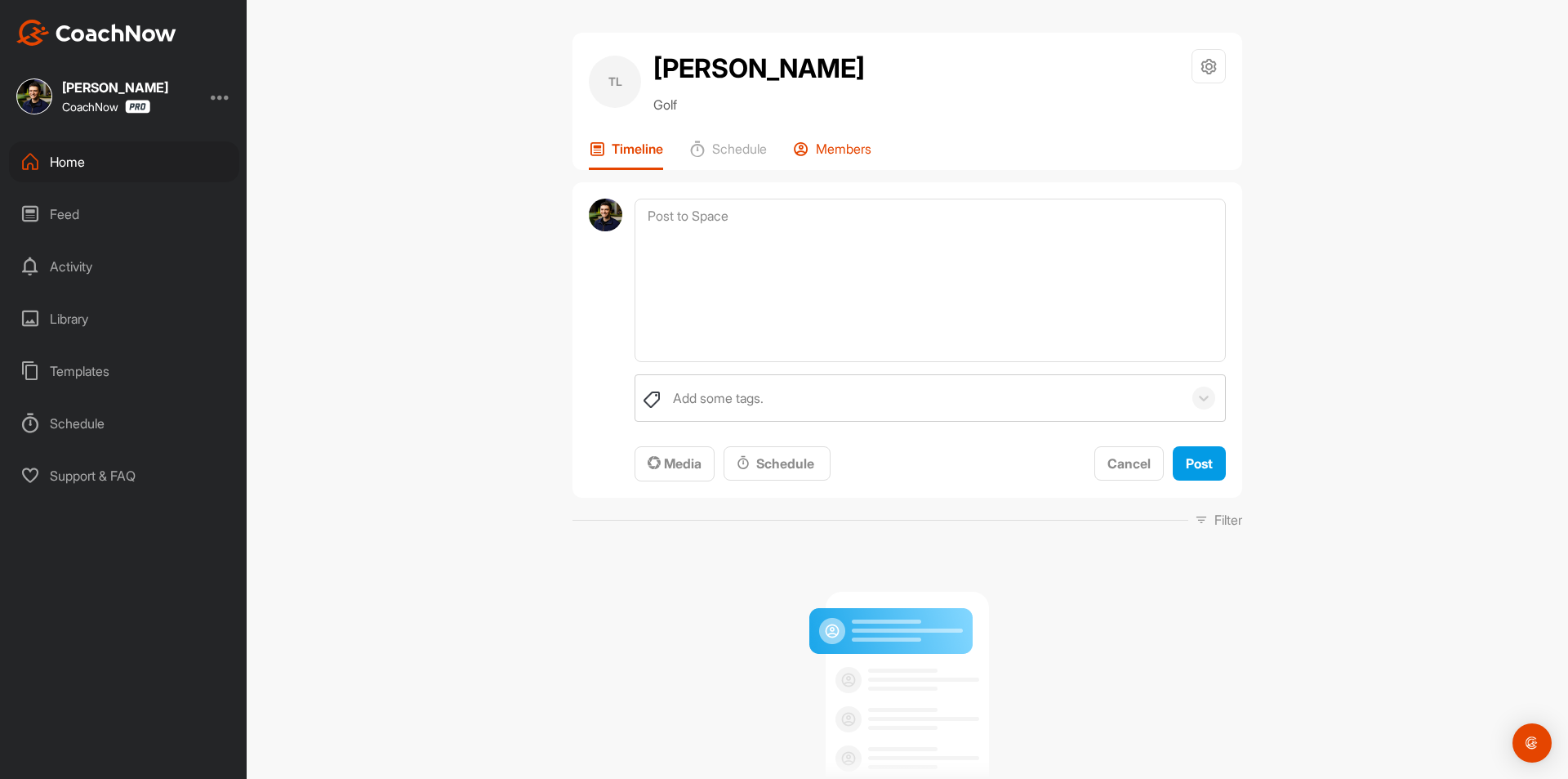
click at [847, 164] on div "Members" at bounding box center [833, 155] width 78 height 29
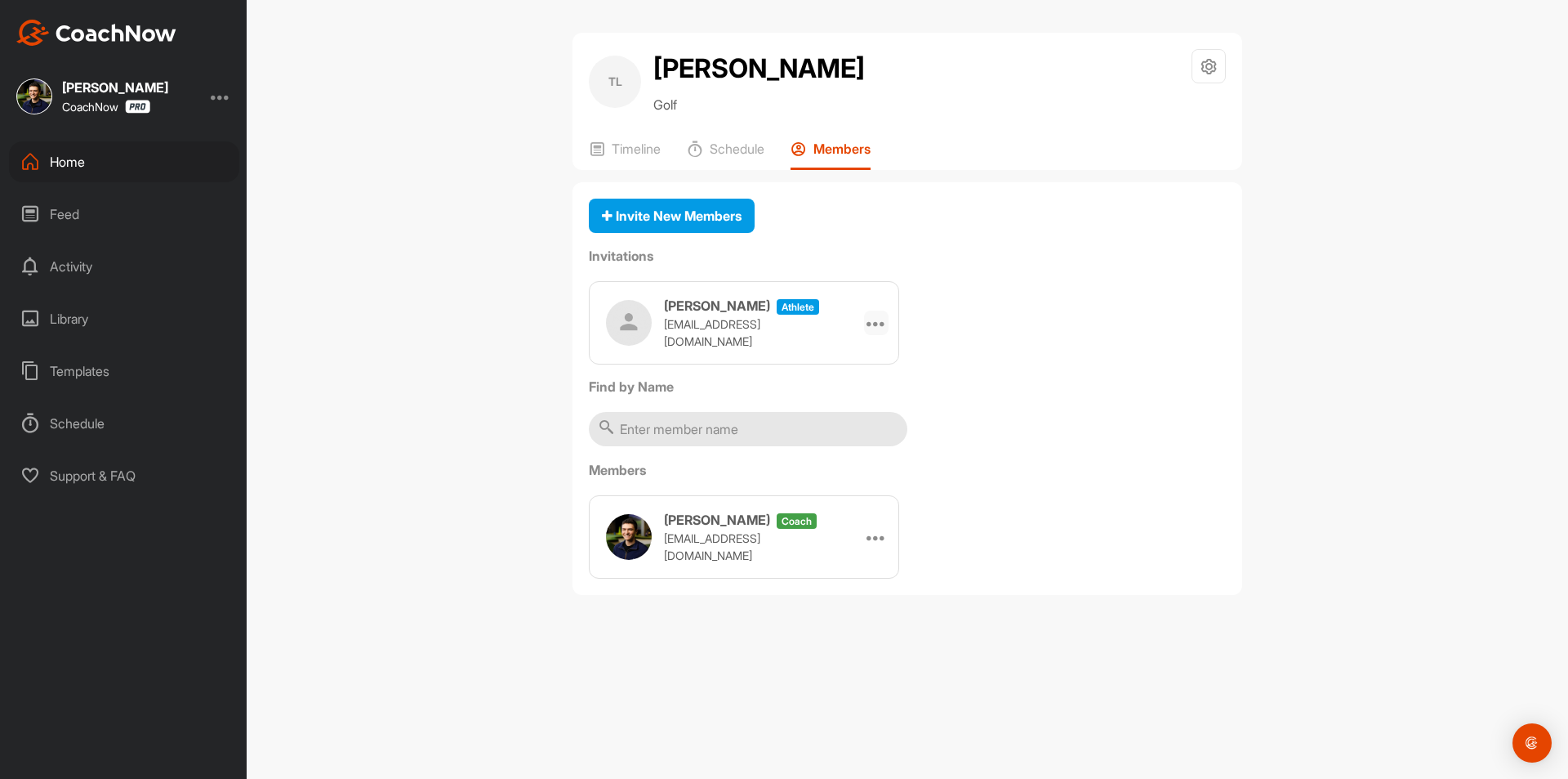
click at [871, 323] on icon at bounding box center [877, 323] width 20 height 20
click at [829, 472] on li "Copy Link" at bounding box center [844, 471] width 87 height 52
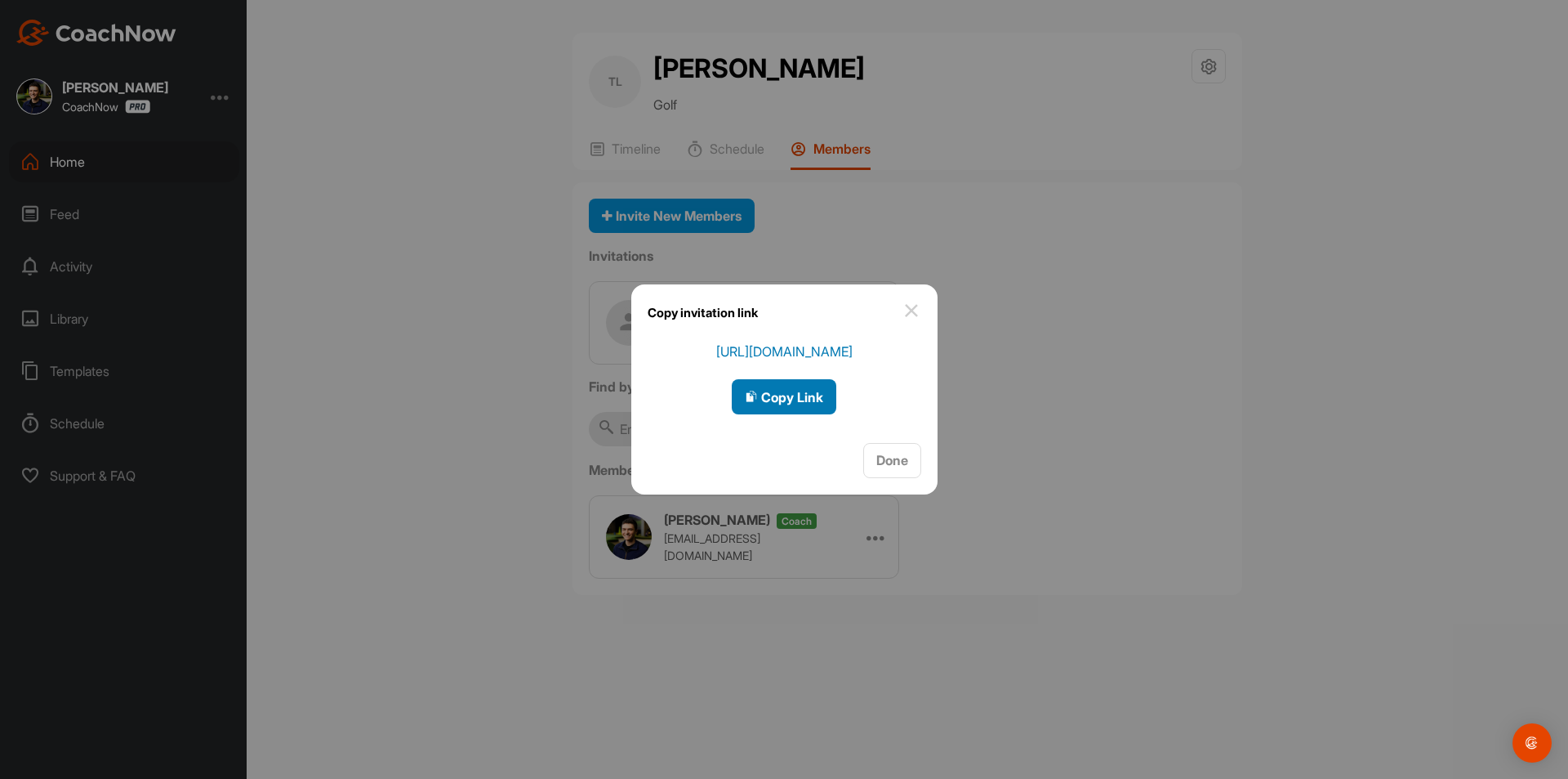
click at [764, 392] on span "Copy Link" at bounding box center [784, 397] width 78 height 17
click at [886, 461] on span "Done" at bounding box center [893, 460] width 32 height 17
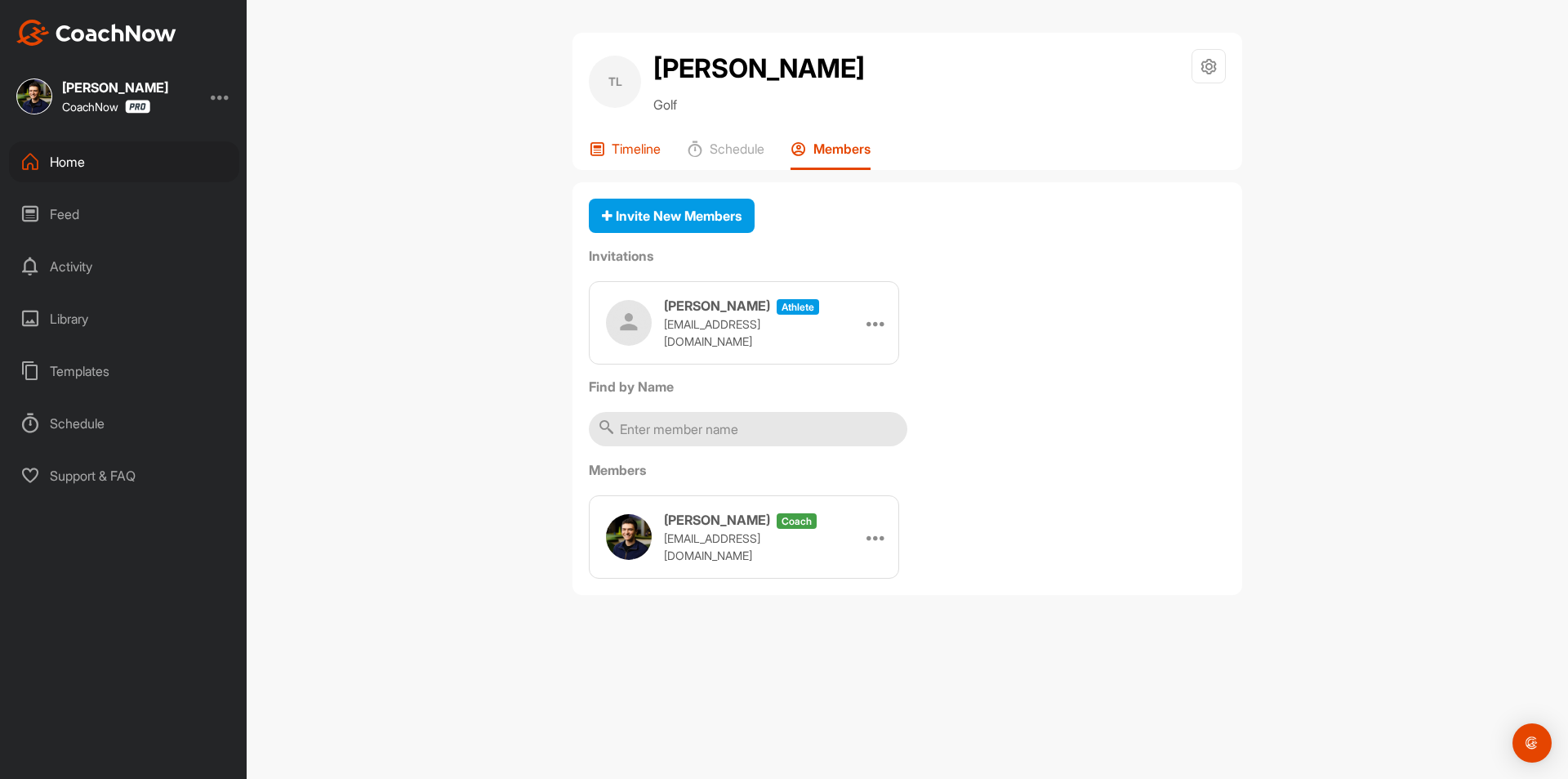
click at [640, 162] on div "Timeline" at bounding box center [625, 155] width 72 height 29
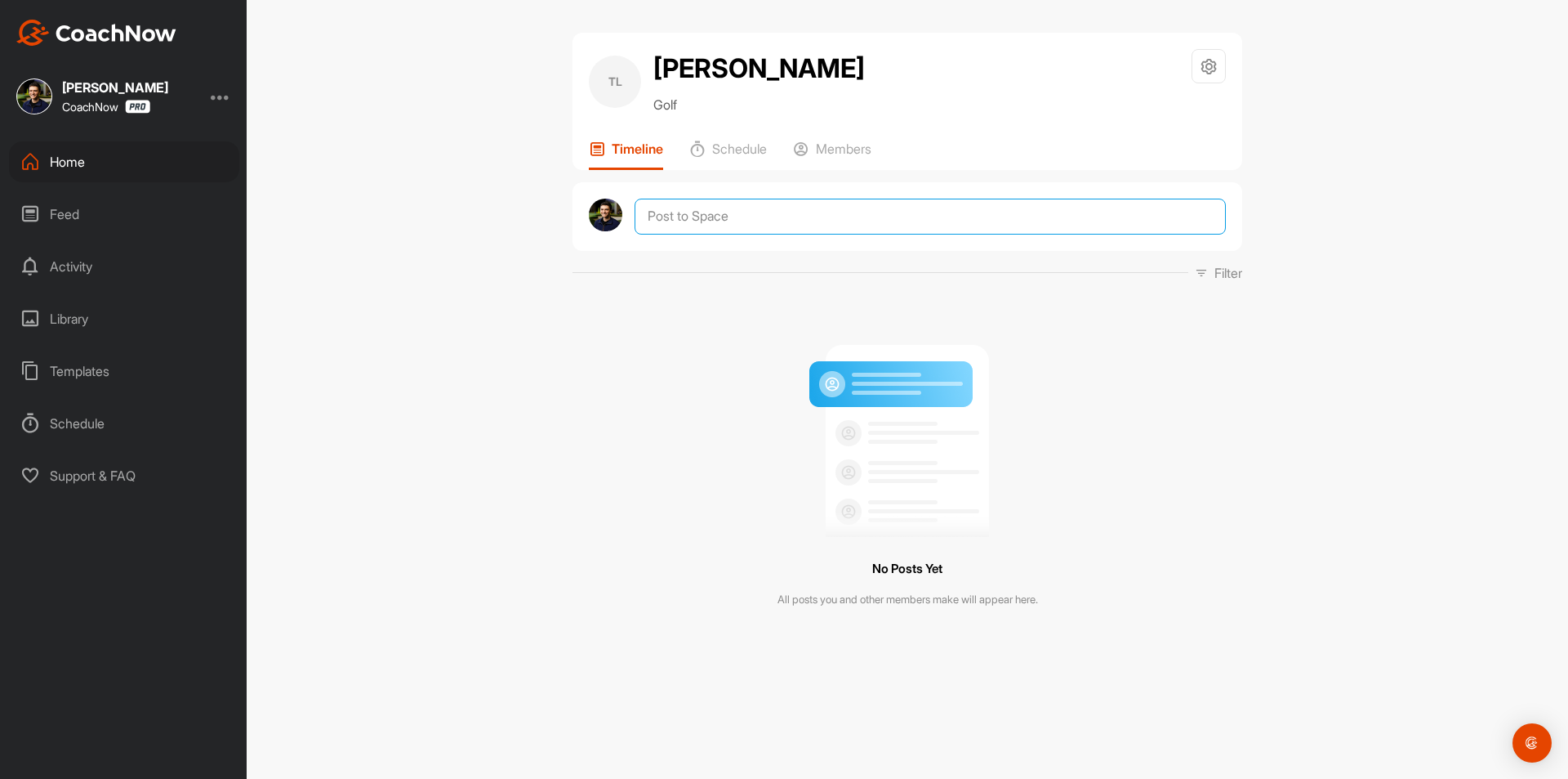
click at [741, 217] on textarea at bounding box center [930, 216] width 591 height 36
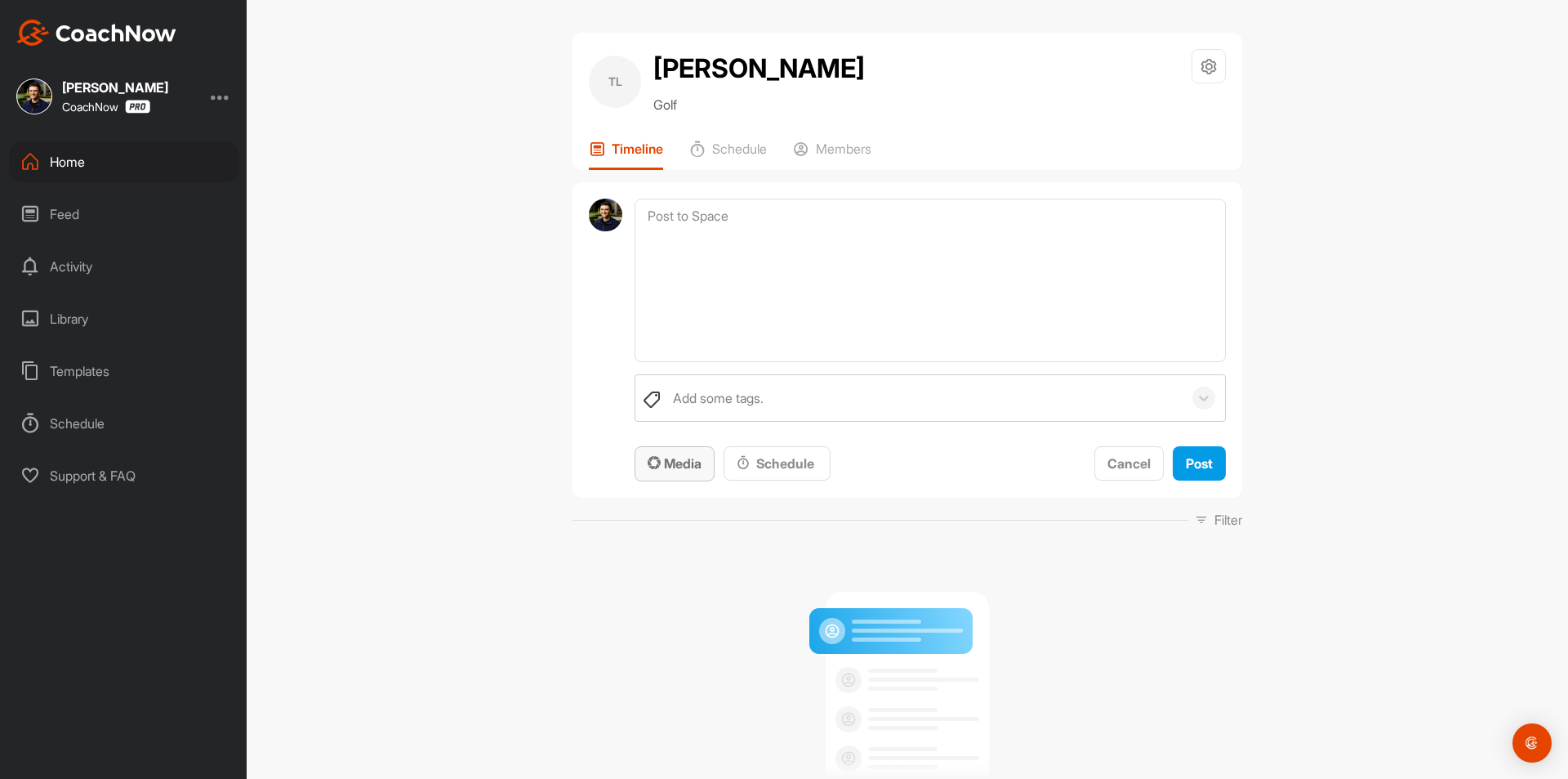
click at [682, 473] on div "Media" at bounding box center [675, 464] width 54 height 20
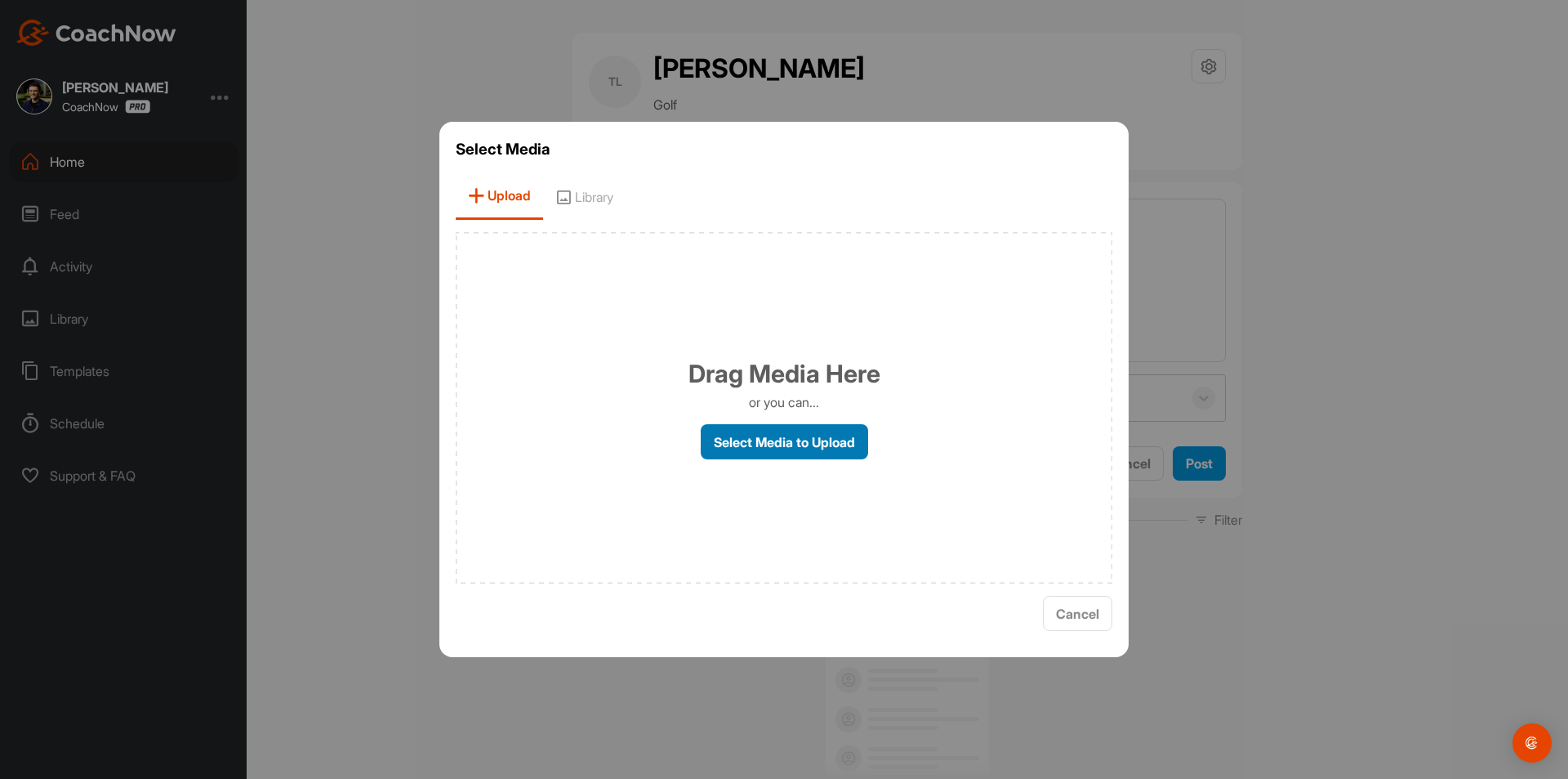
click at [779, 439] on label "Select Media to Upload" at bounding box center [784, 442] width 167 height 35
click at [0, 0] on input "Select Media to Upload" at bounding box center [0, 0] width 0 height 0
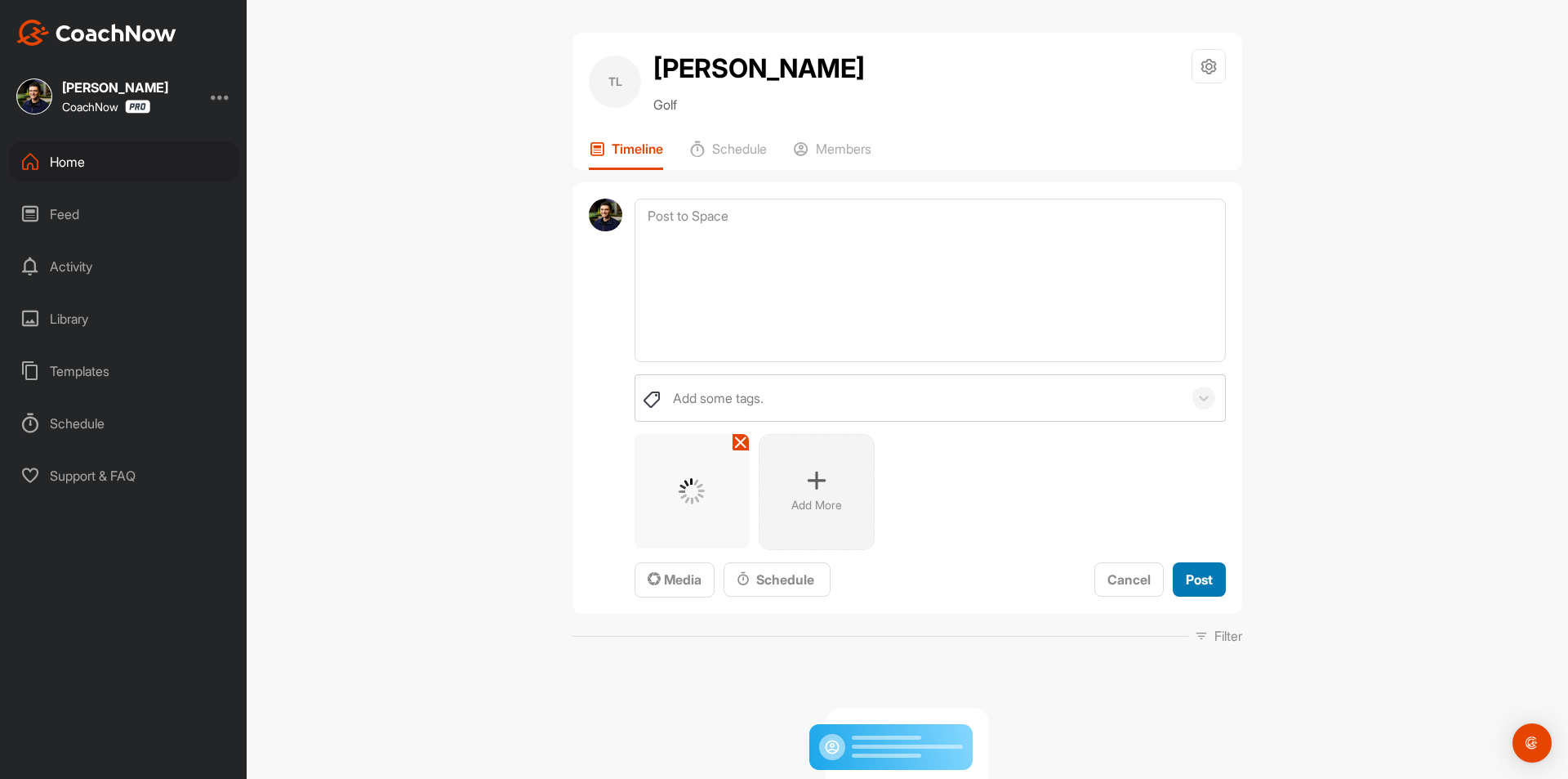
click at [1207, 578] on button "Post" at bounding box center [1199, 580] width 53 height 35
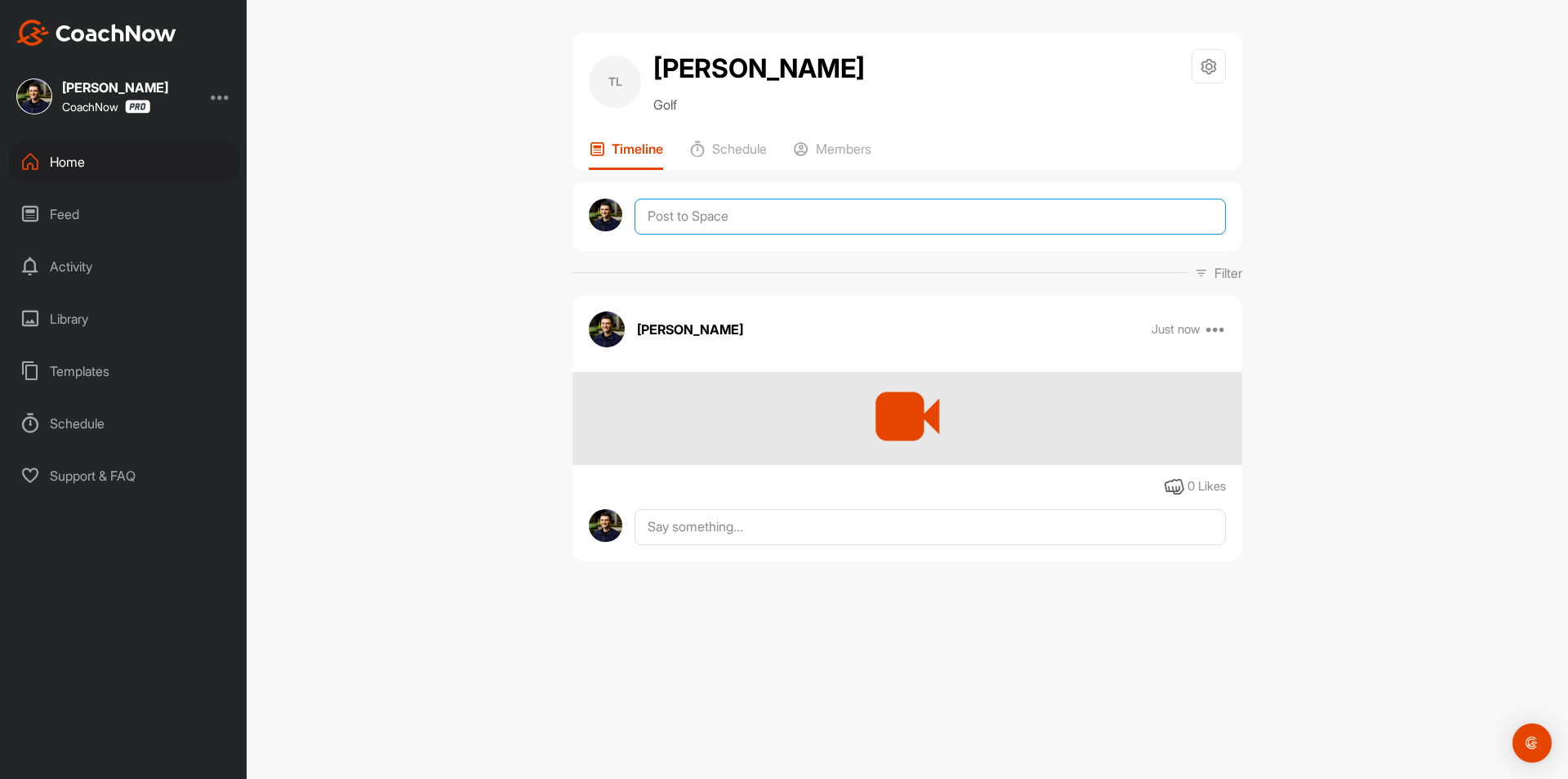
click at [800, 222] on textarea at bounding box center [930, 216] width 591 height 36
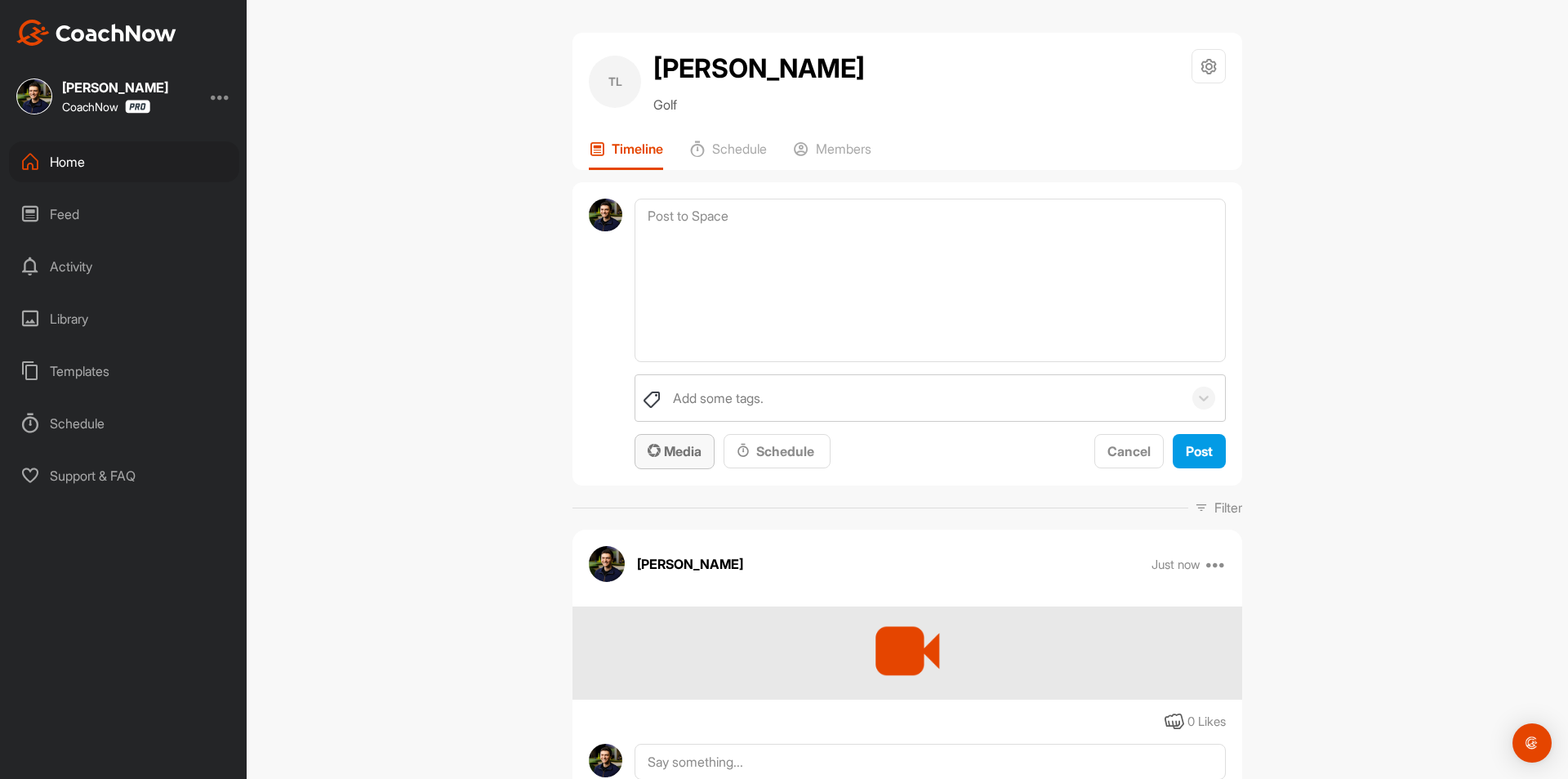
click at [683, 454] on span "Media" at bounding box center [675, 451] width 54 height 17
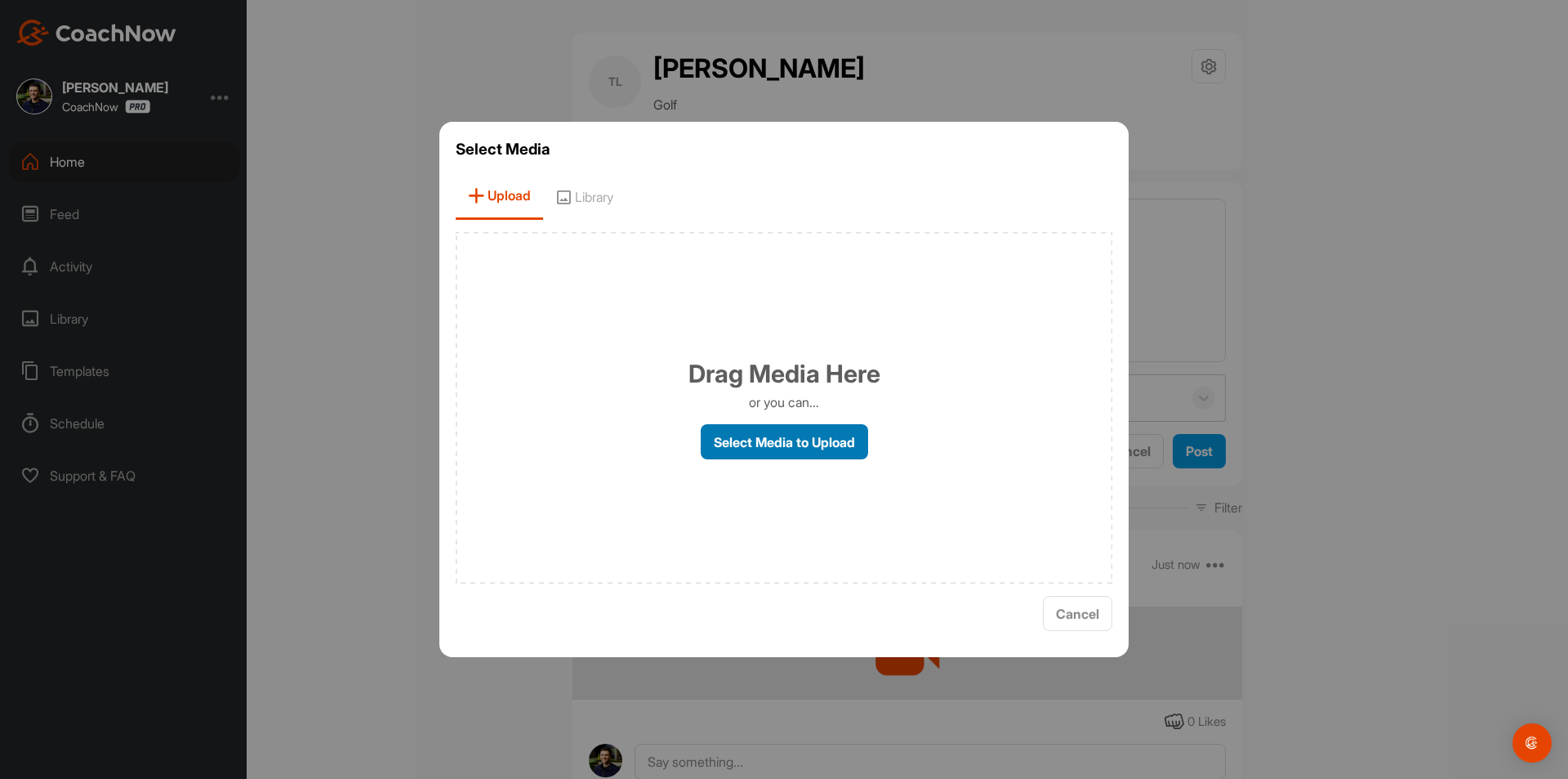
click at [767, 433] on label "Select Media to Upload" at bounding box center [784, 442] width 167 height 35
click at [0, 0] on input "Select Media to Upload" at bounding box center [0, 0] width 0 height 0
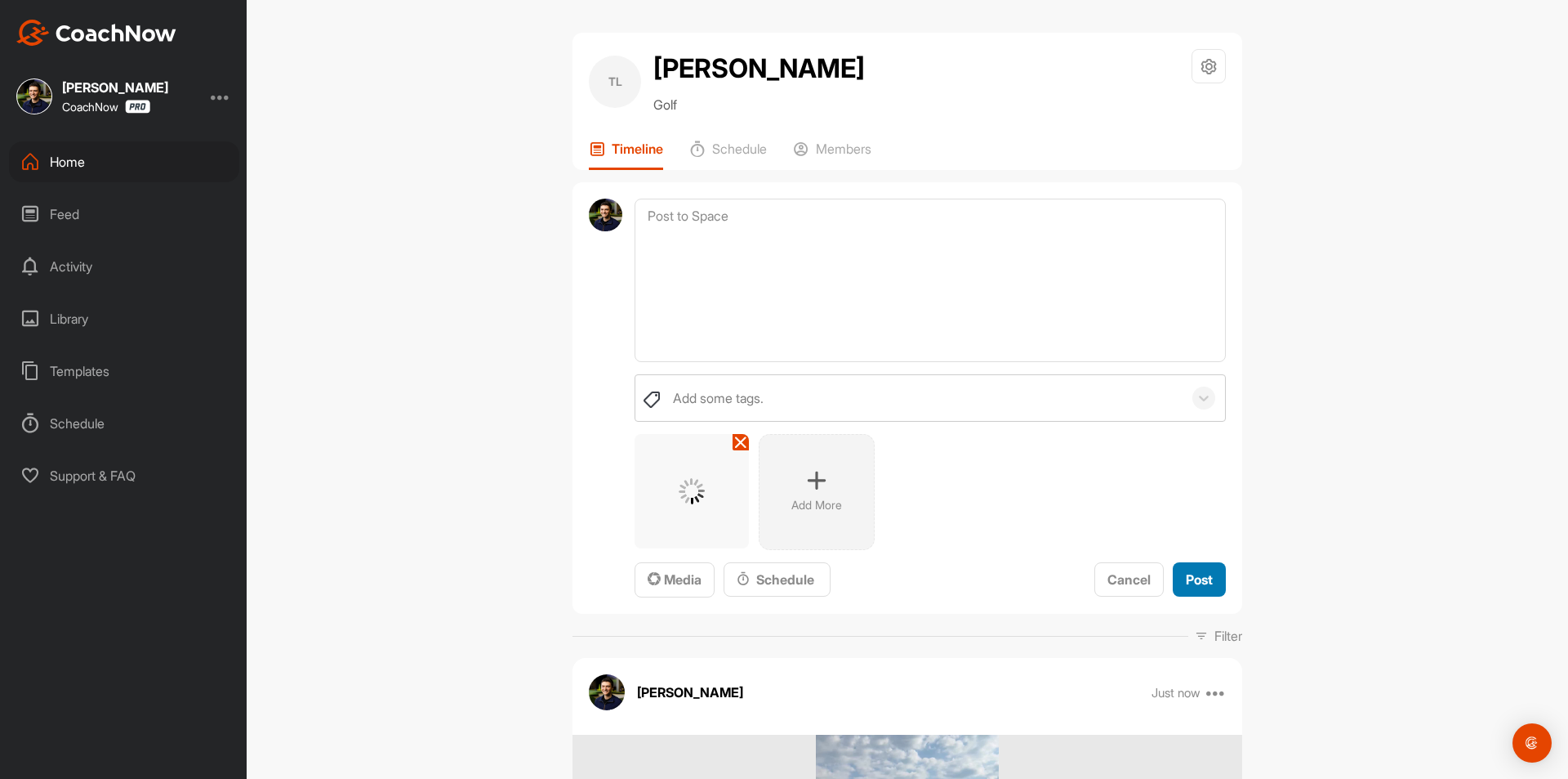
click at [1204, 587] on span "Post" at bounding box center [1199, 579] width 27 height 17
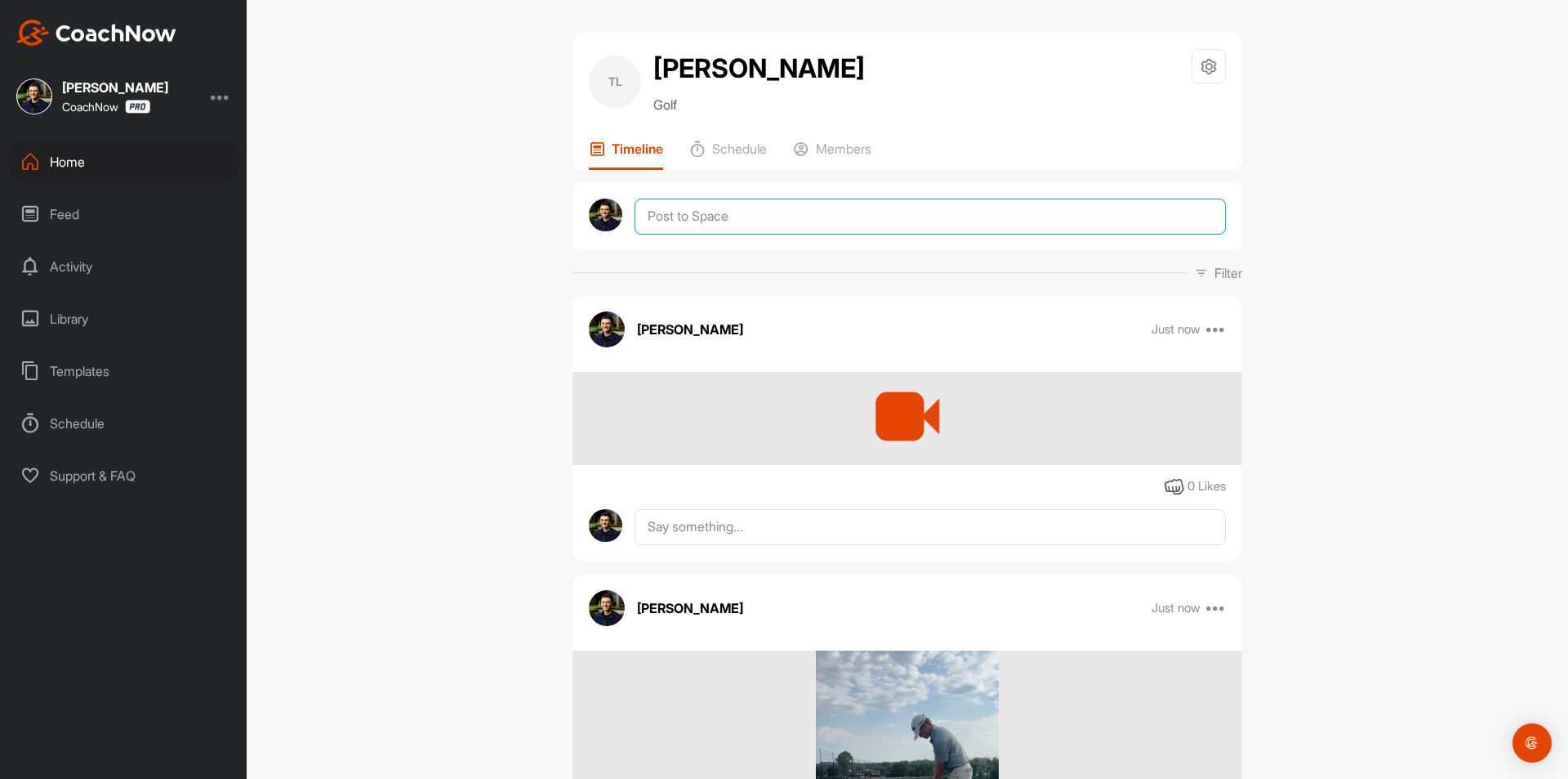
click at [751, 218] on textarea at bounding box center [930, 216] width 591 height 36
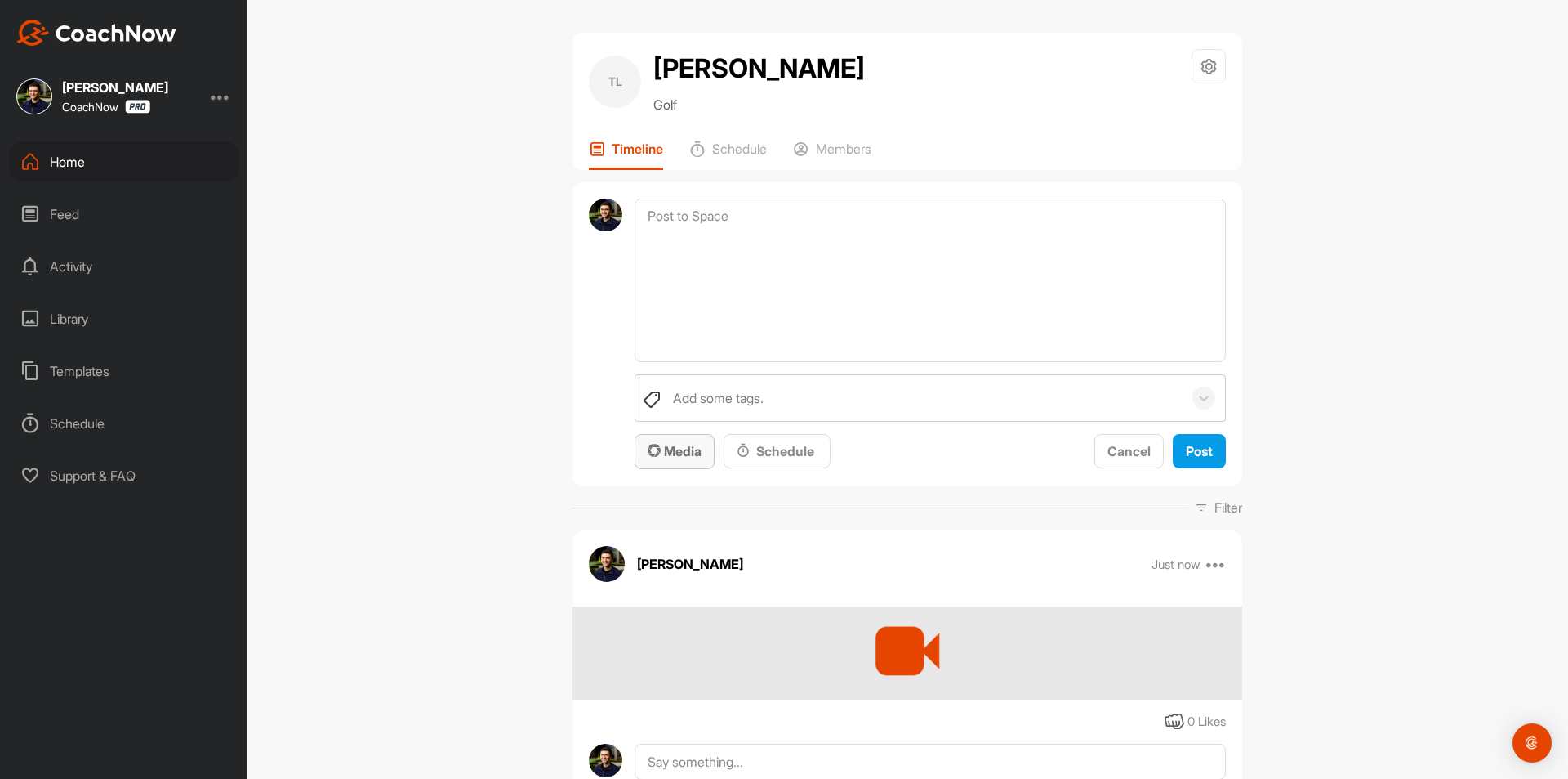
click at [667, 458] on span "Media" at bounding box center [675, 451] width 54 height 17
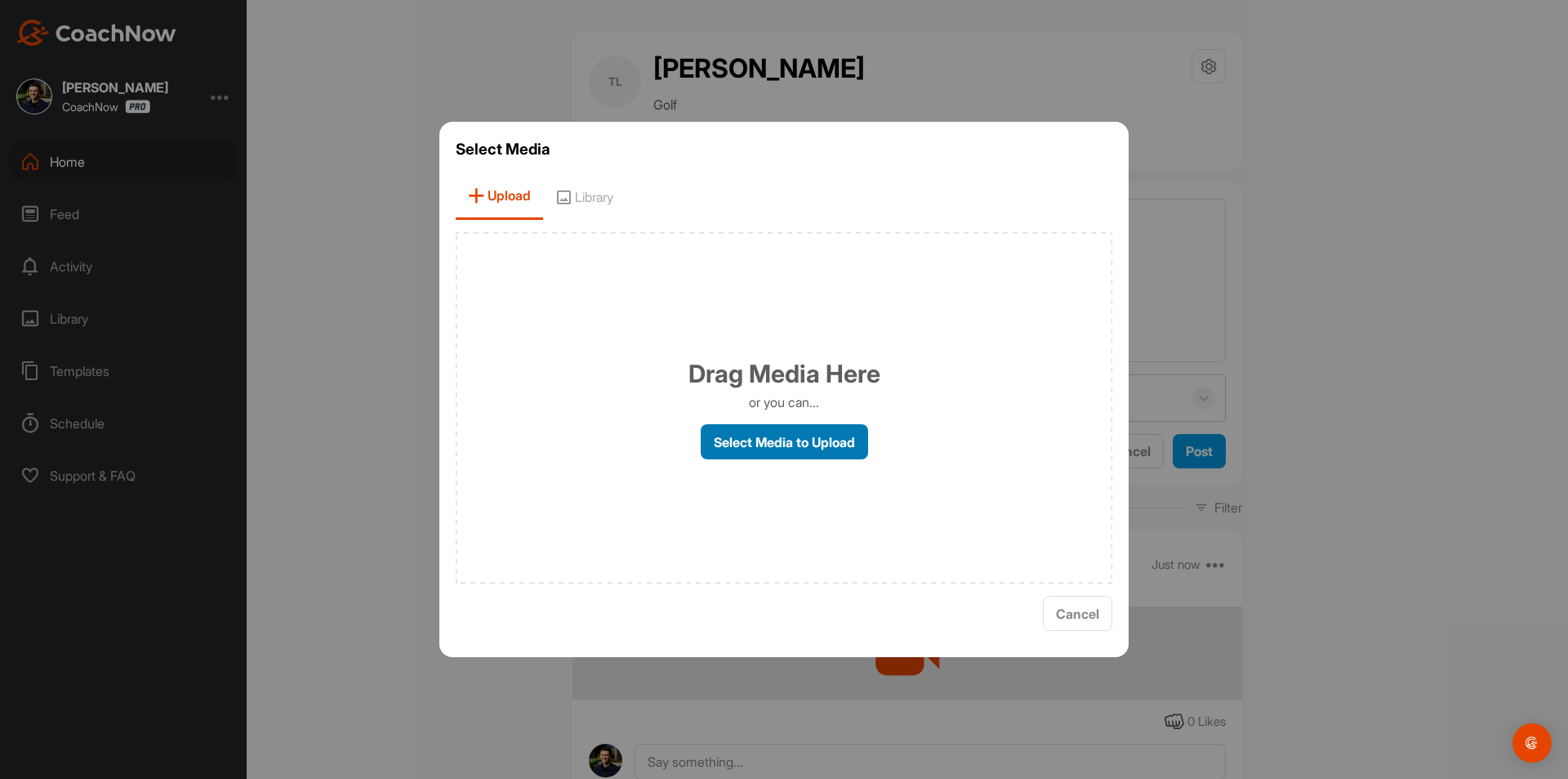
click at [791, 449] on label "Select Media to Upload" at bounding box center [784, 442] width 167 height 35
click at [0, 0] on input "Select Media to Upload" at bounding box center [0, 0] width 0 height 0
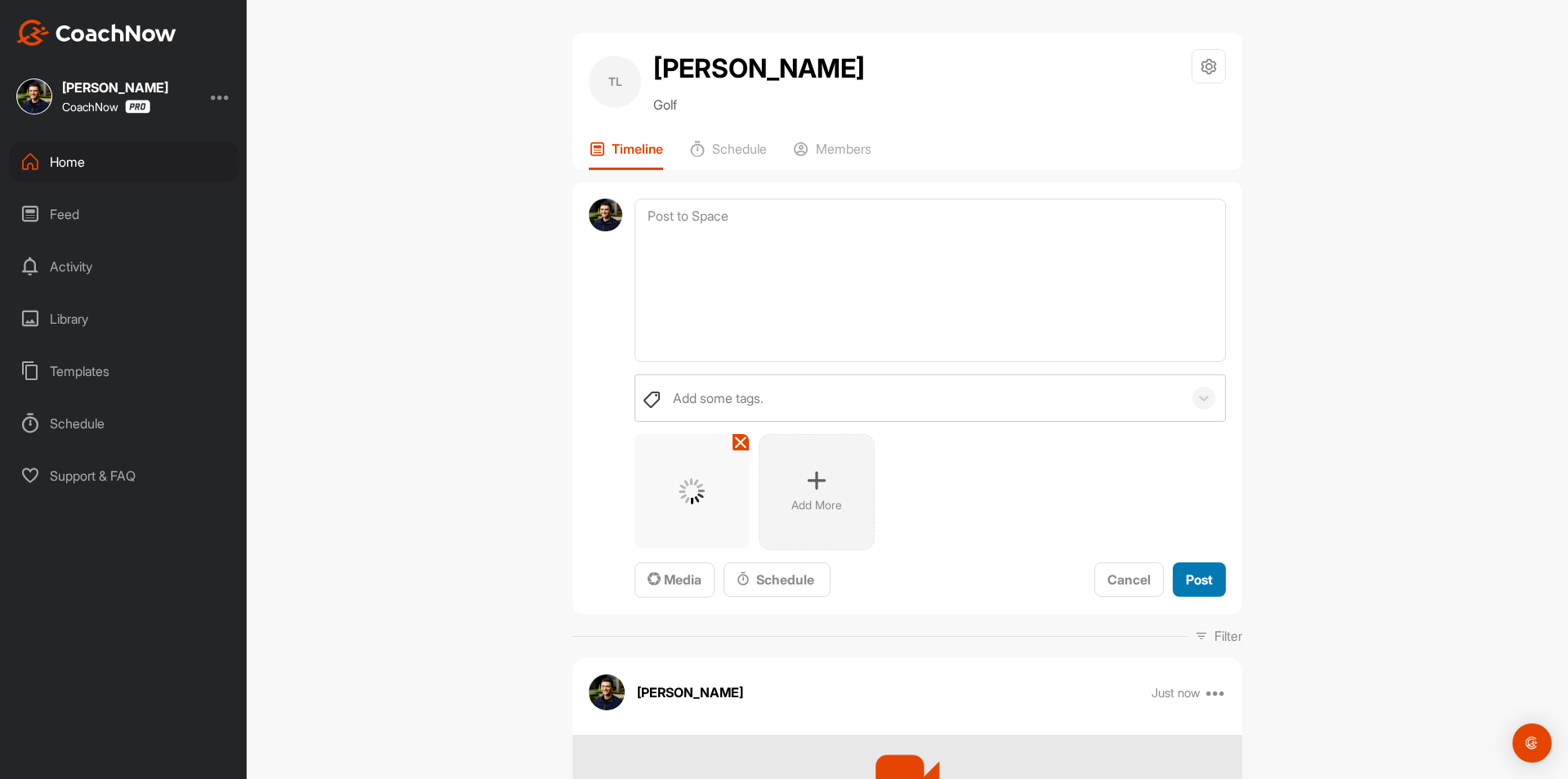
click at [1186, 578] on span "Post" at bounding box center [1199, 579] width 27 height 17
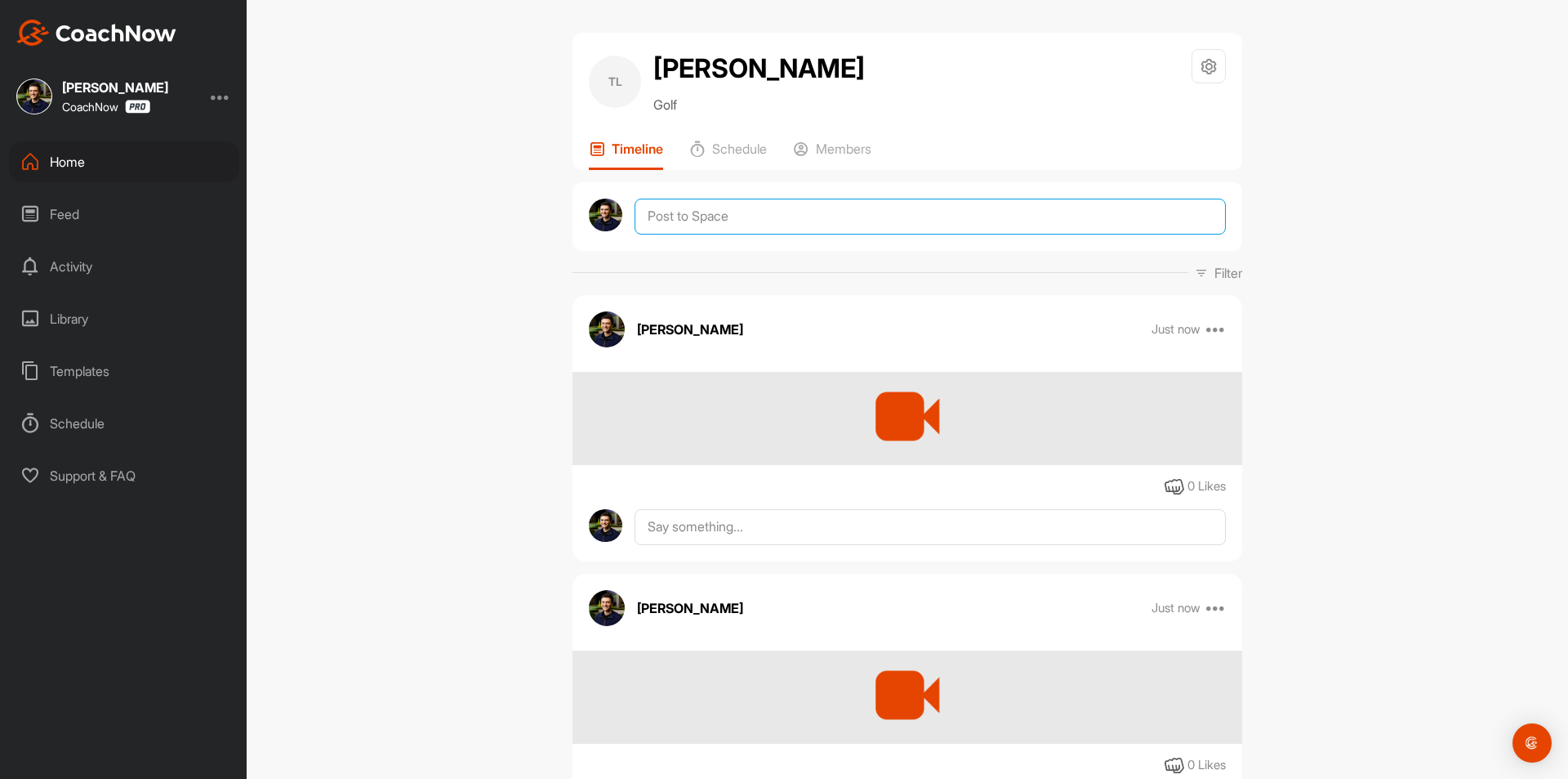
click at [759, 211] on textarea at bounding box center [930, 216] width 591 height 36
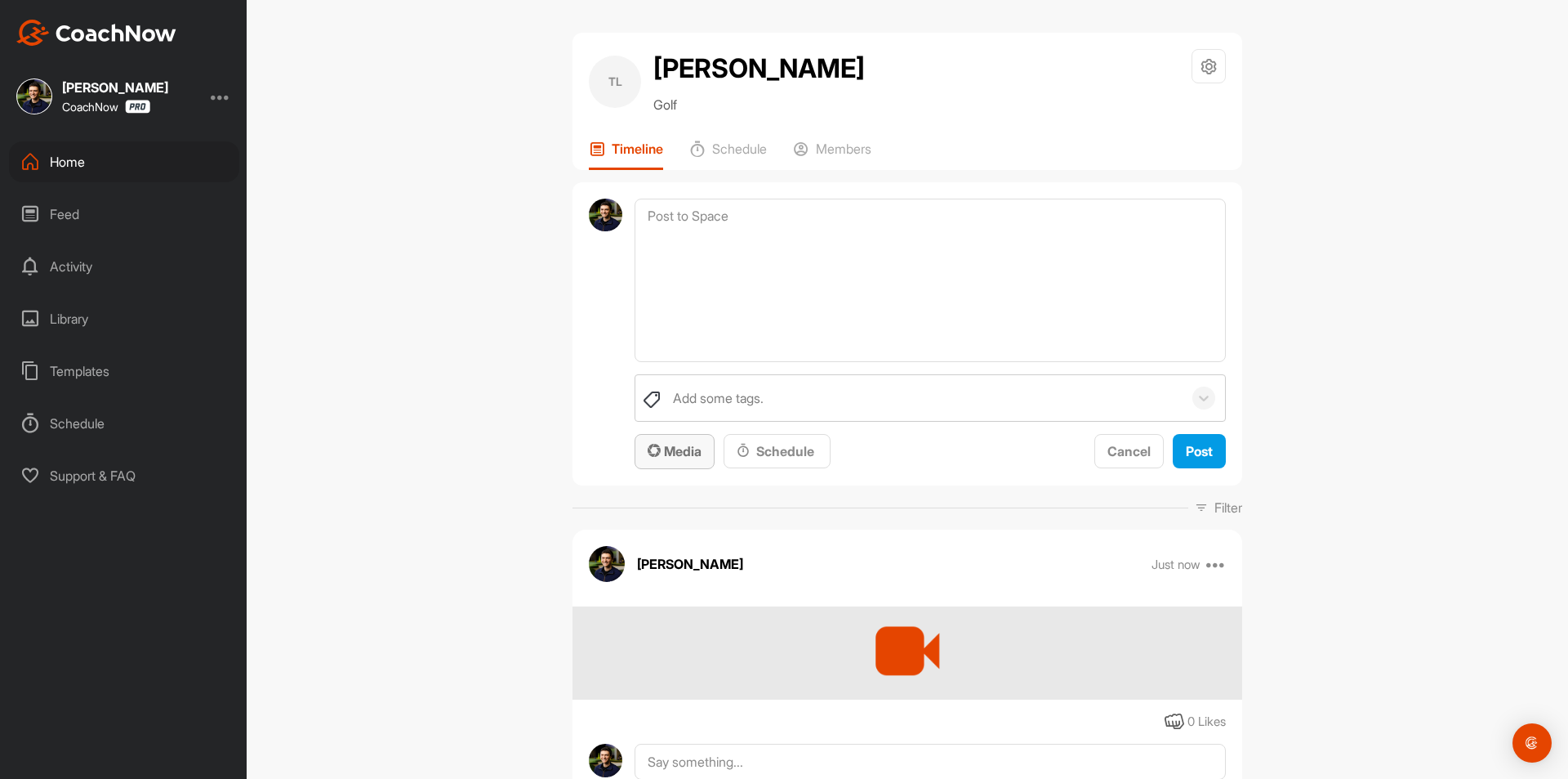
click at [668, 450] on span "Media" at bounding box center [675, 451] width 54 height 17
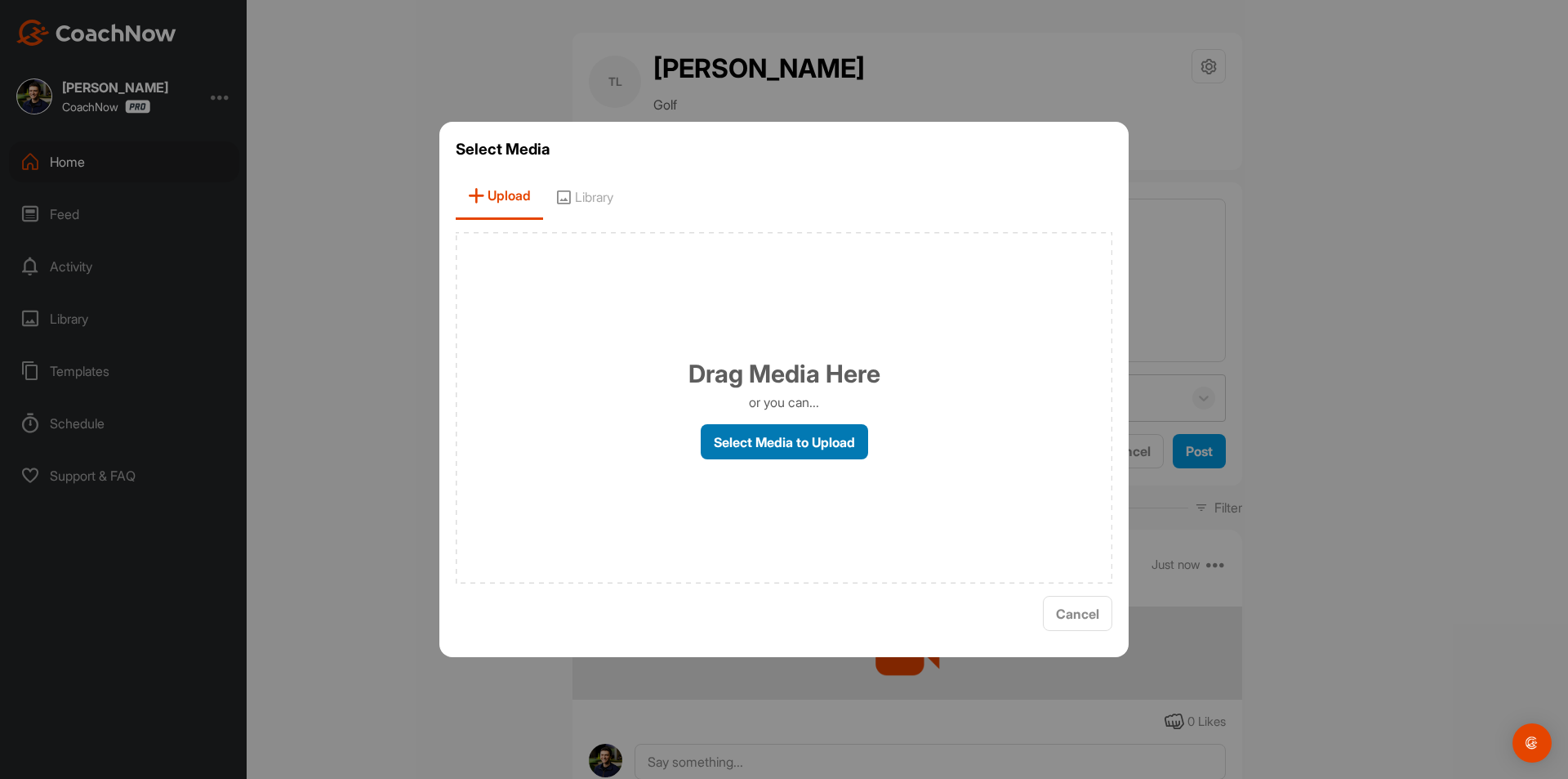
click at [814, 442] on label "Select Media to Upload" at bounding box center [784, 442] width 167 height 35
click at [0, 0] on input "Select Media to Upload" at bounding box center [0, 0] width 0 height 0
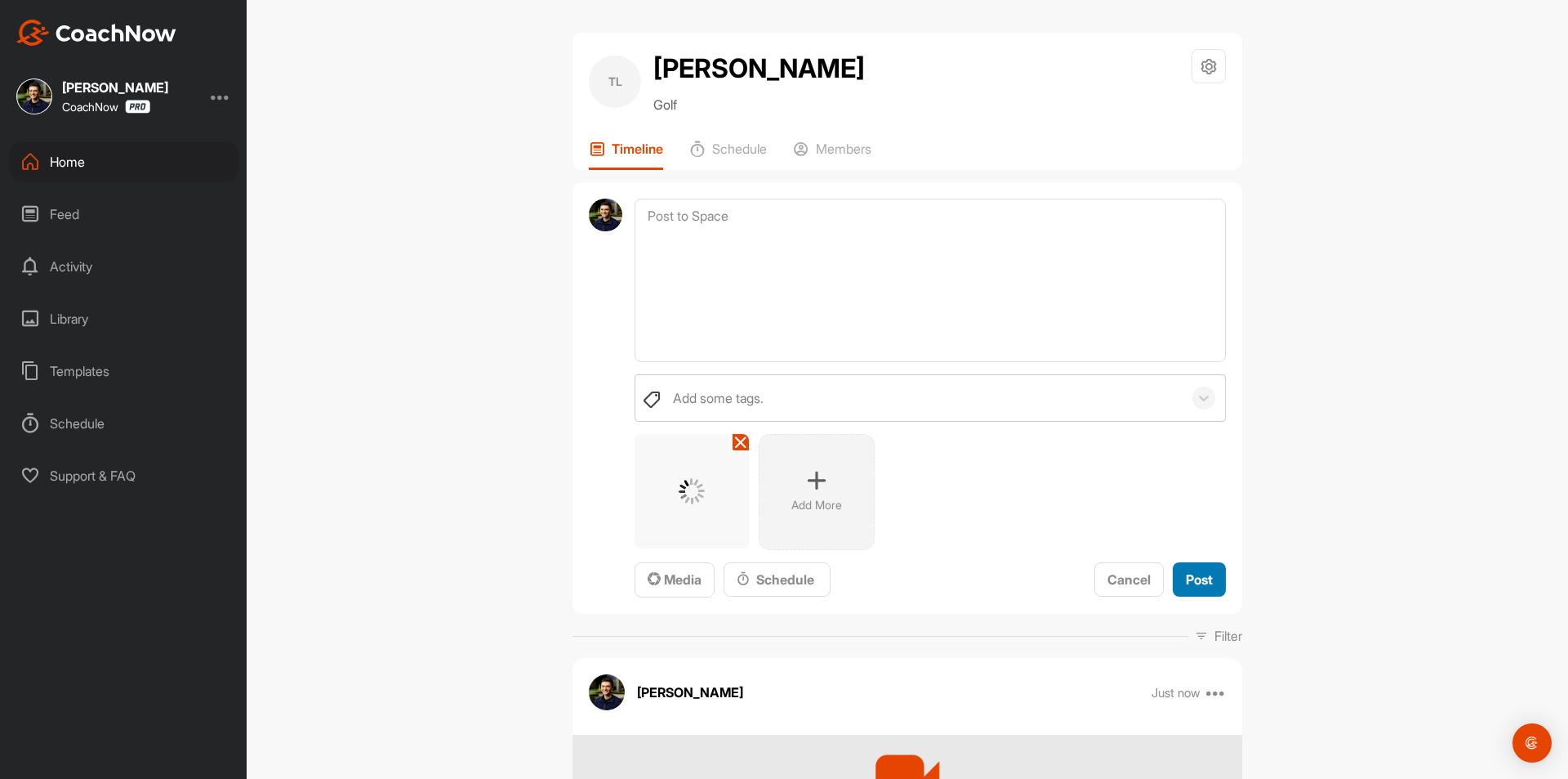
click at [1191, 584] on span "Post" at bounding box center [1199, 579] width 27 height 17
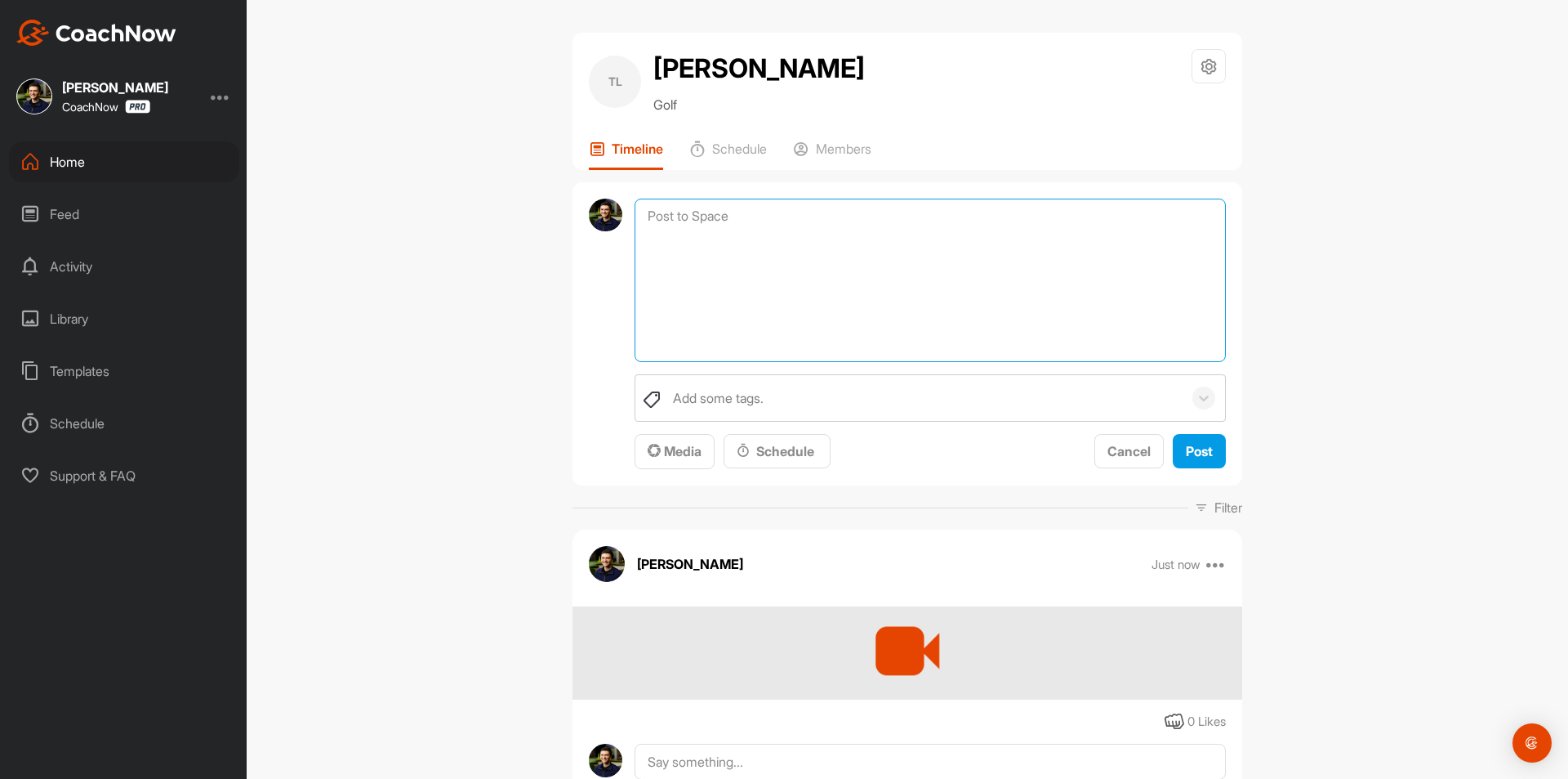
click at [725, 223] on textarea at bounding box center [930, 280] width 591 height 163
paste textarea "Thank you for sending in your video! You signed up for The Starter Package whic…"
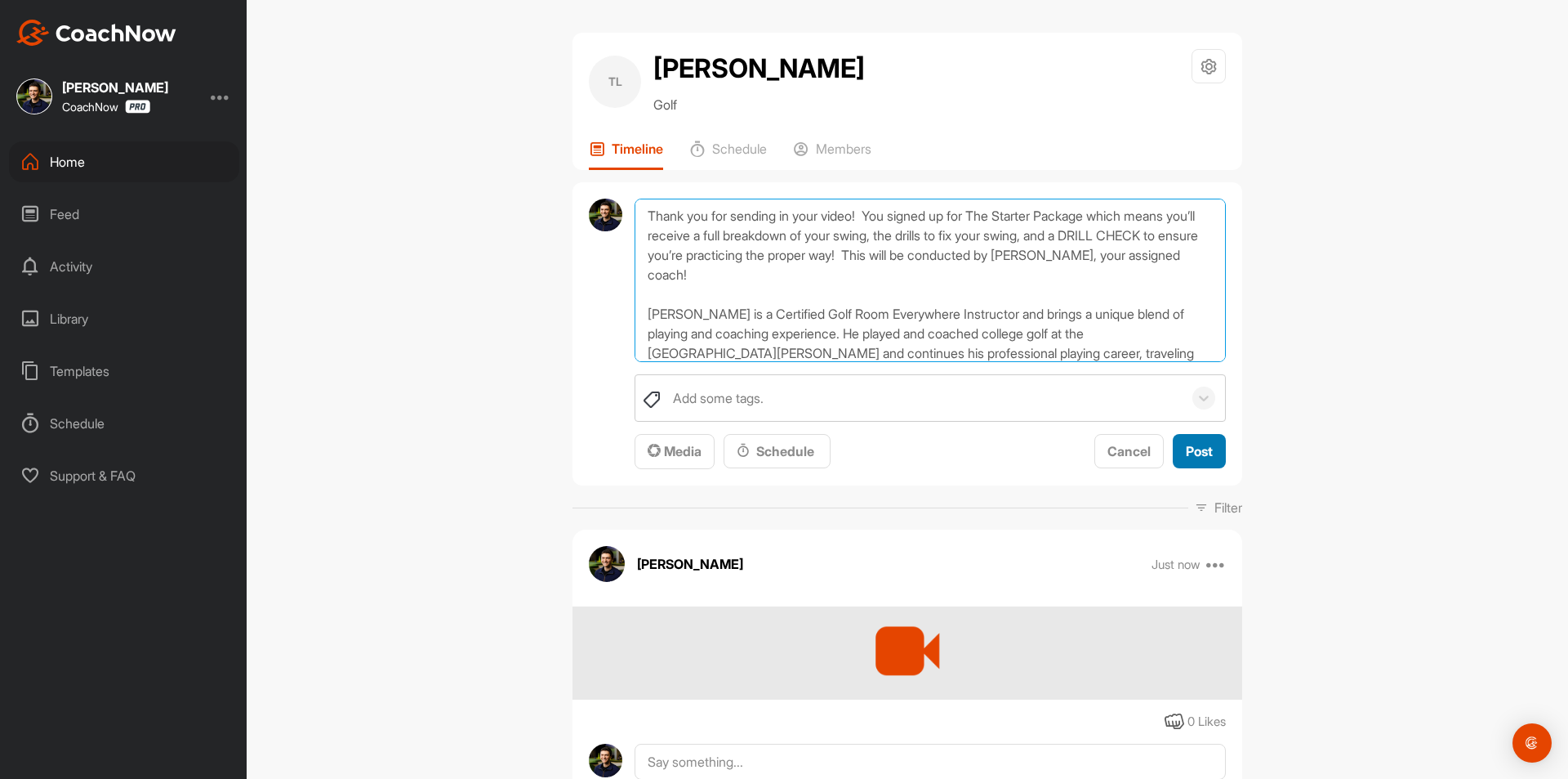
type textarea "Thank you for sending in your video! You signed up for The Starter Package whic…"
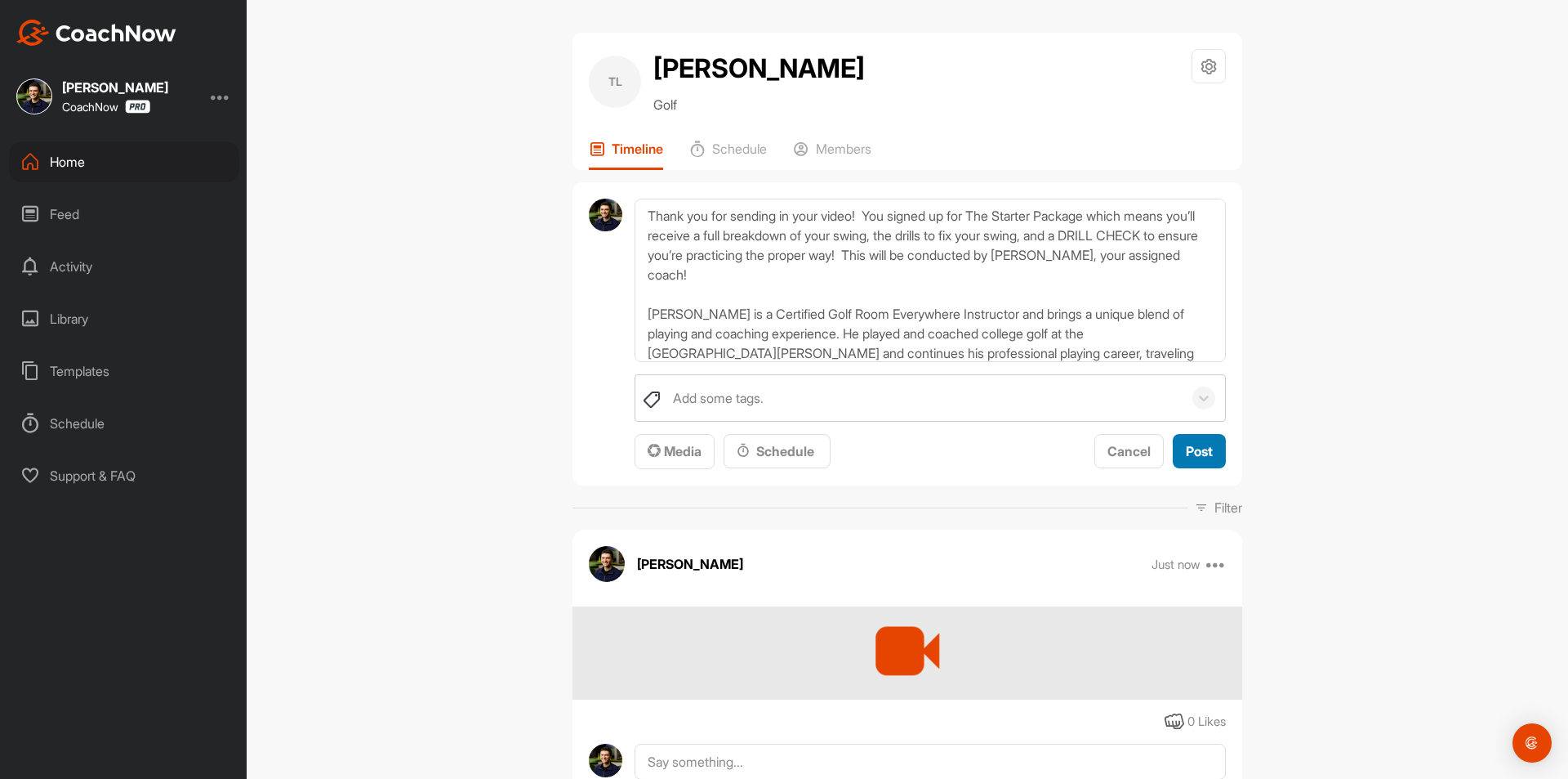
click at [1195, 456] on span "Post" at bounding box center [1199, 451] width 27 height 17
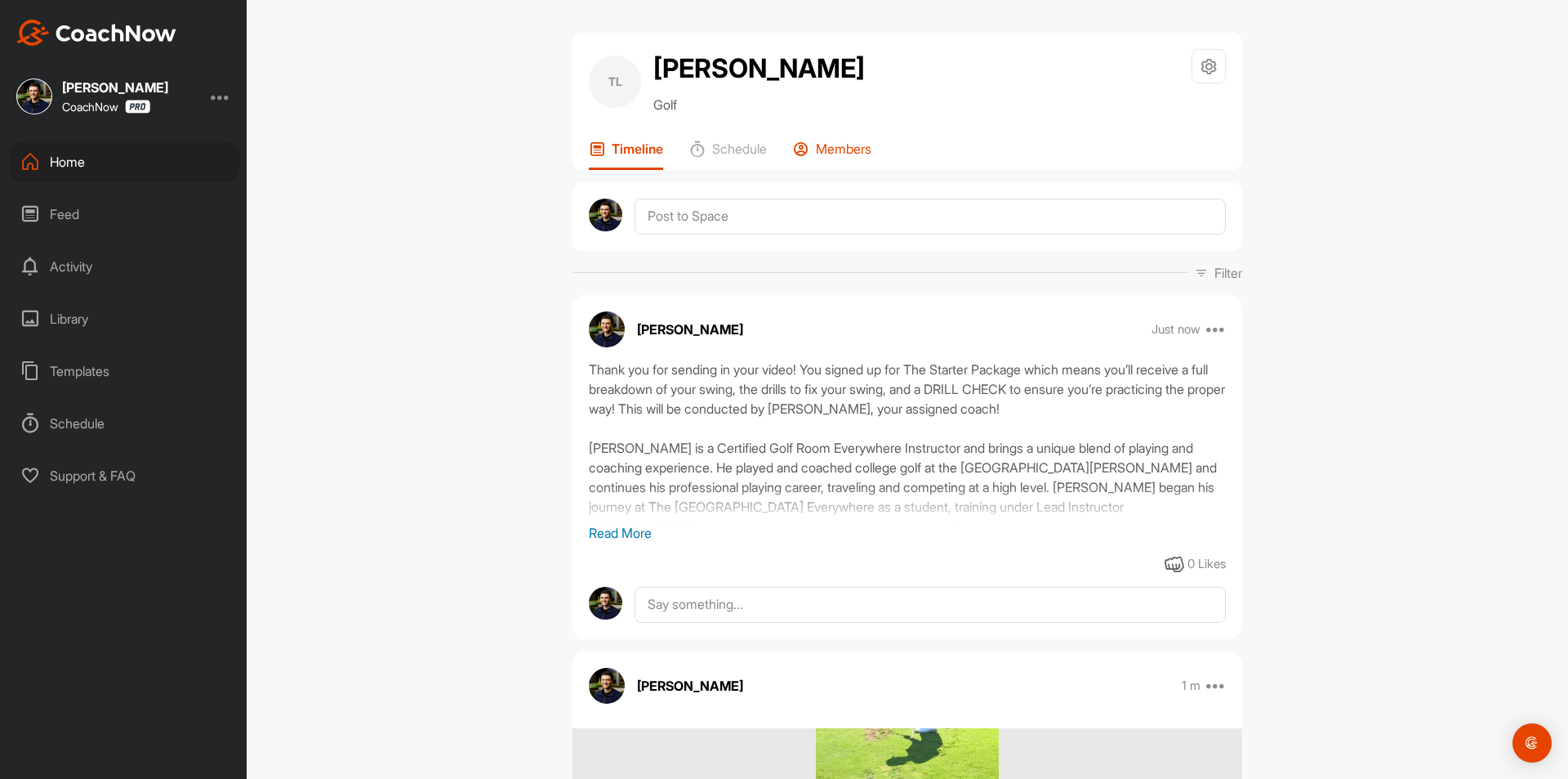
click at [838, 153] on p "Members" at bounding box center [843, 149] width 56 height 17
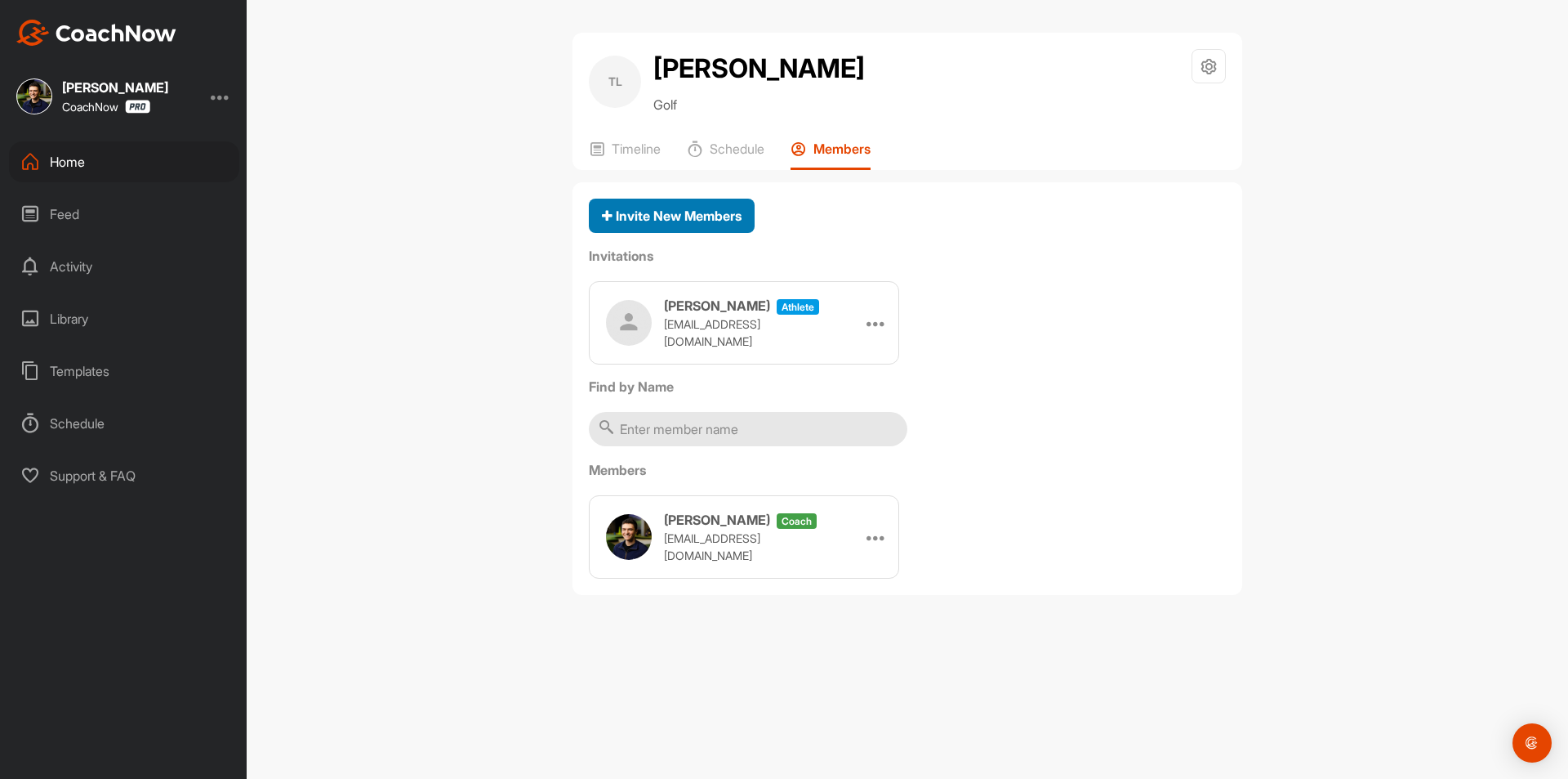
click at [705, 206] on div "Invite New Members" at bounding box center [672, 216] width 140 height 20
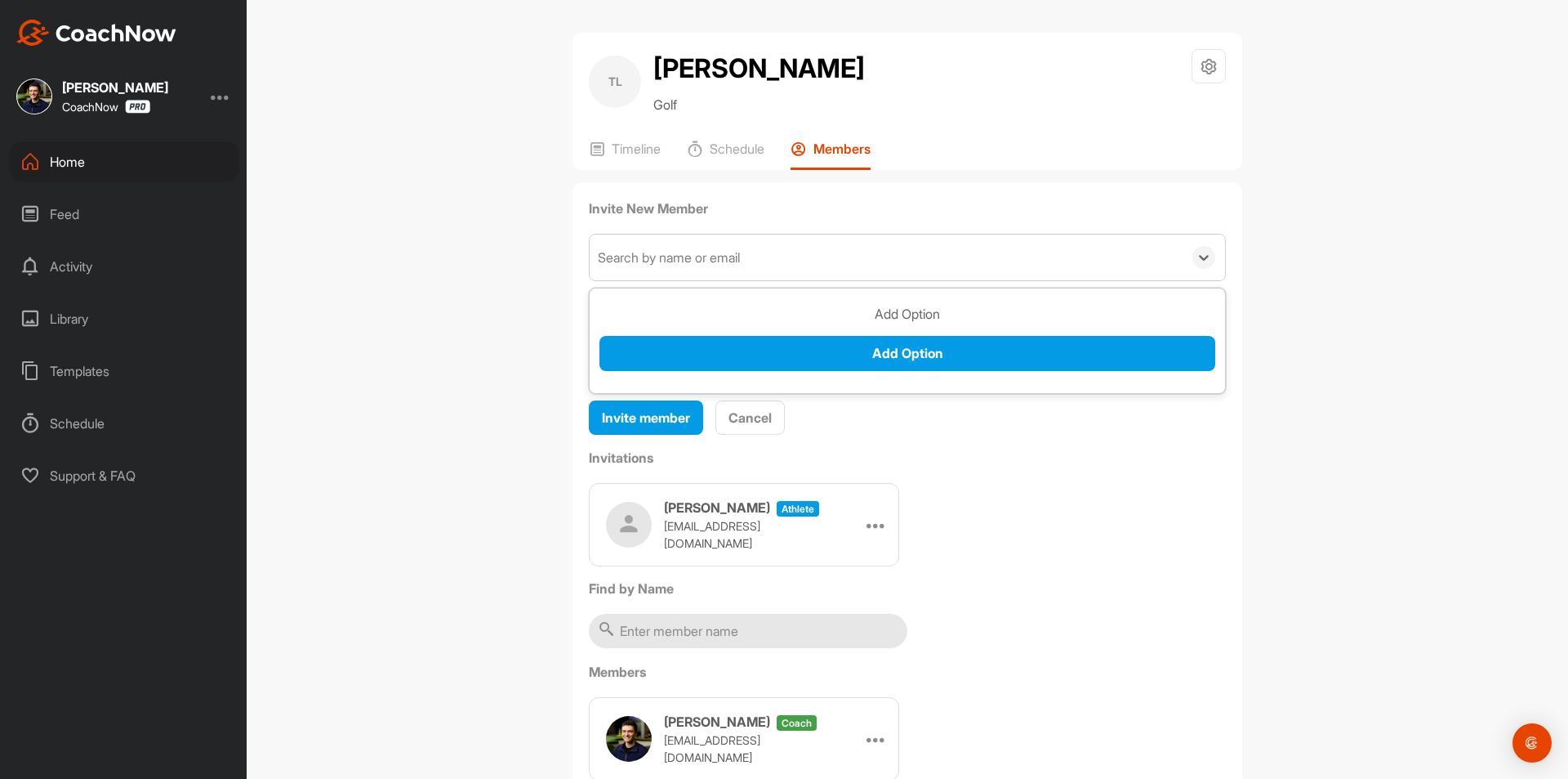
click at [700, 256] on div "Search by name or email" at bounding box center [669, 258] width 142 height 20
type input "W"
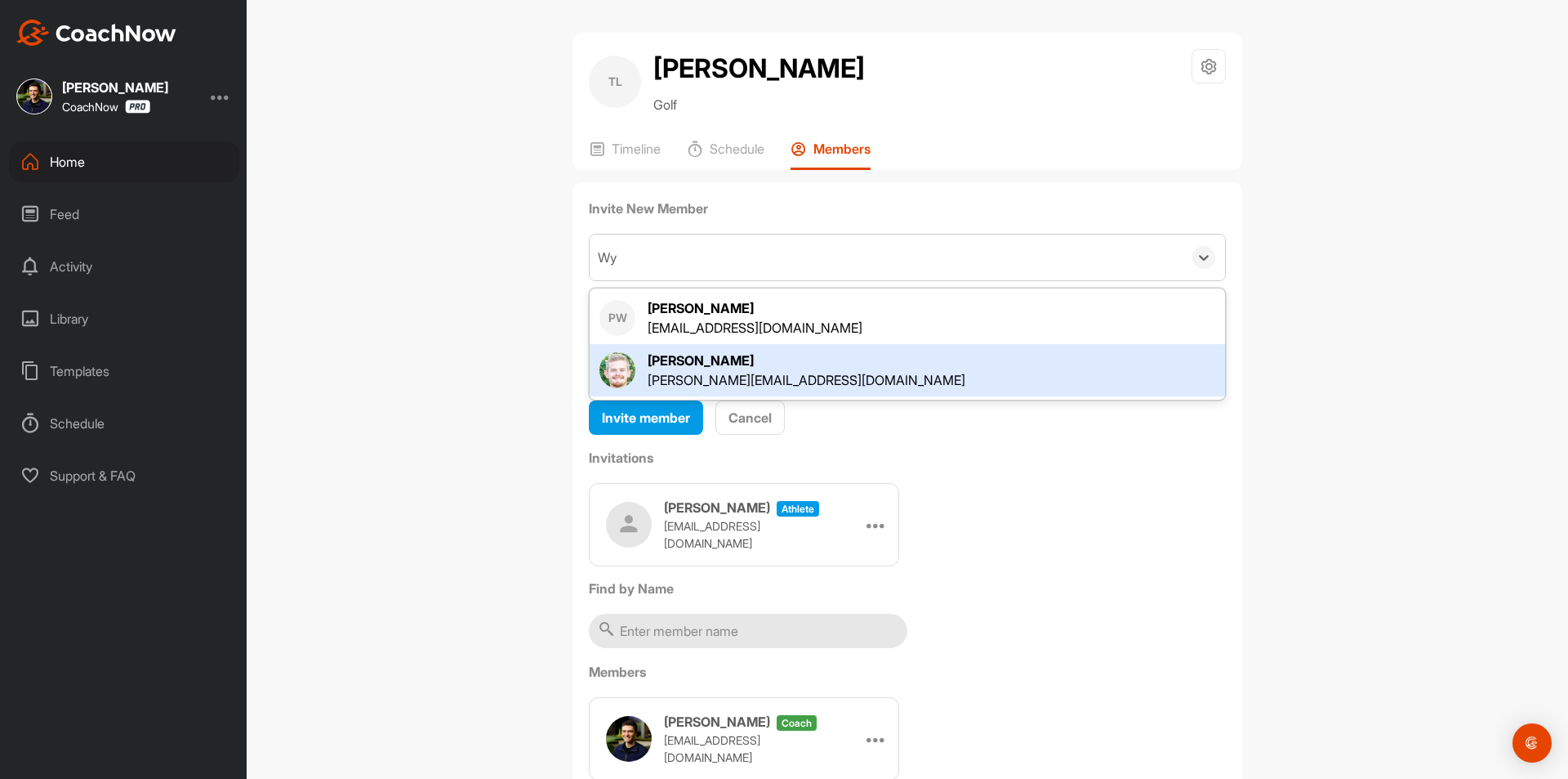
click at [703, 365] on div "[PERSON_NAME]" at bounding box center [807, 360] width 318 height 20
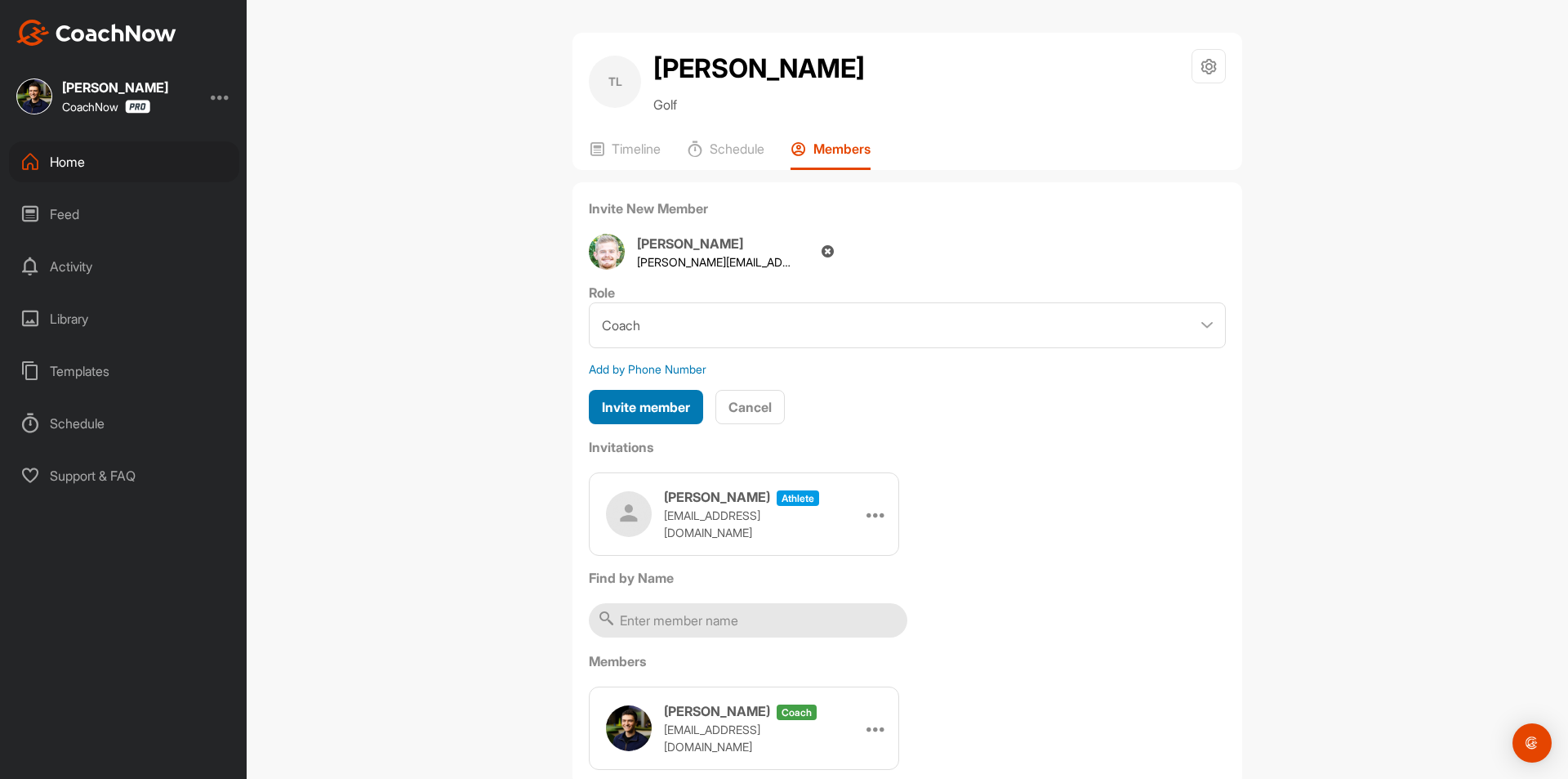
click at [665, 402] on span "Invite member" at bounding box center [646, 407] width 88 height 17
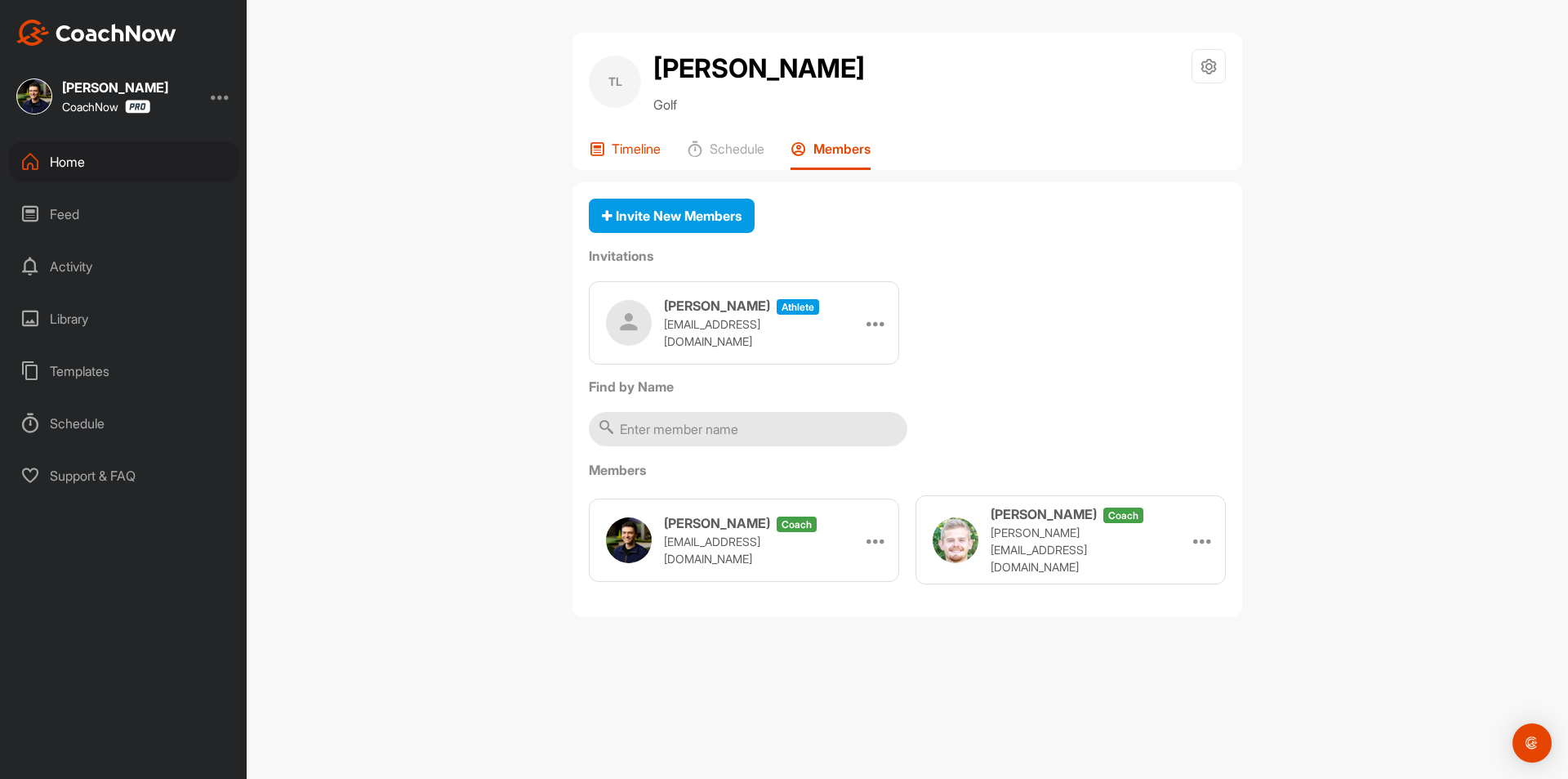
click at [646, 155] on p "Timeline" at bounding box center [636, 149] width 49 height 17
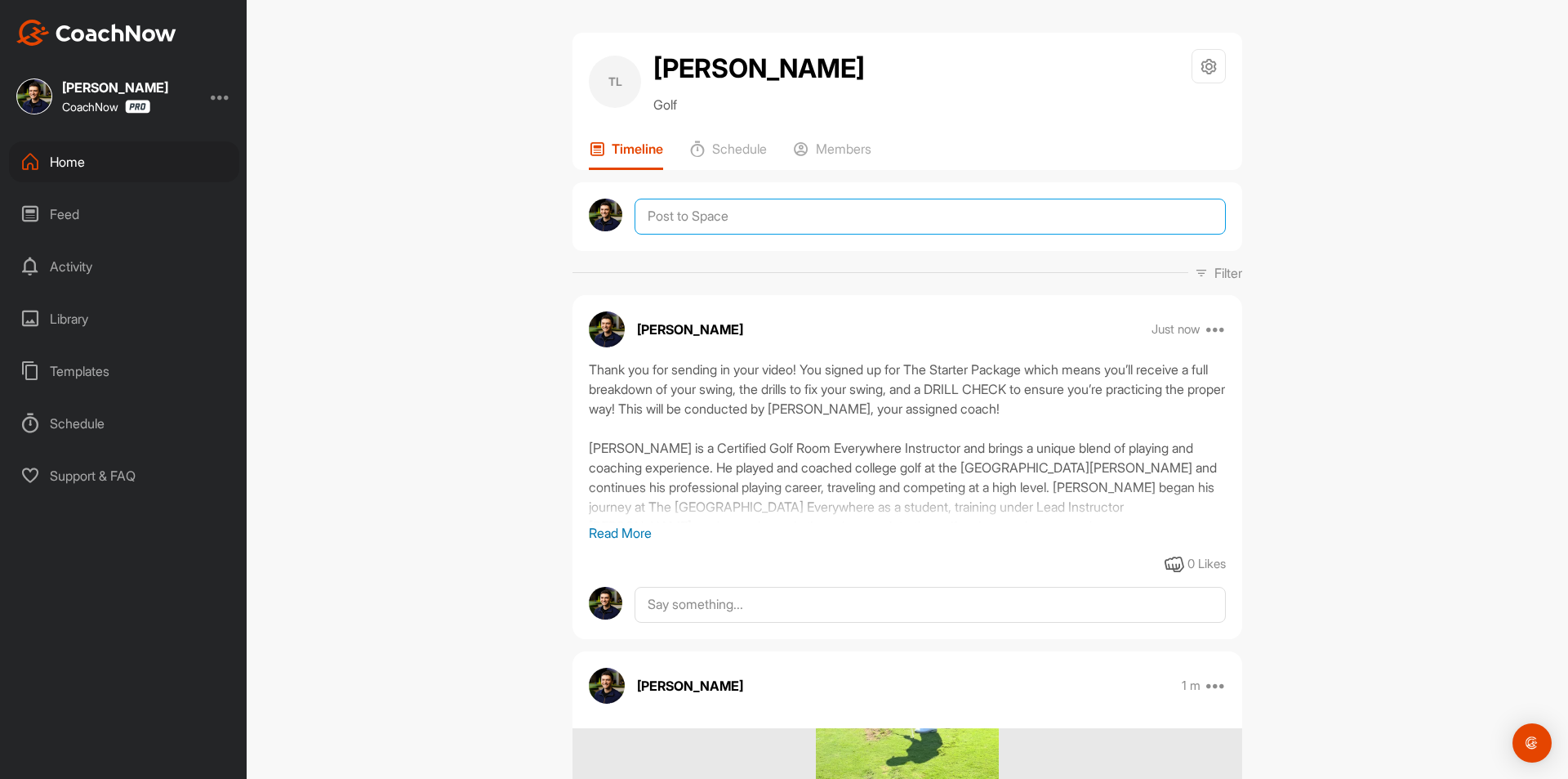
click at [695, 219] on textarea at bounding box center [930, 216] width 591 height 36
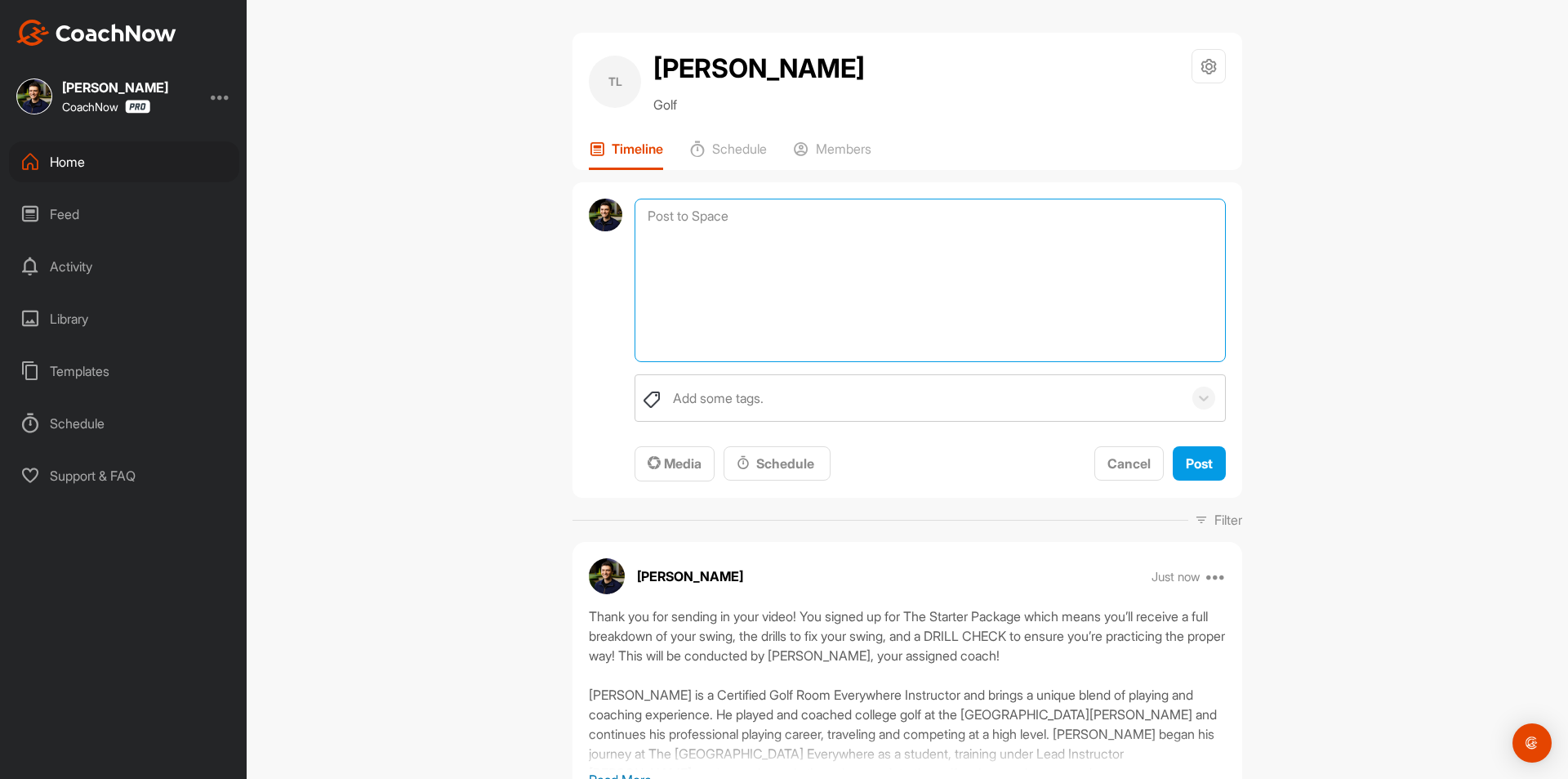
paste textarea "I have attached a PDF showing you how to get the most out of your Membership. H…"
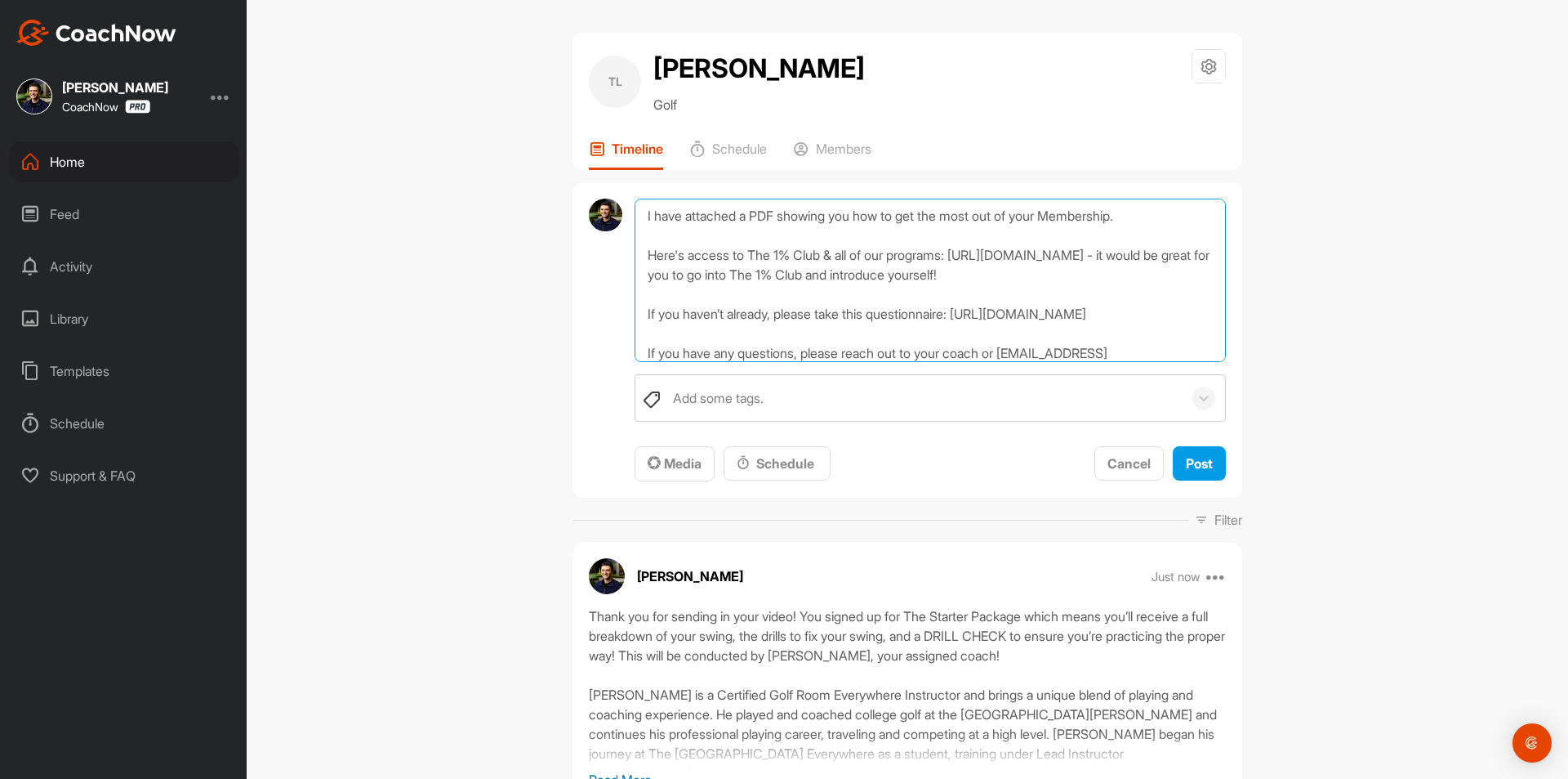
scroll to position [40, 0]
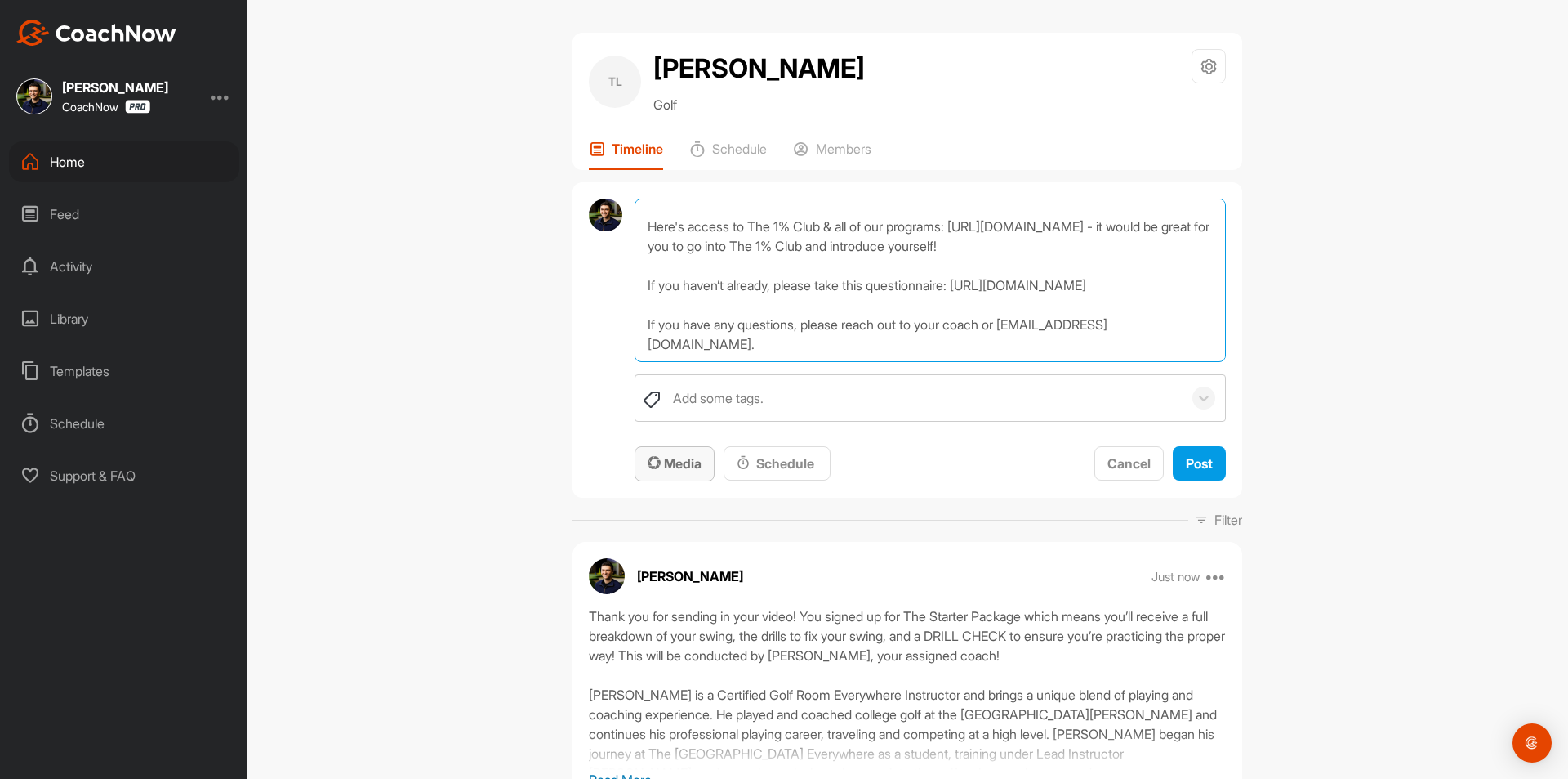
type textarea "I have attached a PDF showing you how to get the most out of your Membership. H…"
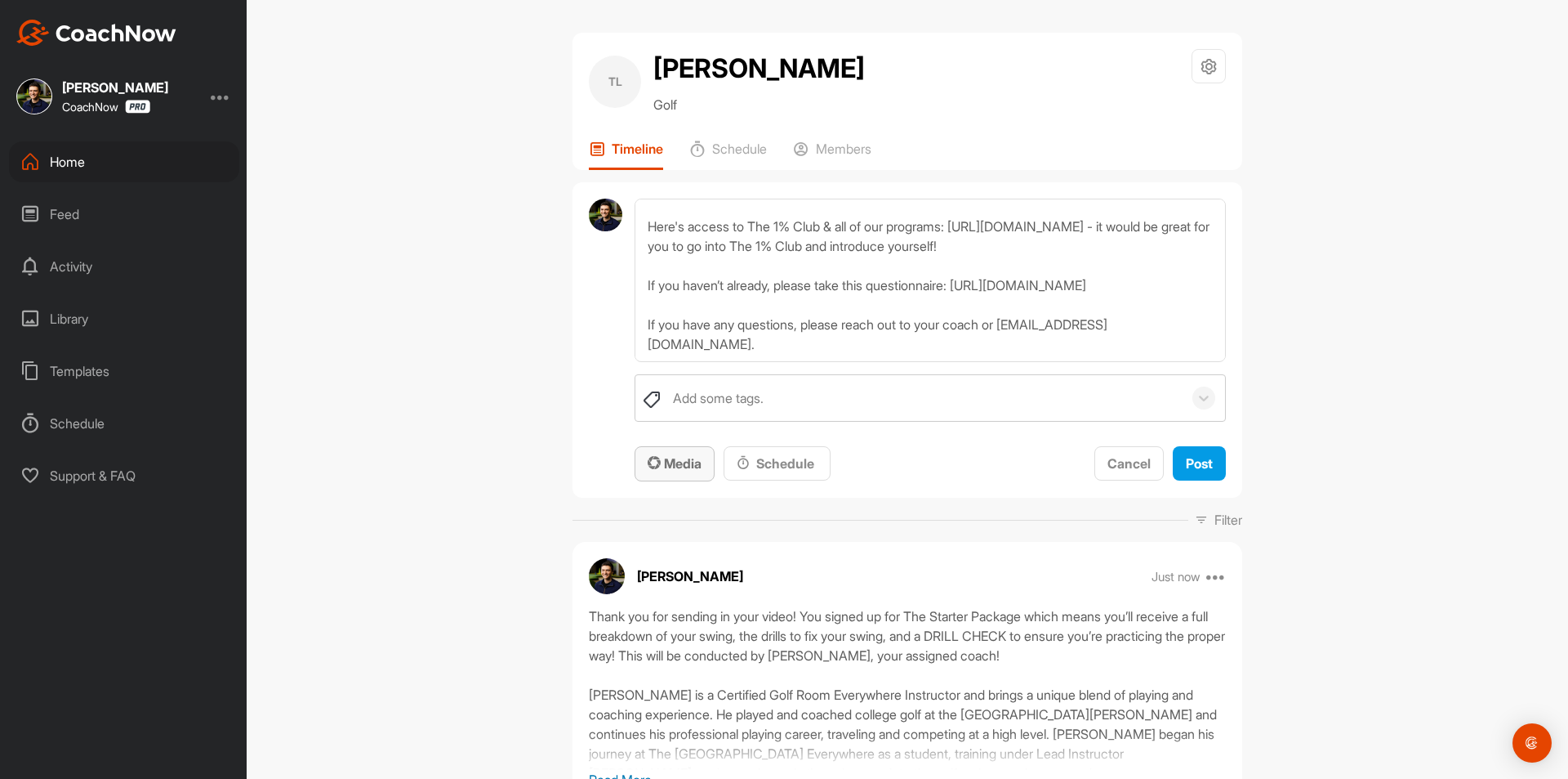
click at [680, 469] on span "Media" at bounding box center [675, 464] width 54 height 17
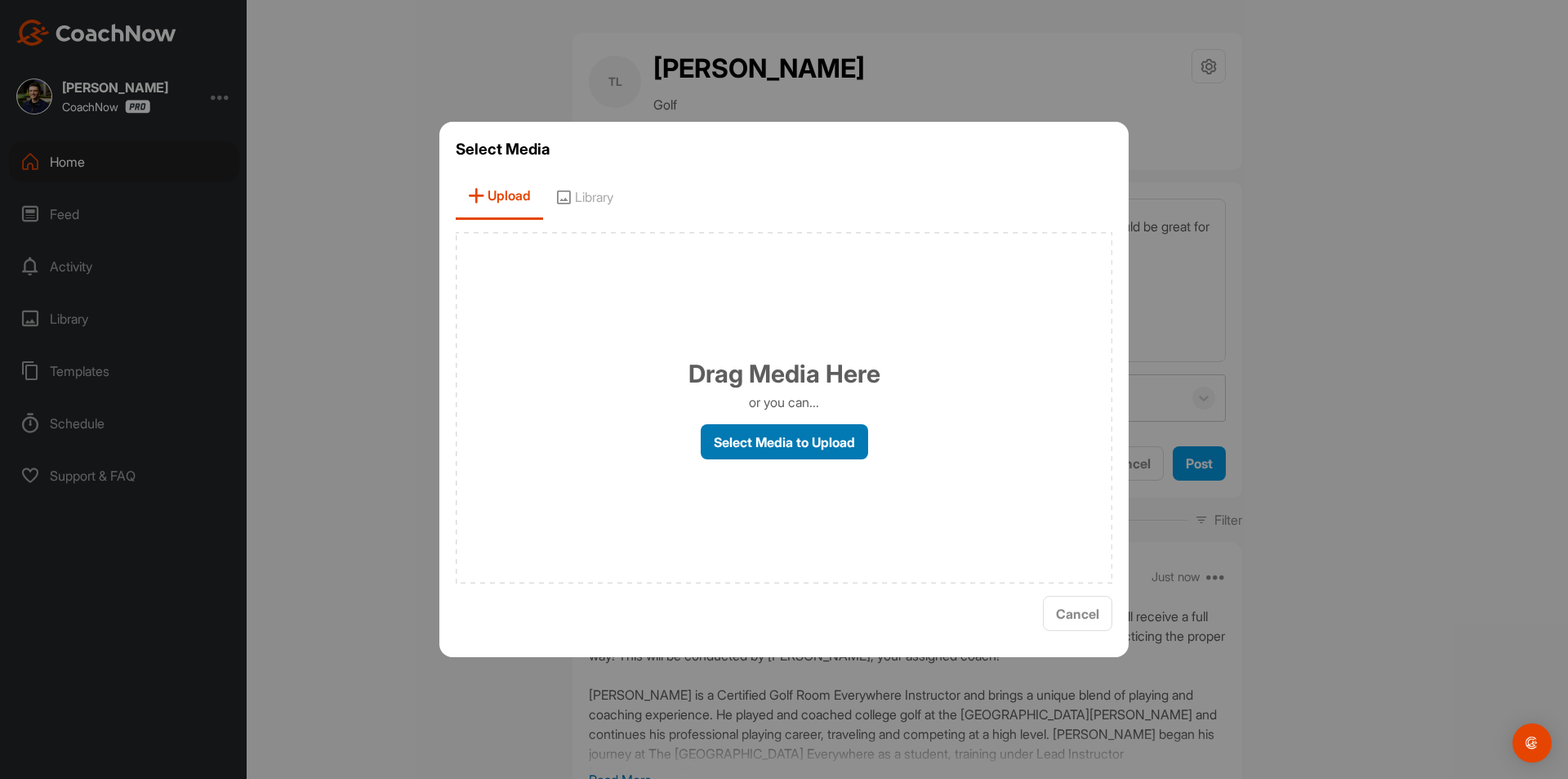
click at [750, 452] on label "Select Media to Upload" at bounding box center [784, 442] width 167 height 35
click at [0, 0] on input "Select Media to Upload" at bounding box center [0, 0] width 0 height 0
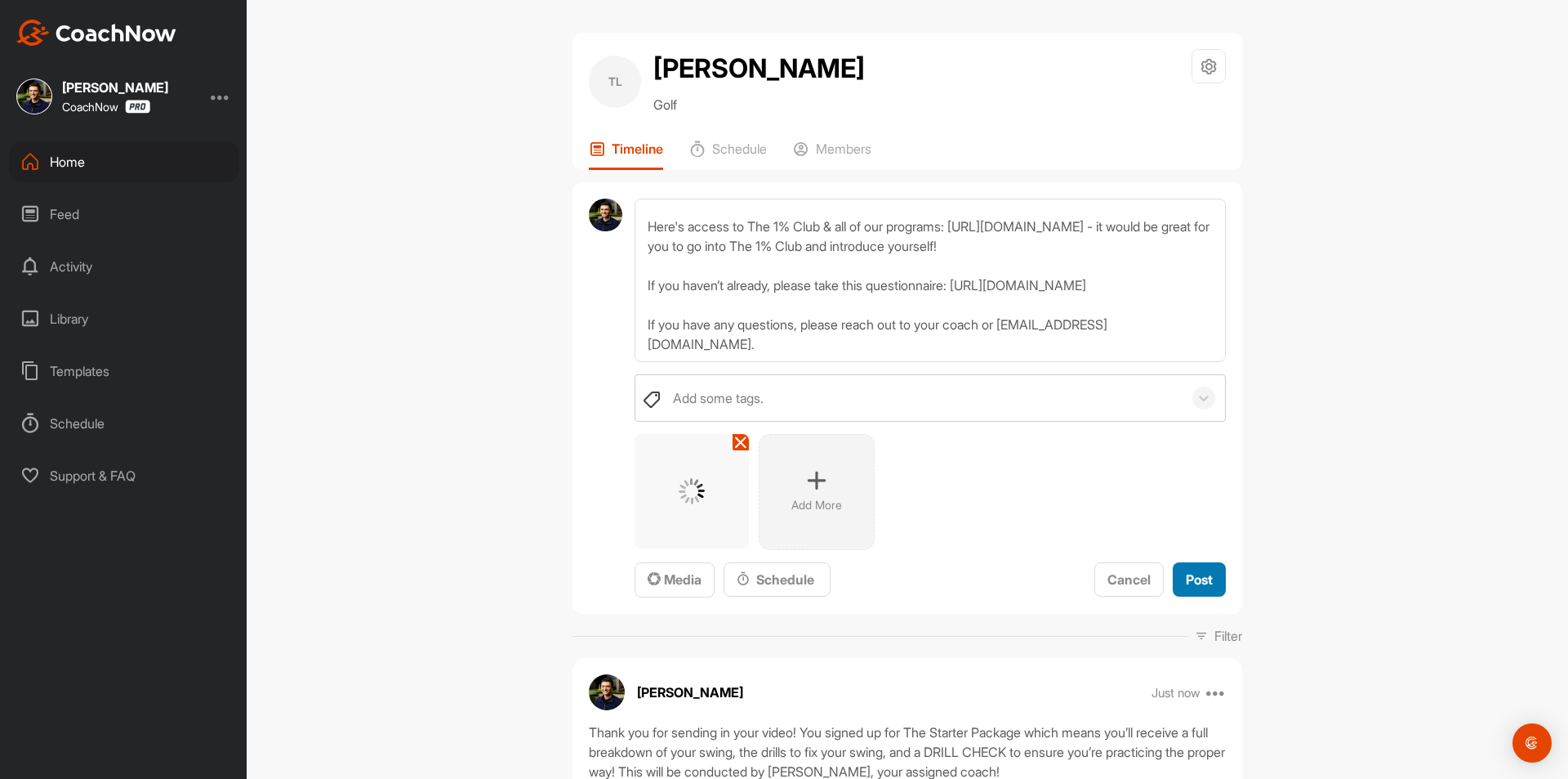
click at [1194, 577] on span "Post" at bounding box center [1199, 579] width 27 height 17
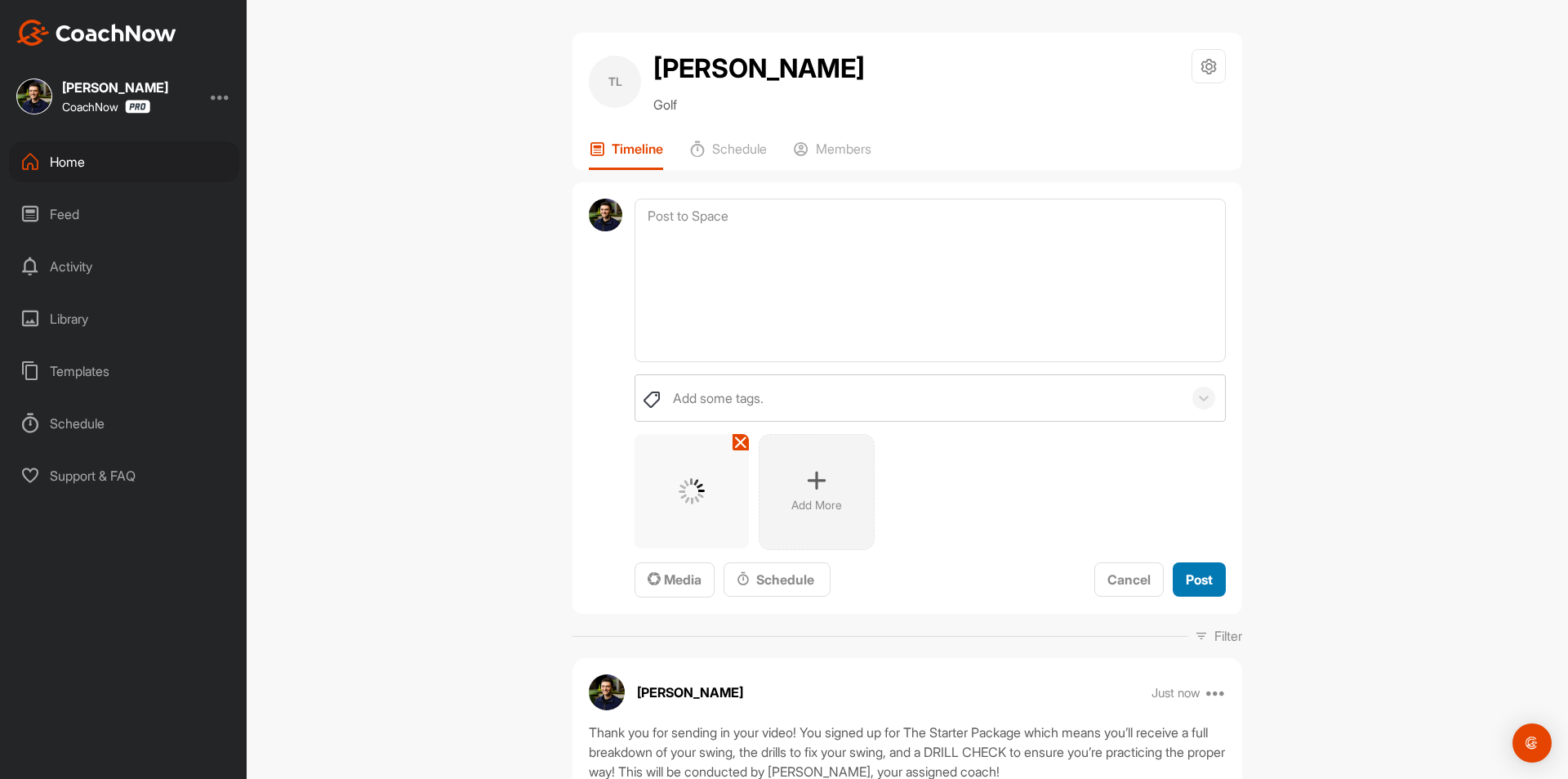
scroll to position [0, 0]
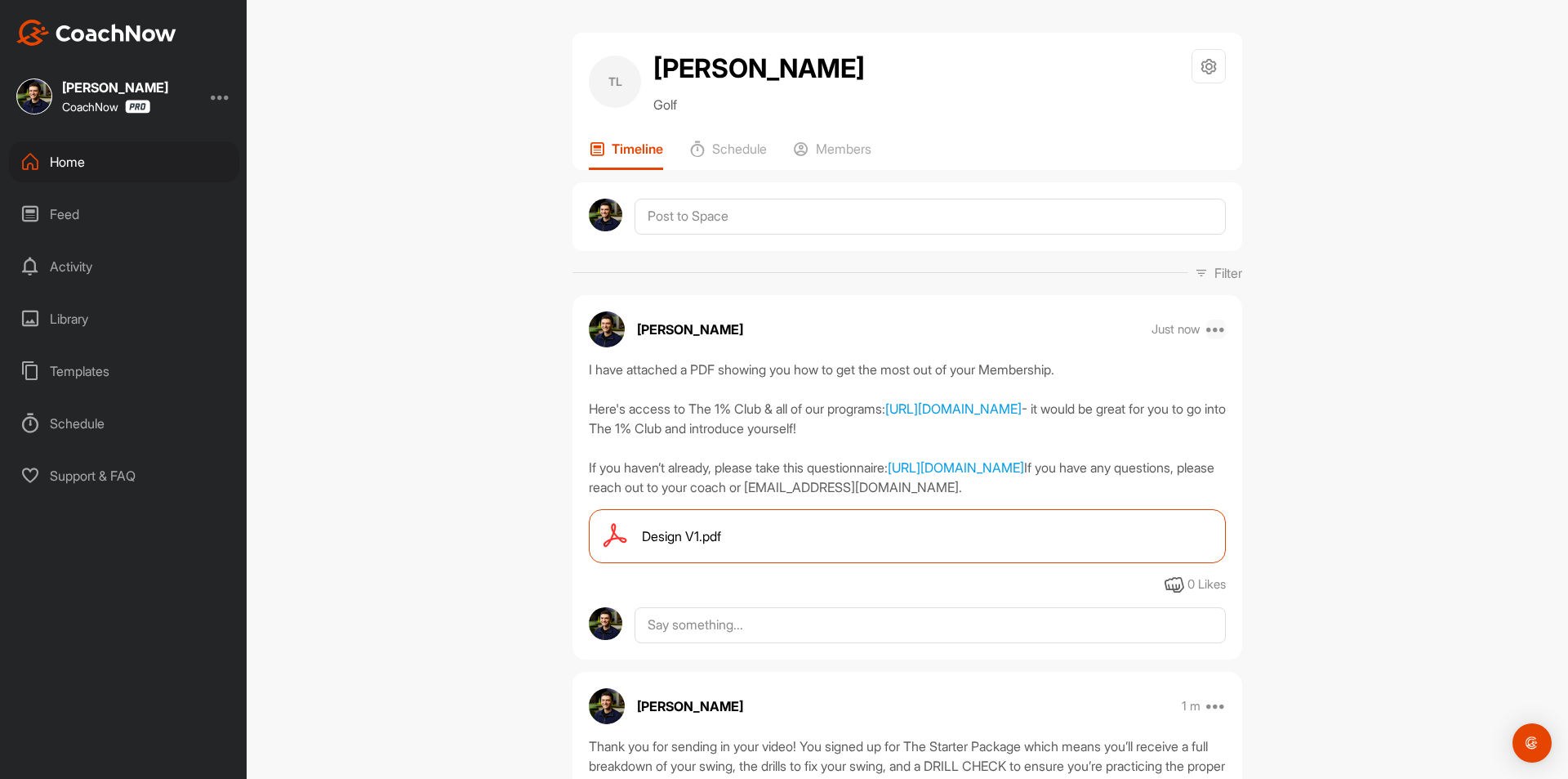
click at [1210, 326] on icon at bounding box center [1216, 330] width 20 height 20
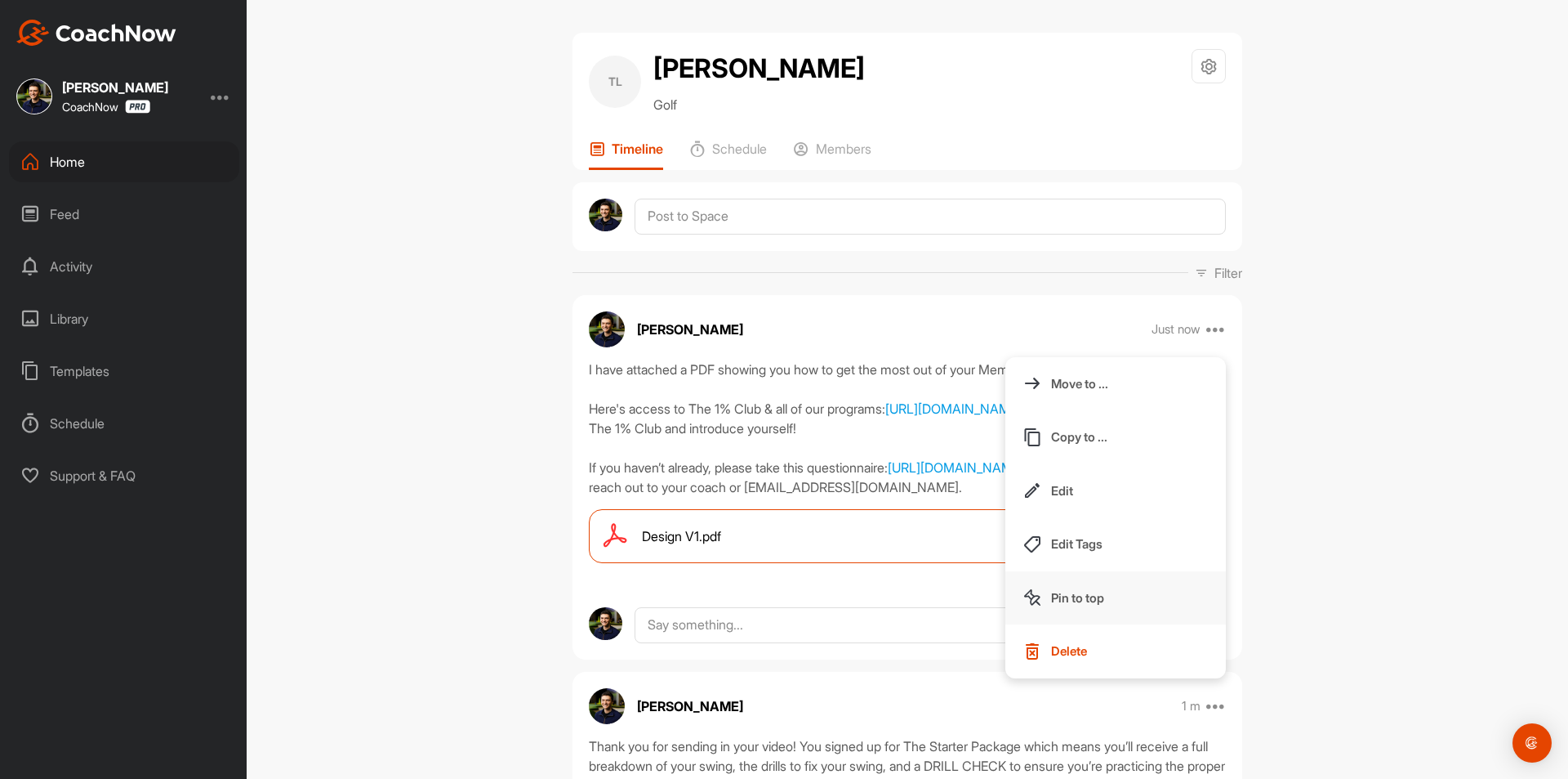
click at [1075, 599] on p "Pin to top" at bounding box center [1078, 598] width 53 height 17
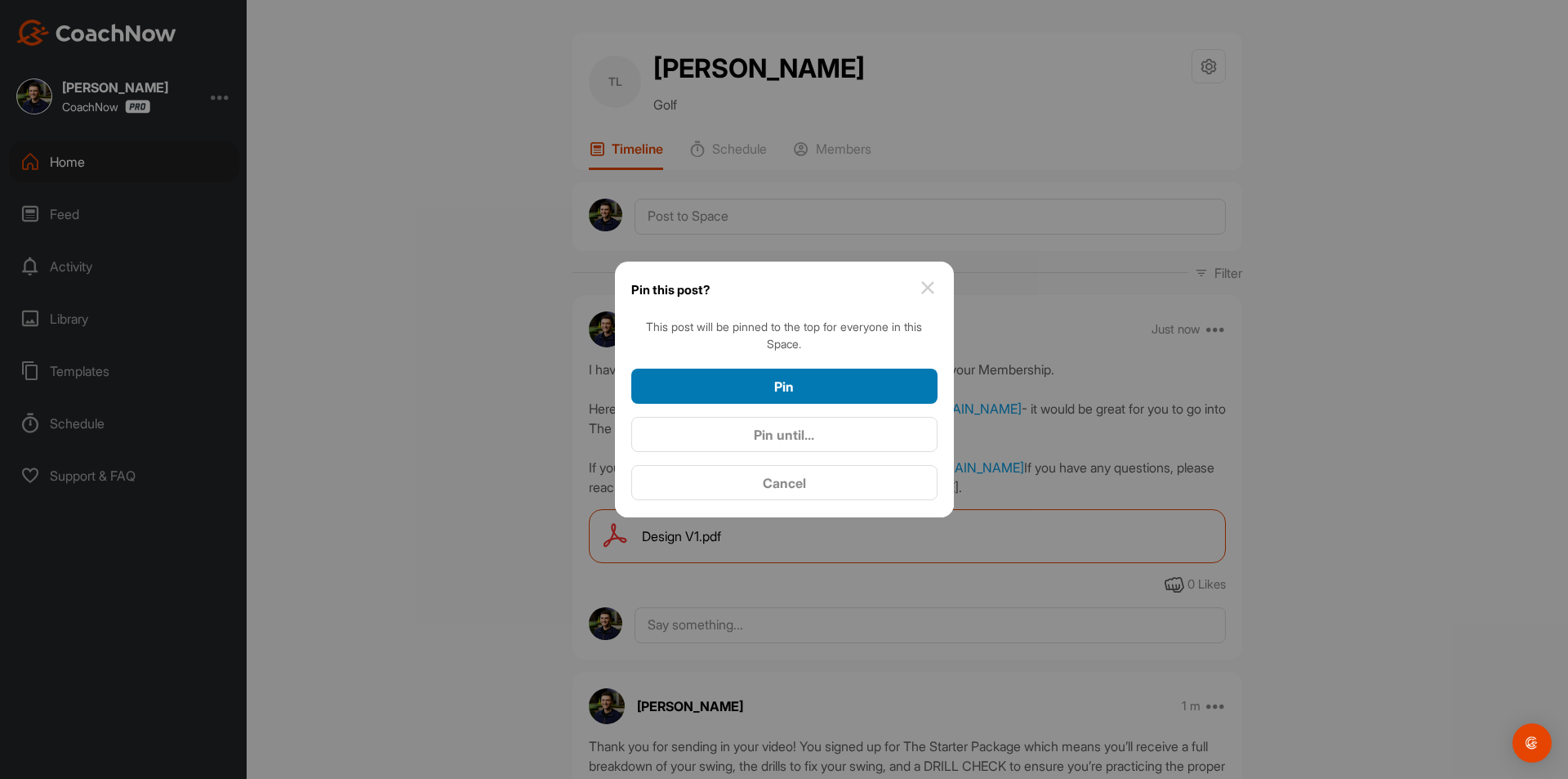
click at [833, 387] on div "Pin" at bounding box center [784, 387] width 280 height 20
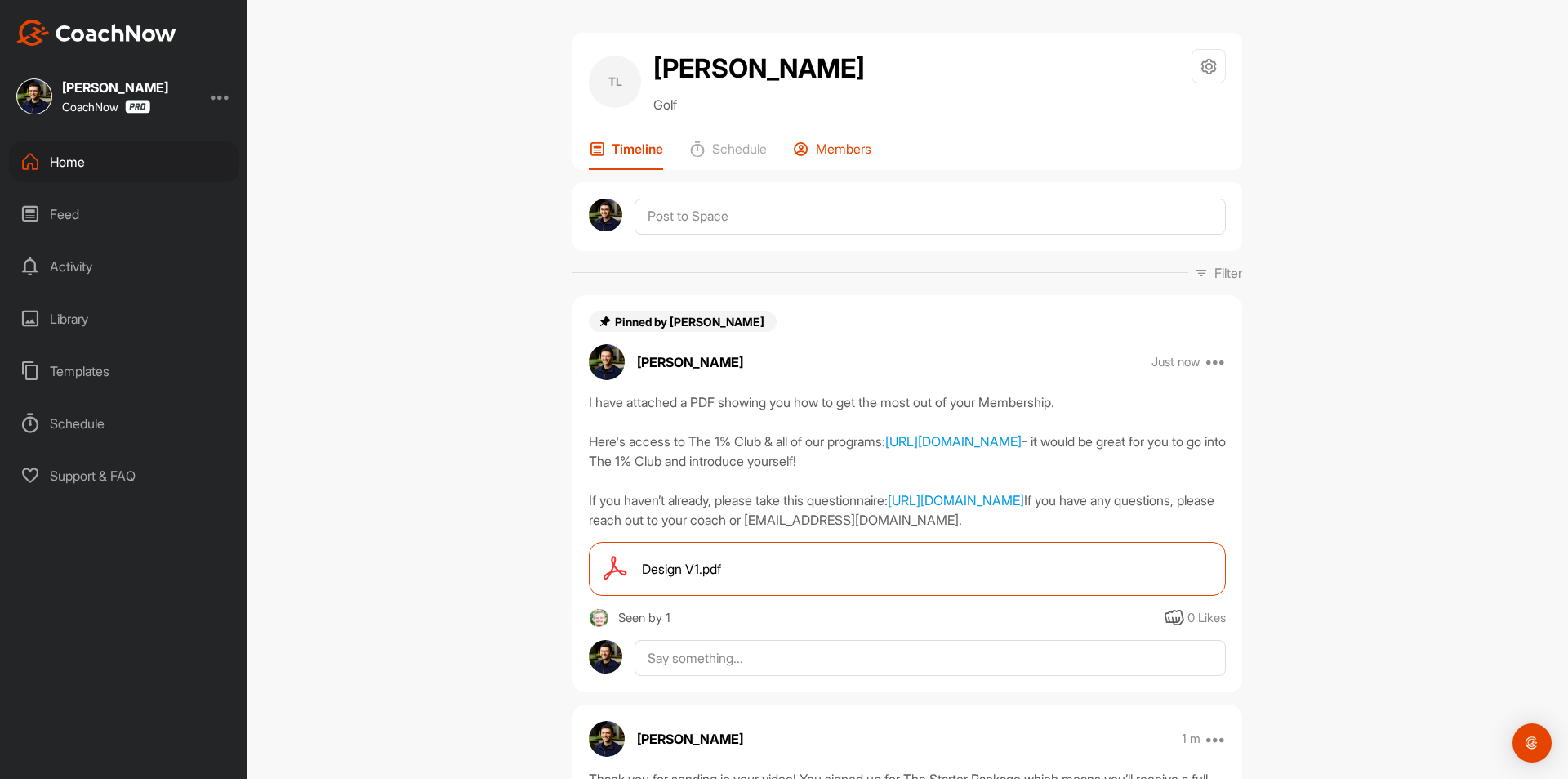
click at [848, 144] on p "Members" at bounding box center [843, 149] width 56 height 17
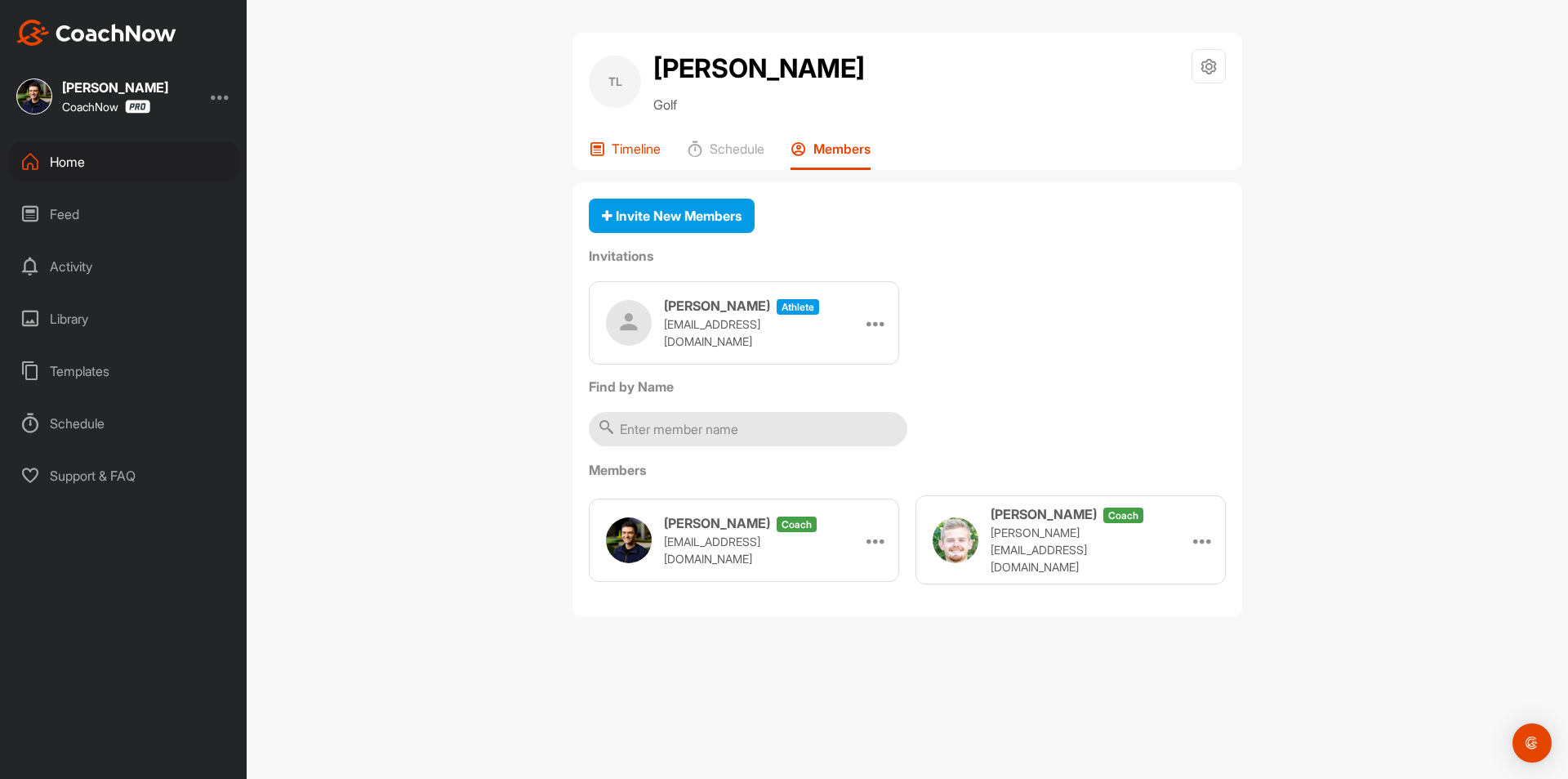
click at [637, 159] on div "Timeline" at bounding box center [625, 155] width 72 height 29
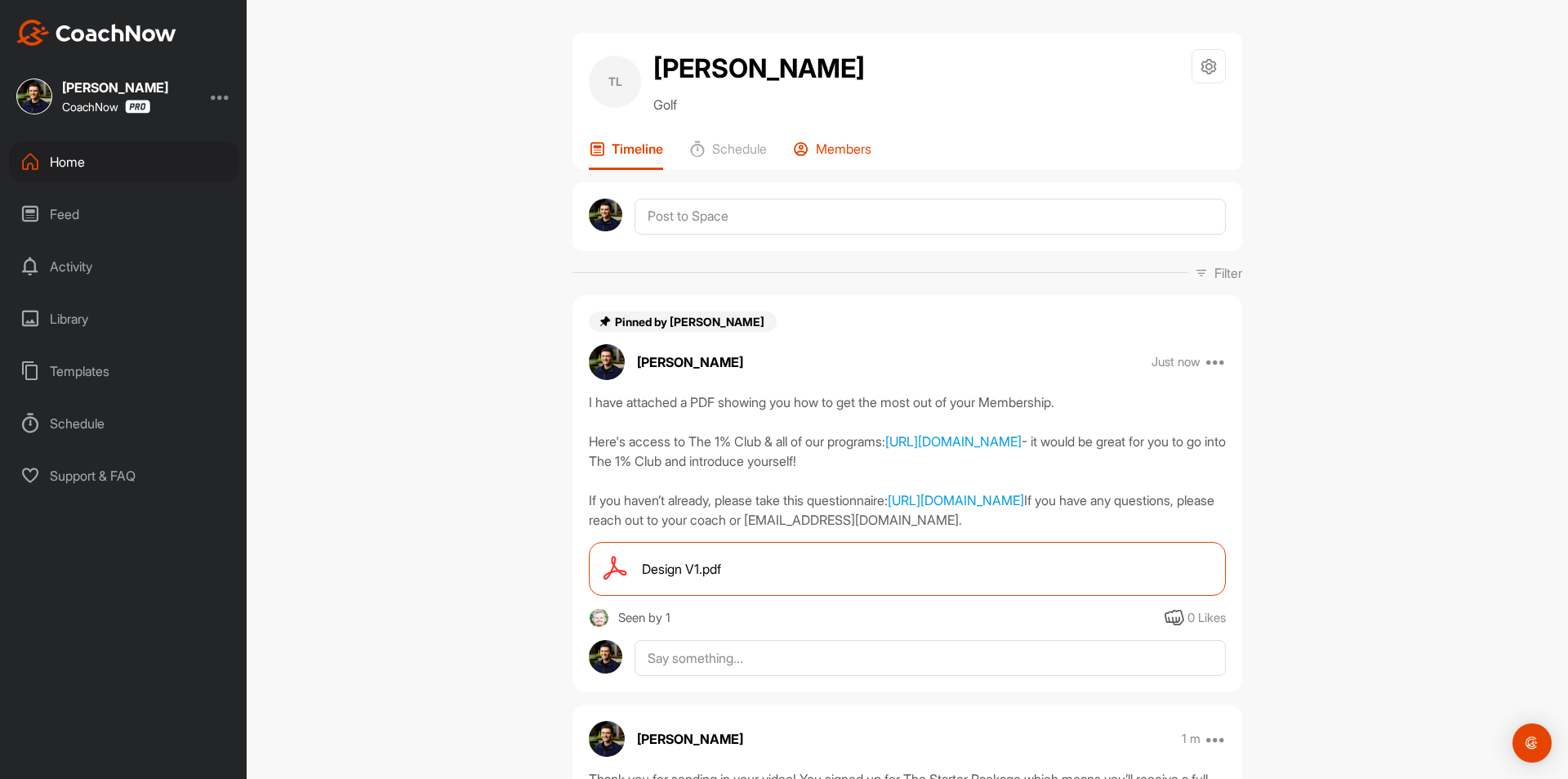
click at [843, 161] on div "Members" at bounding box center [833, 155] width 78 height 29
